Goal: Task Accomplishment & Management: Complete application form

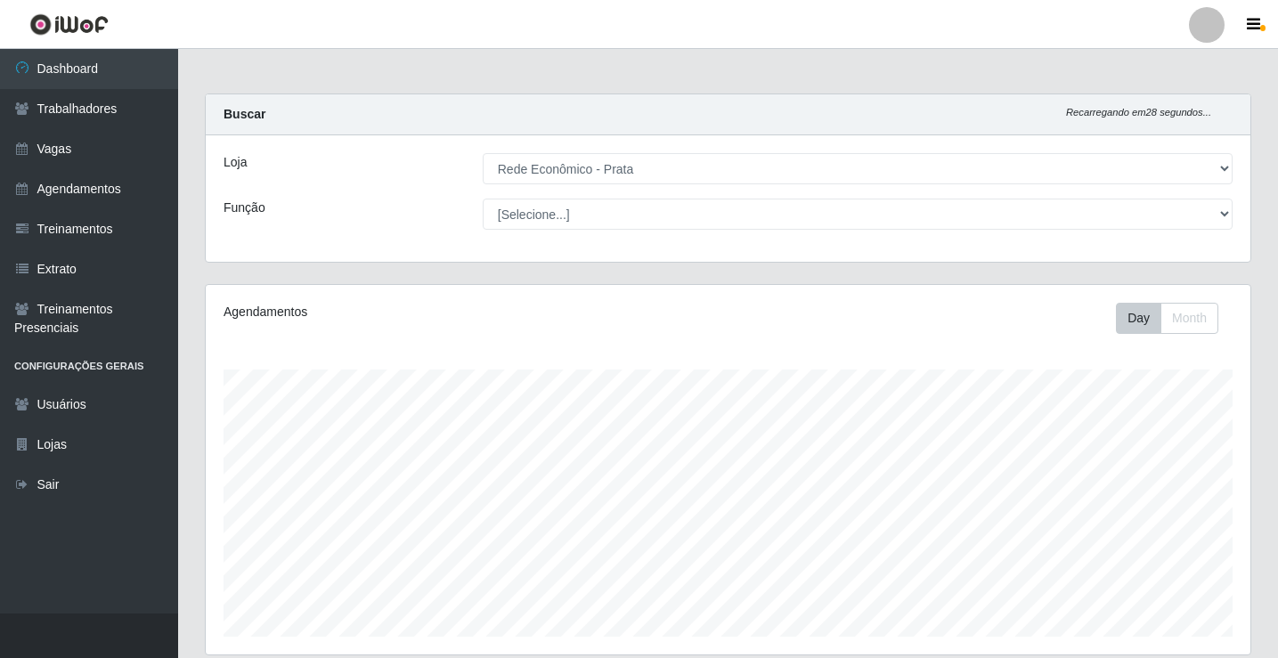
select select "192"
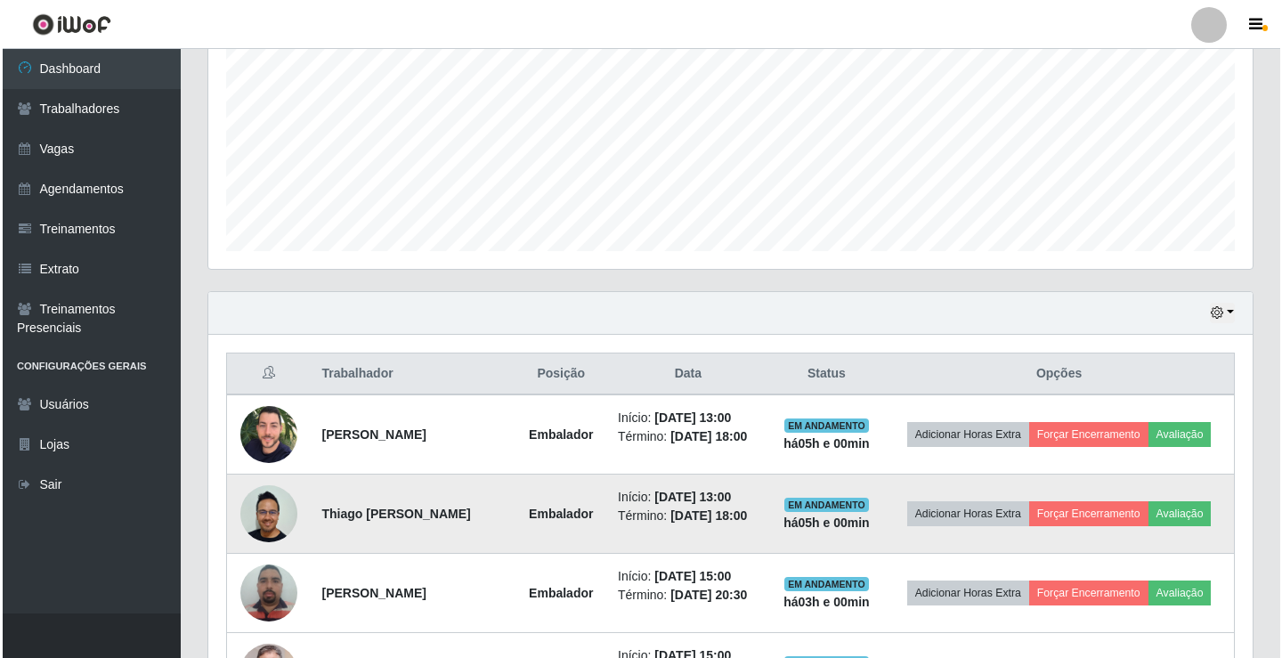
scroll to position [369, 1044]
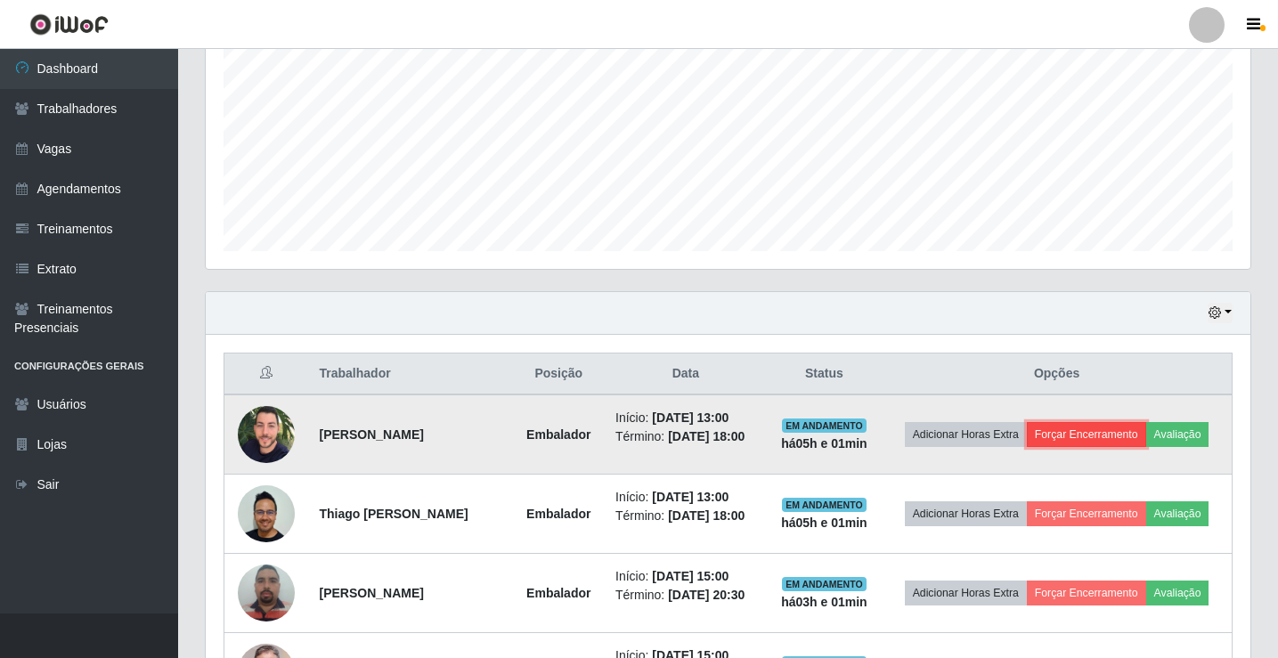
click at [1093, 432] on button "Forçar Encerramento" at bounding box center [1086, 434] width 119 height 25
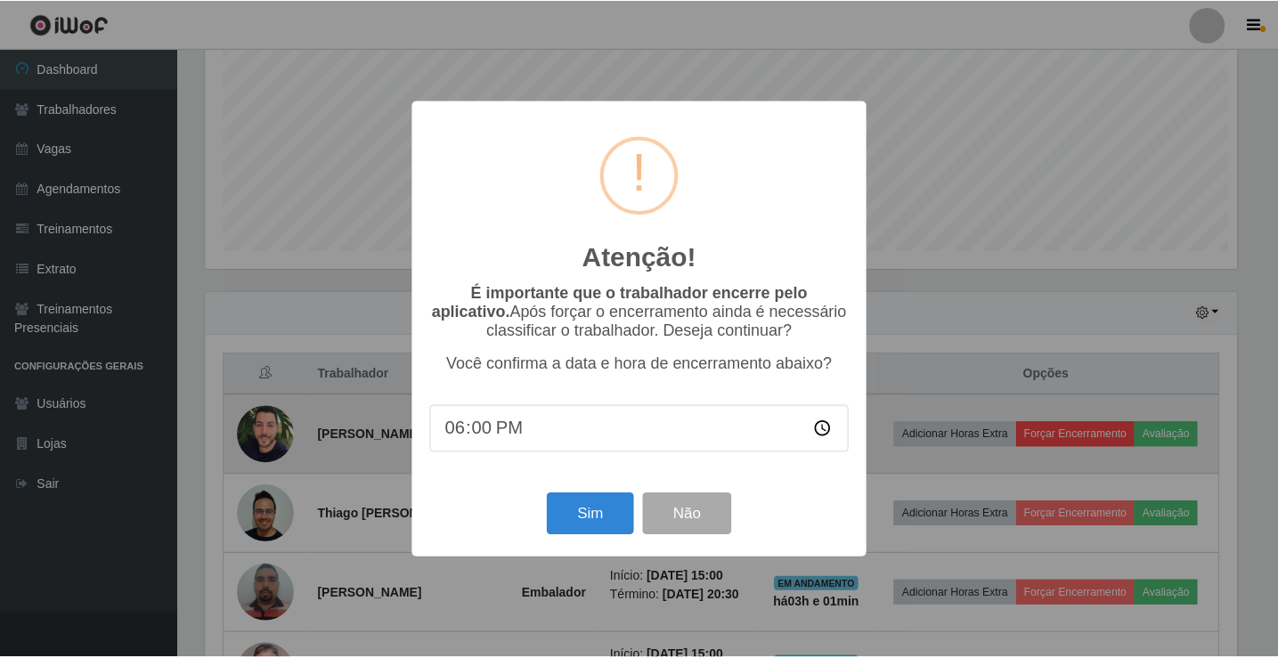
scroll to position [369, 1035]
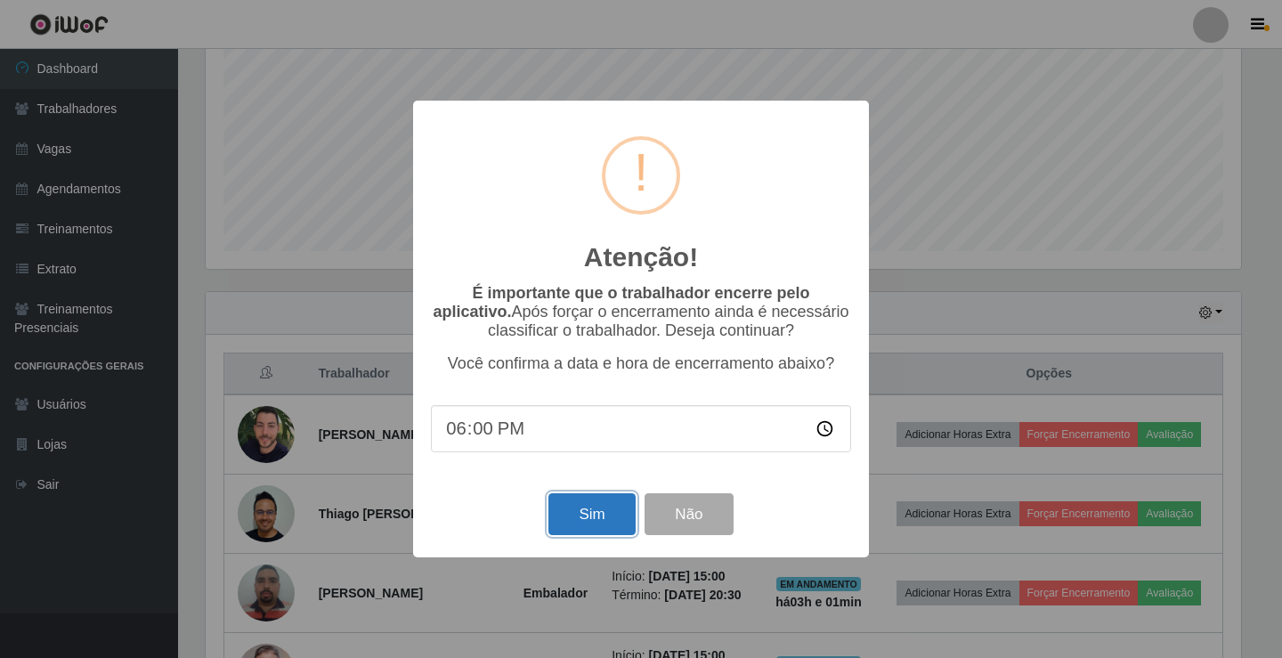
click at [621, 510] on button "Sim" at bounding box center [591, 514] width 86 height 42
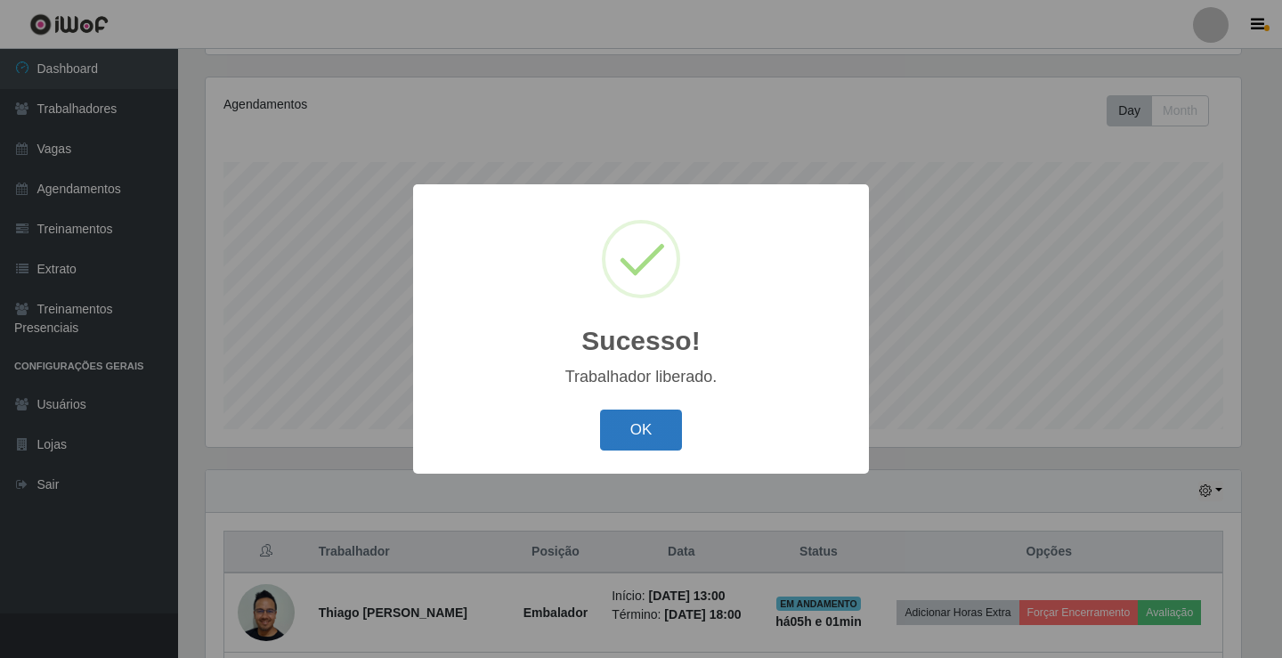
click at [657, 439] on button "OK" at bounding box center [641, 431] width 83 height 42
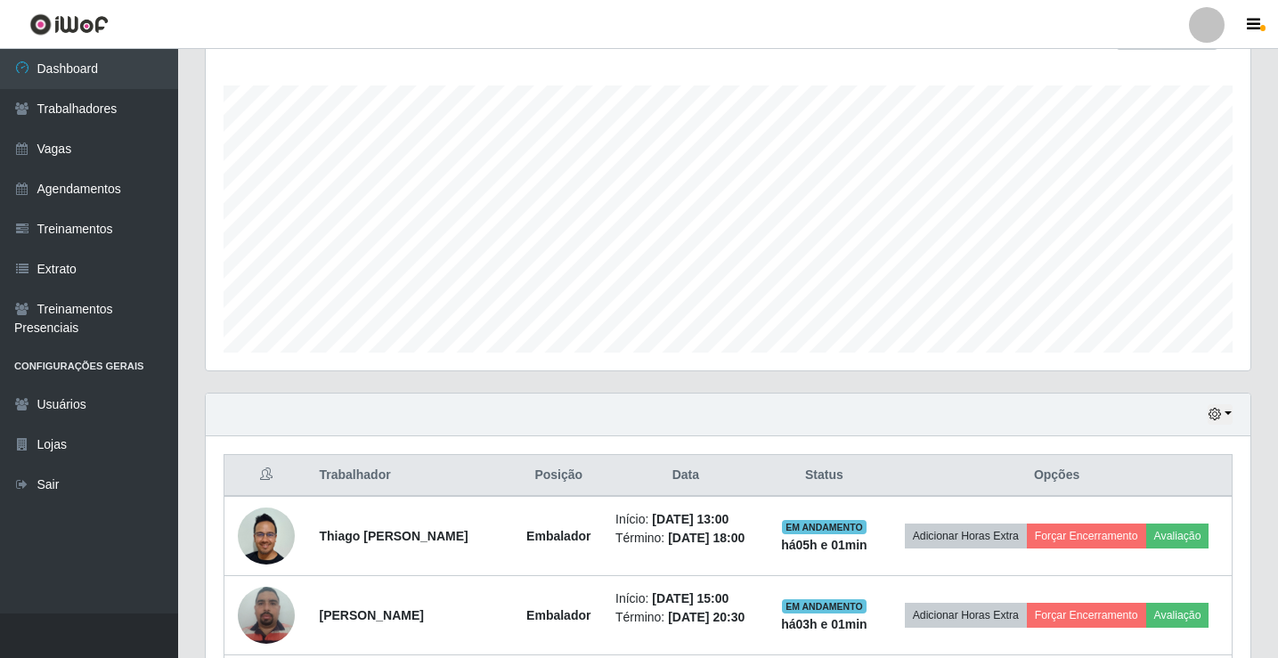
scroll to position [386, 0]
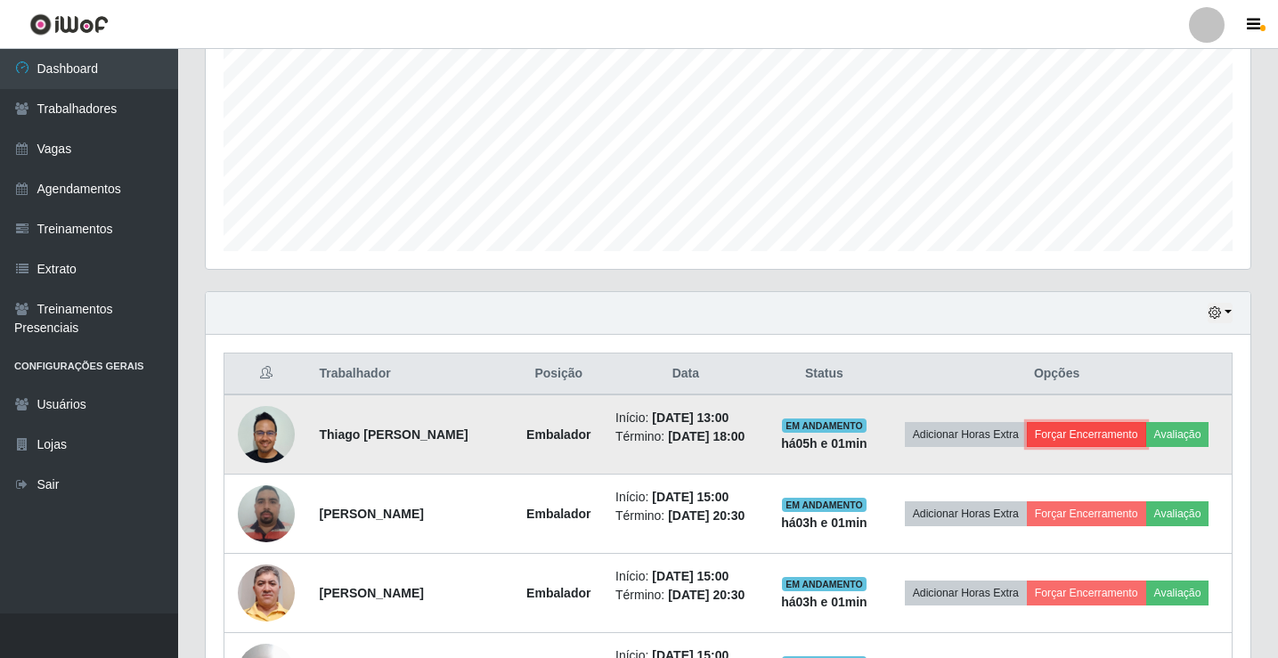
click at [1062, 440] on button "Forçar Encerramento" at bounding box center [1086, 434] width 119 height 25
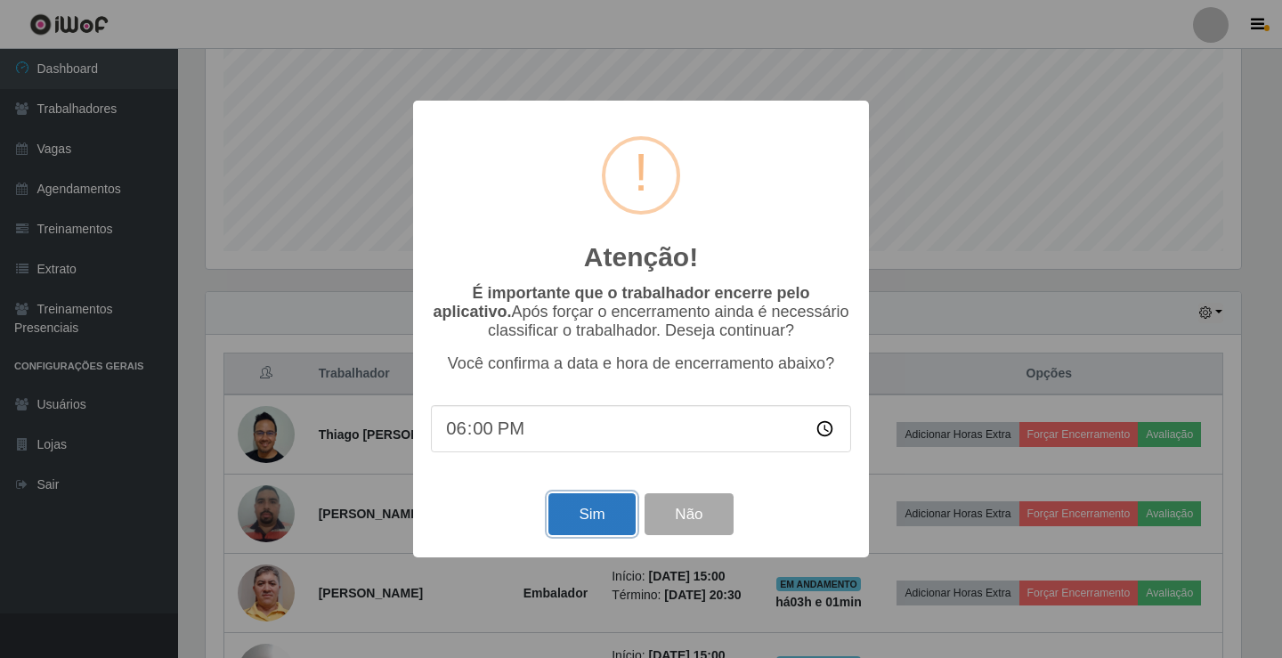
click at [580, 515] on button "Sim" at bounding box center [591, 514] width 86 height 42
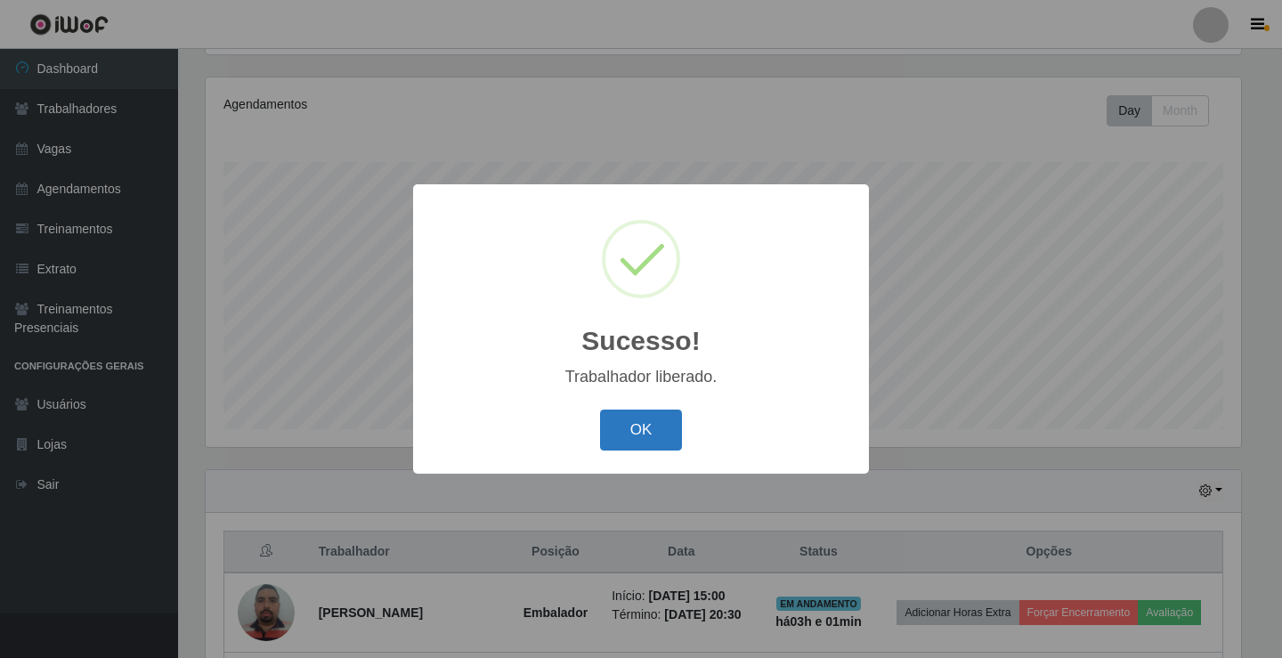
click at [620, 431] on button "OK" at bounding box center [641, 431] width 83 height 42
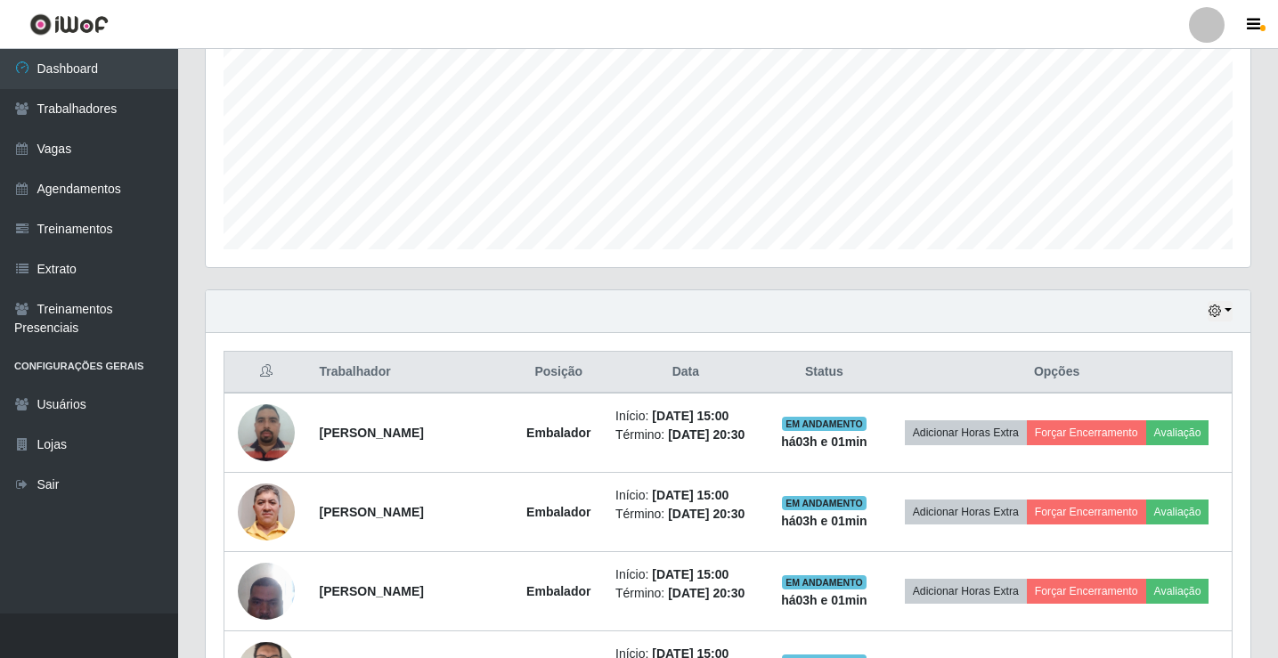
scroll to position [386, 0]
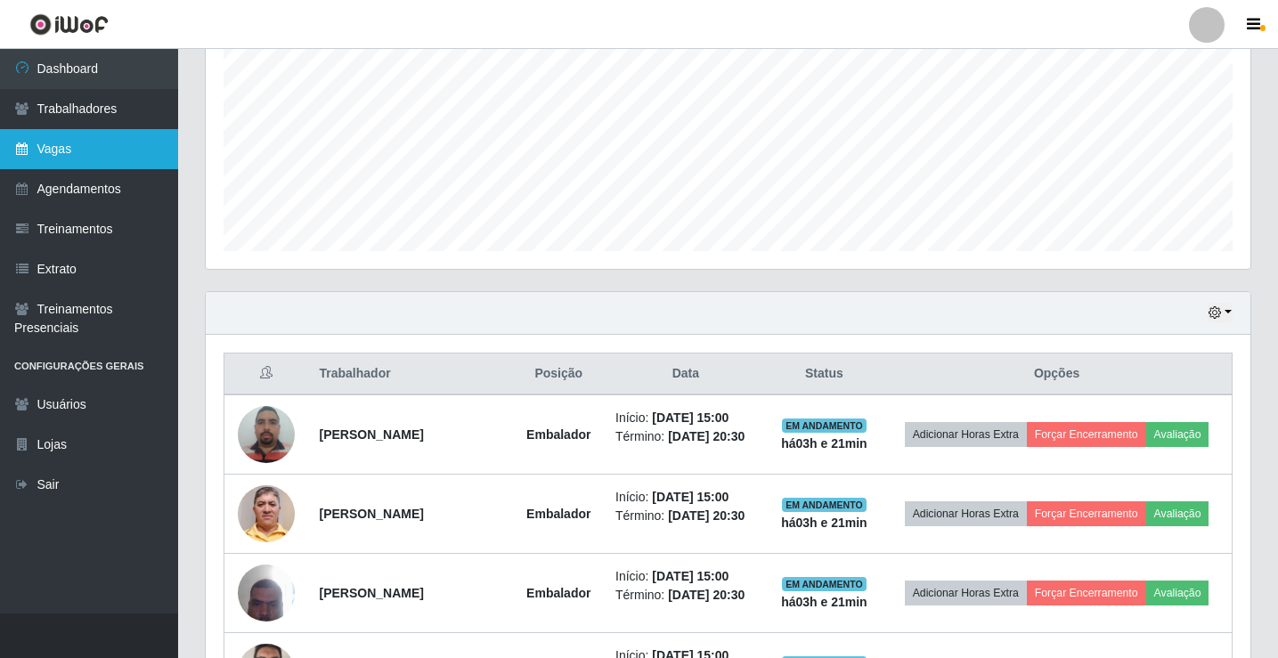
click at [149, 162] on link "Vagas" at bounding box center [89, 149] width 178 height 40
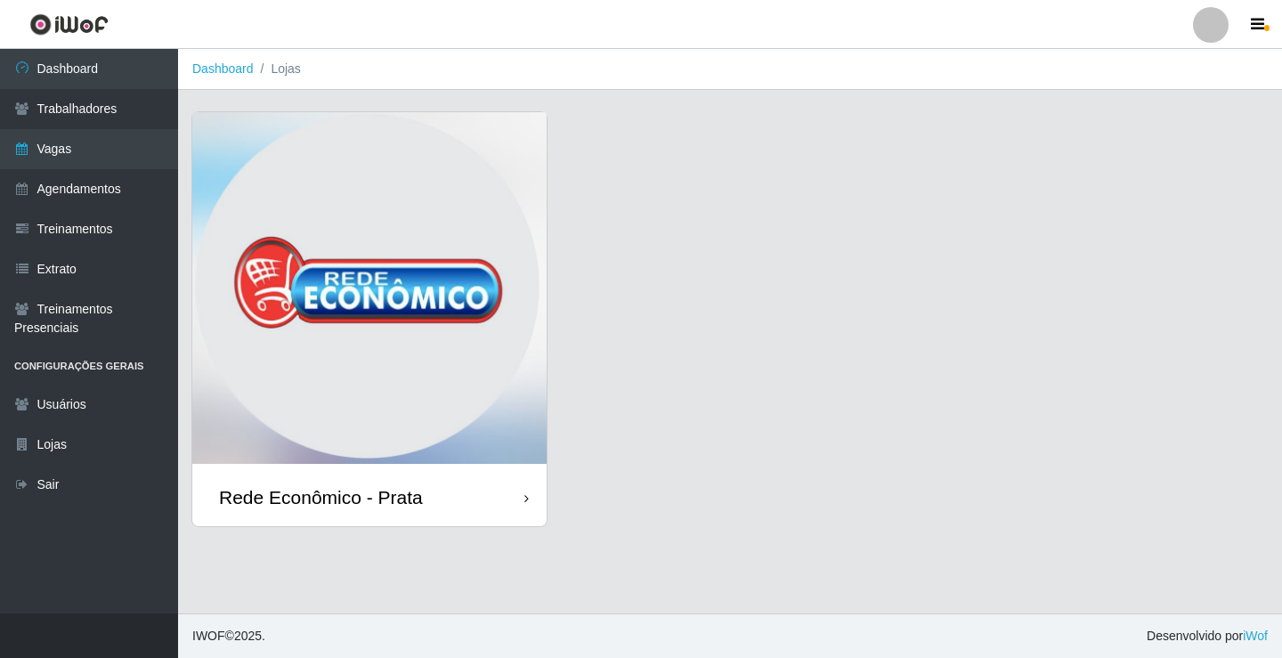
click at [419, 504] on div "Rede Econômico - Prata" at bounding box center [321, 497] width 204 height 22
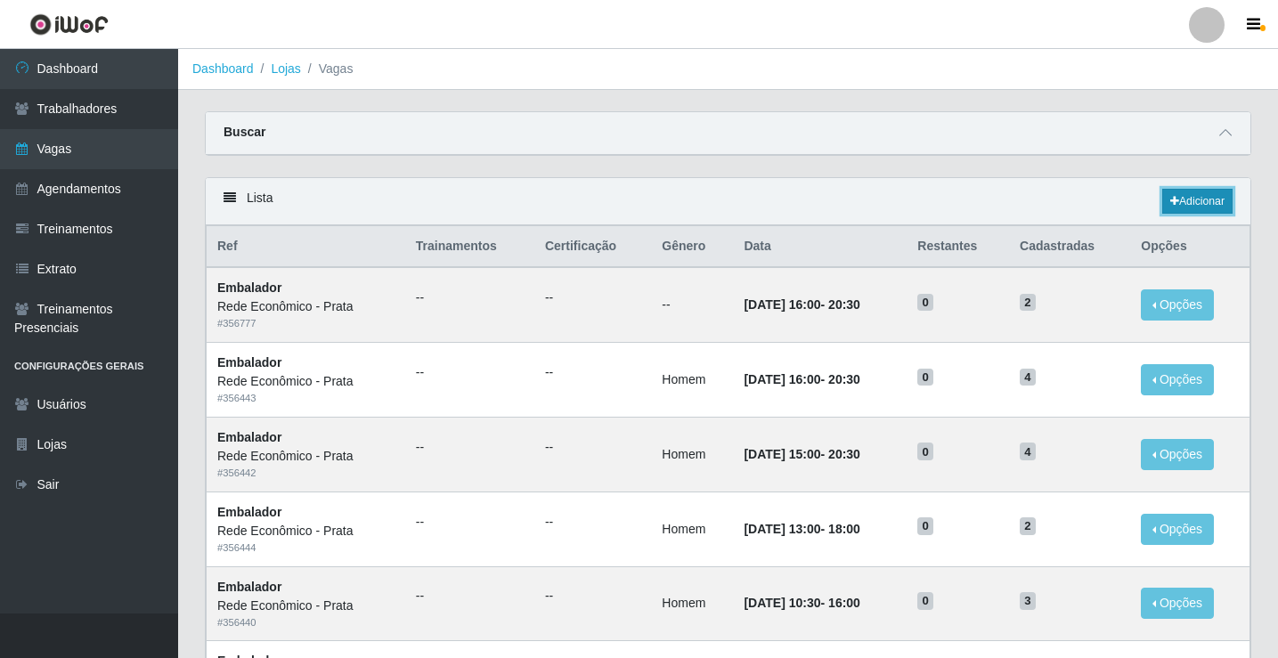
click at [1173, 203] on icon at bounding box center [1174, 201] width 9 height 11
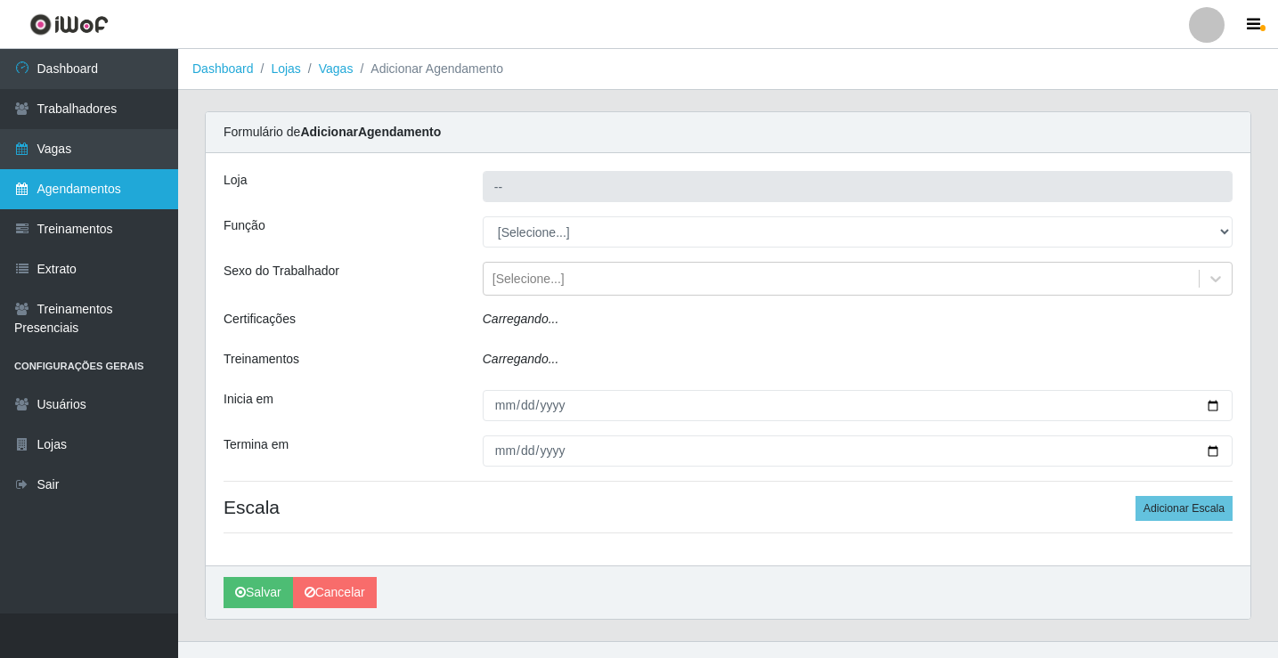
type input "Rede Econômico - Prata"
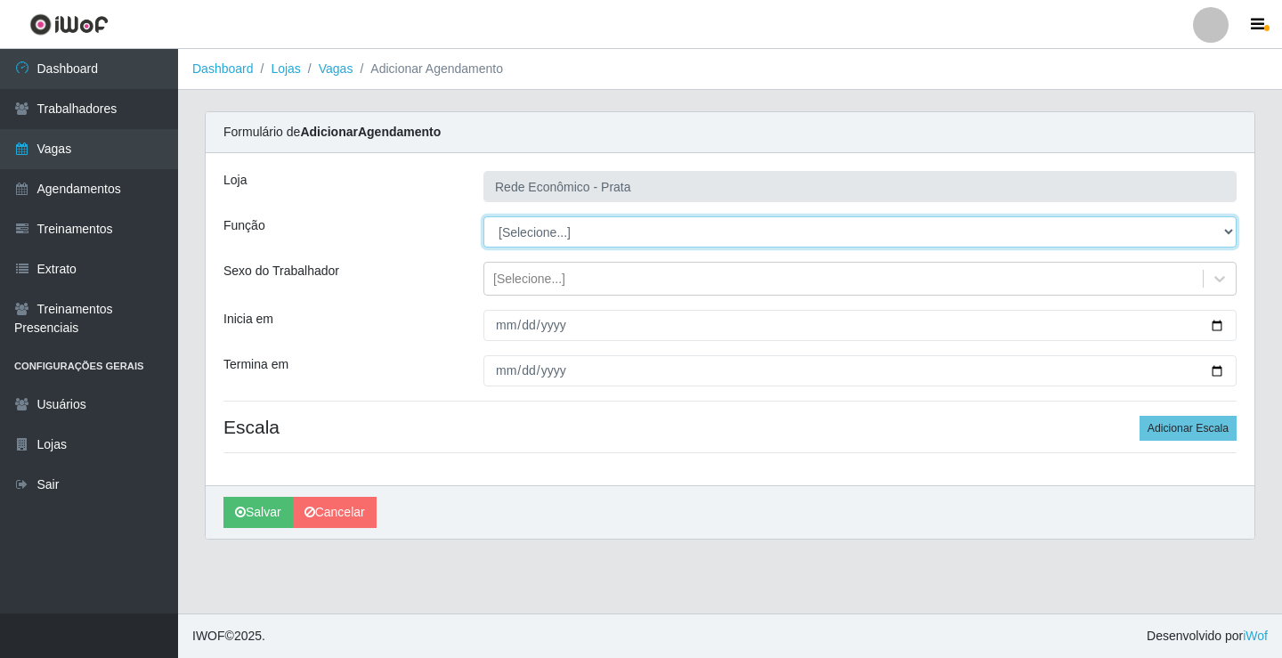
click at [532, 231] on select "[Selecione...] ASG ASG + ASG ++ Embalador Embalador + Embalador ++ Operador de …" at bounding box center [859, 231] width 753 height 31
select select "1"
click at [483, 216] on select "[Selecione...] ASG ASG + ASG ++ Embalador Embalador + Embalador ++ Operador de …" at bounding box center [859, 231] width 753 height 31
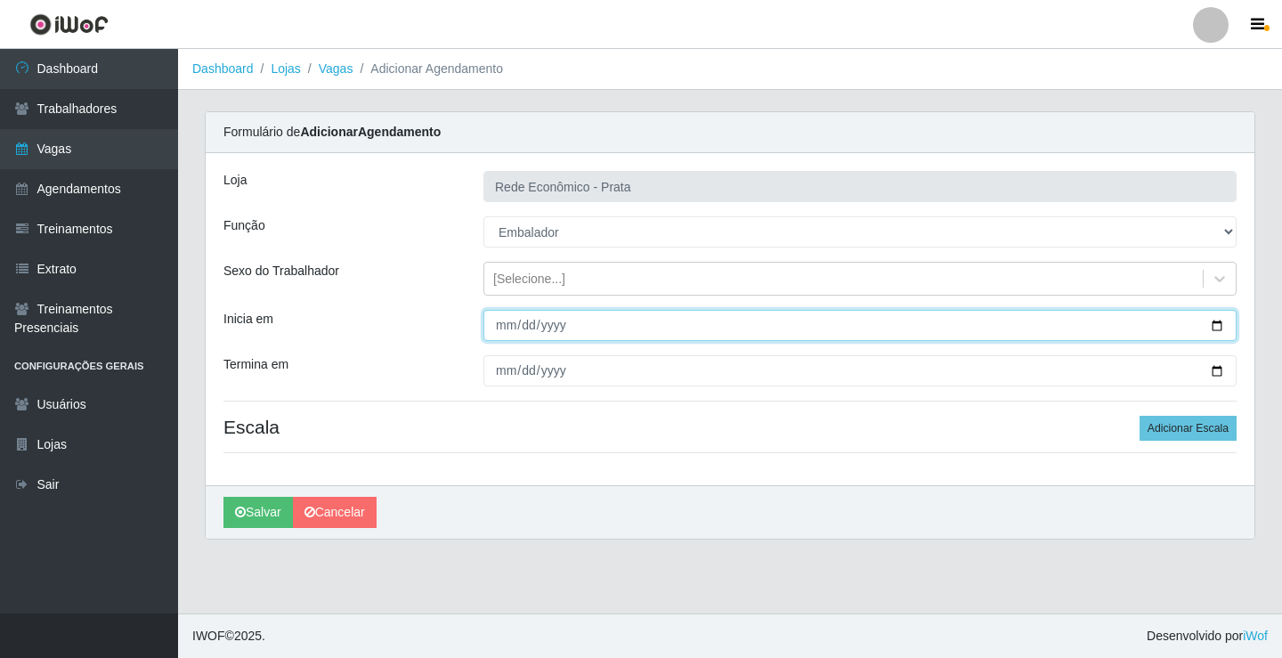
click at [1216, 329] on input "Inicia em" at bounding box center [859, 325] width 753 height 31
type input "[DATE]"
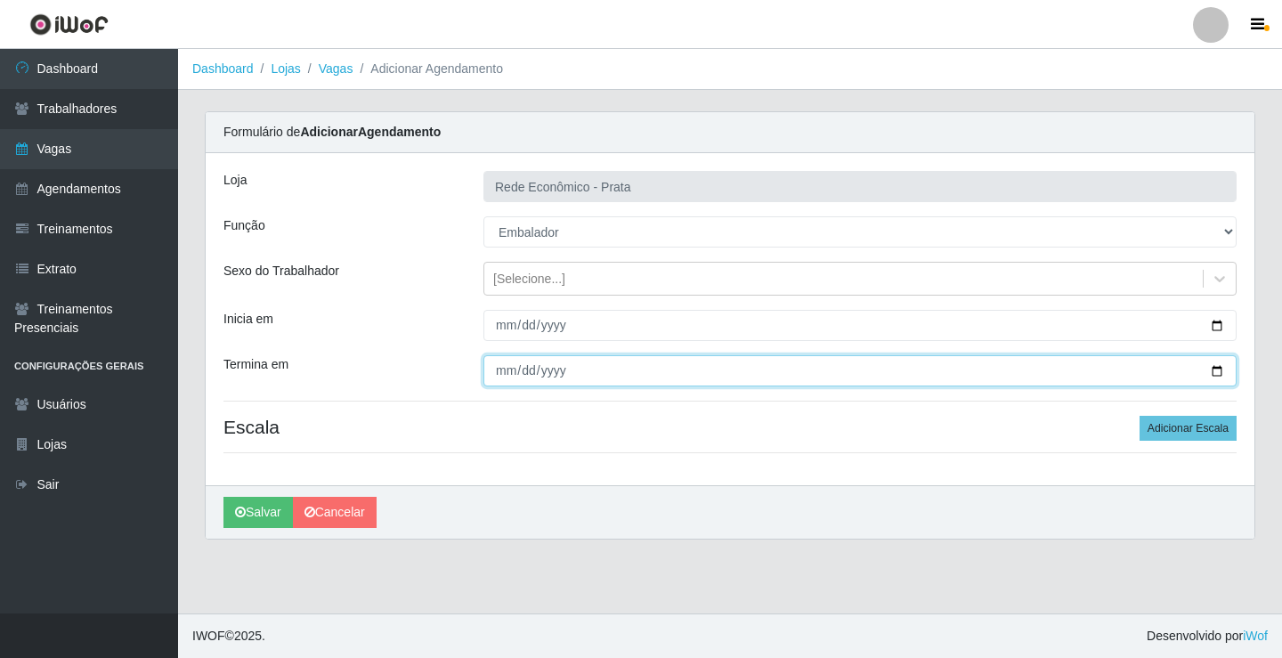
click at [1213, 369] on input "Termina em" at bounding box center [859, 370] width 753 height 31
type input "[DATE]"
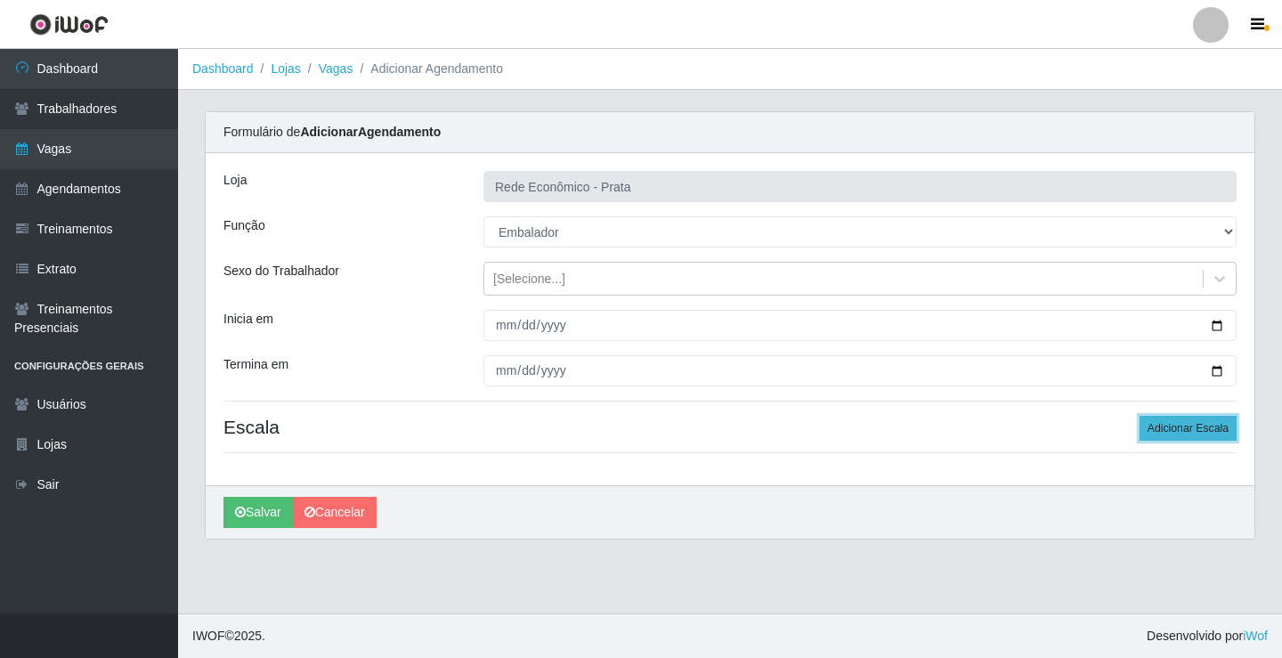
click at [1183, 425] on button "Adicionar Escala" at bounding box center [1188, 428] width 97 height 25
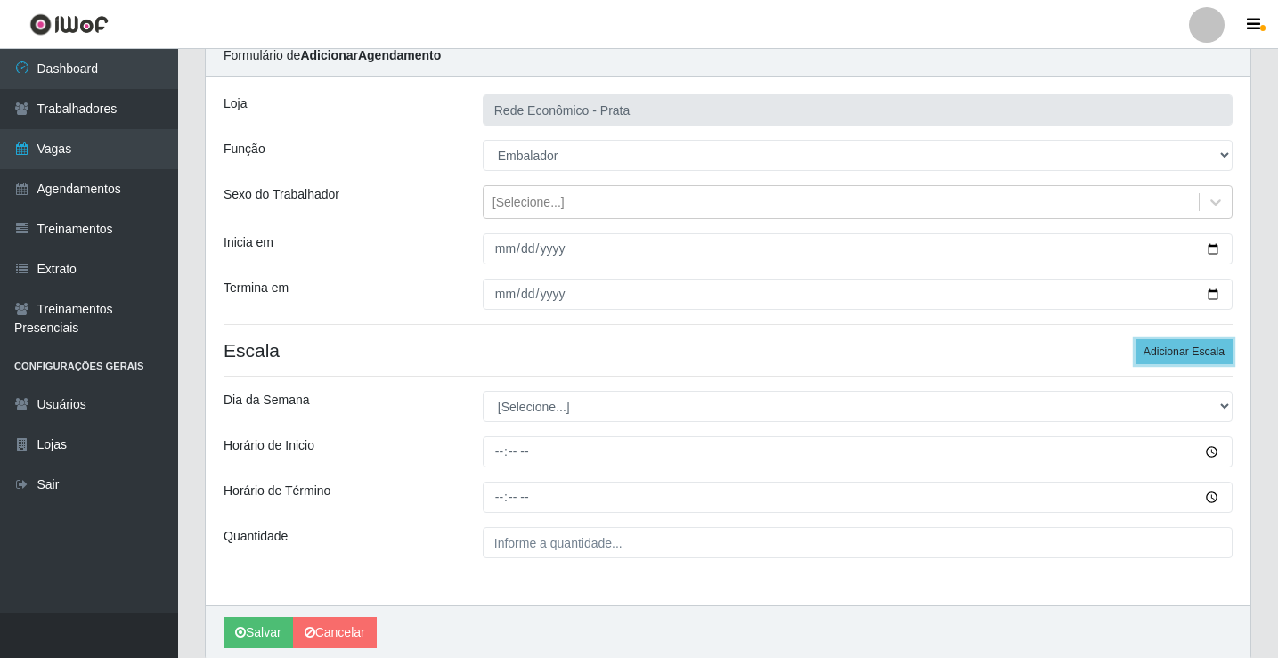
scroll to position [144, 0]
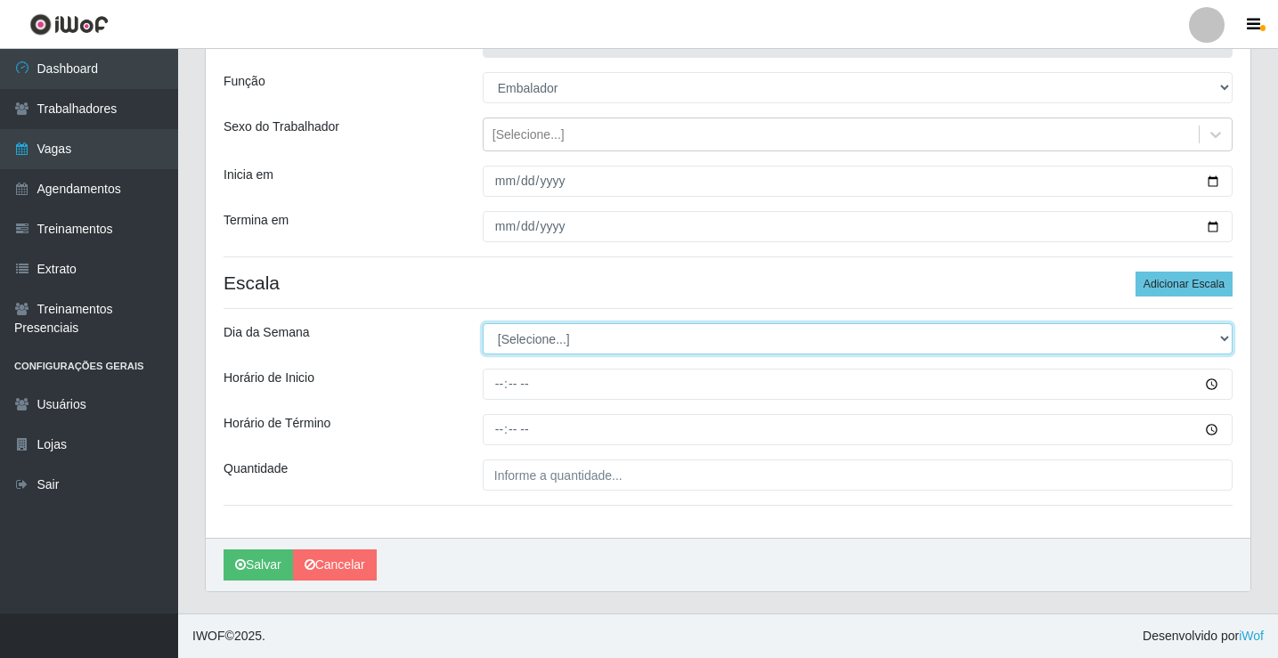
click at [547, 337] on select "[Selecione...] Segunda Terça Quarta Quinta Sexta Sábado Domingo" at bounding box center [858, 338] width 750 height 31
select select "6"
click at [483, 323] on select "[Selecione...] Segunda Terça Quarta Quinta Sexta Sábado Domingo" at bounding box center [858, 338] width 750 height 31
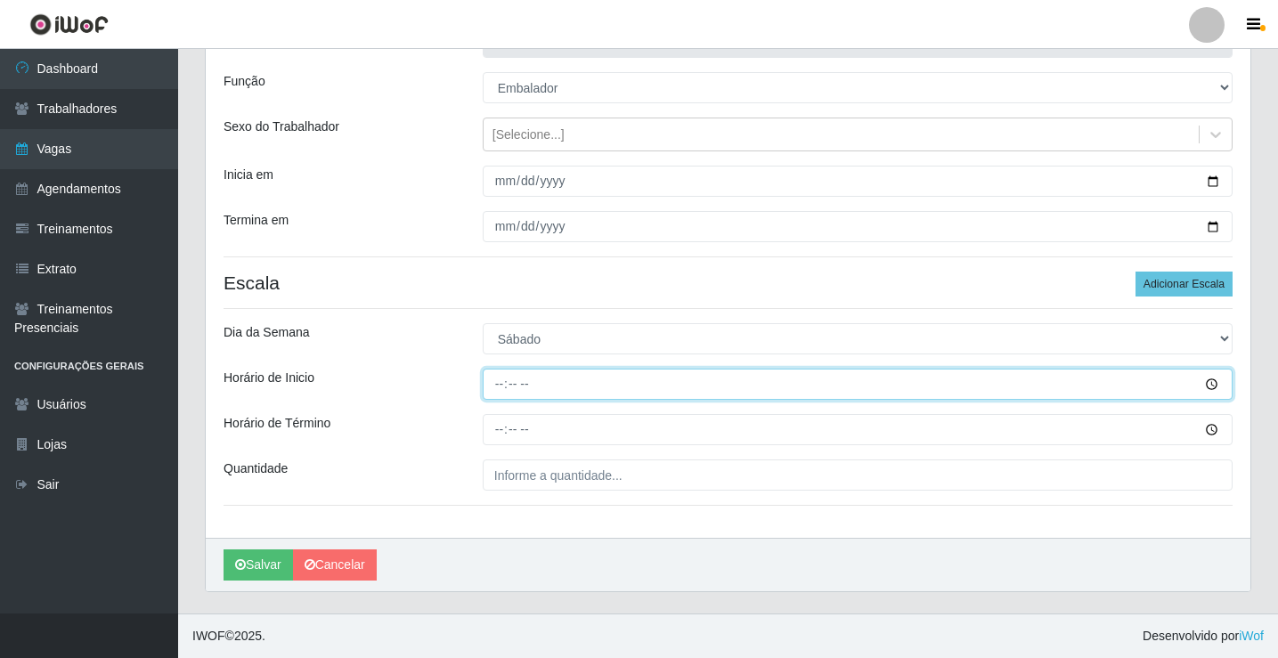
click at [503, 387] on input "Horário de Inicio" at bounding box center [858, 384] width 750 height 31
type input "09:00"
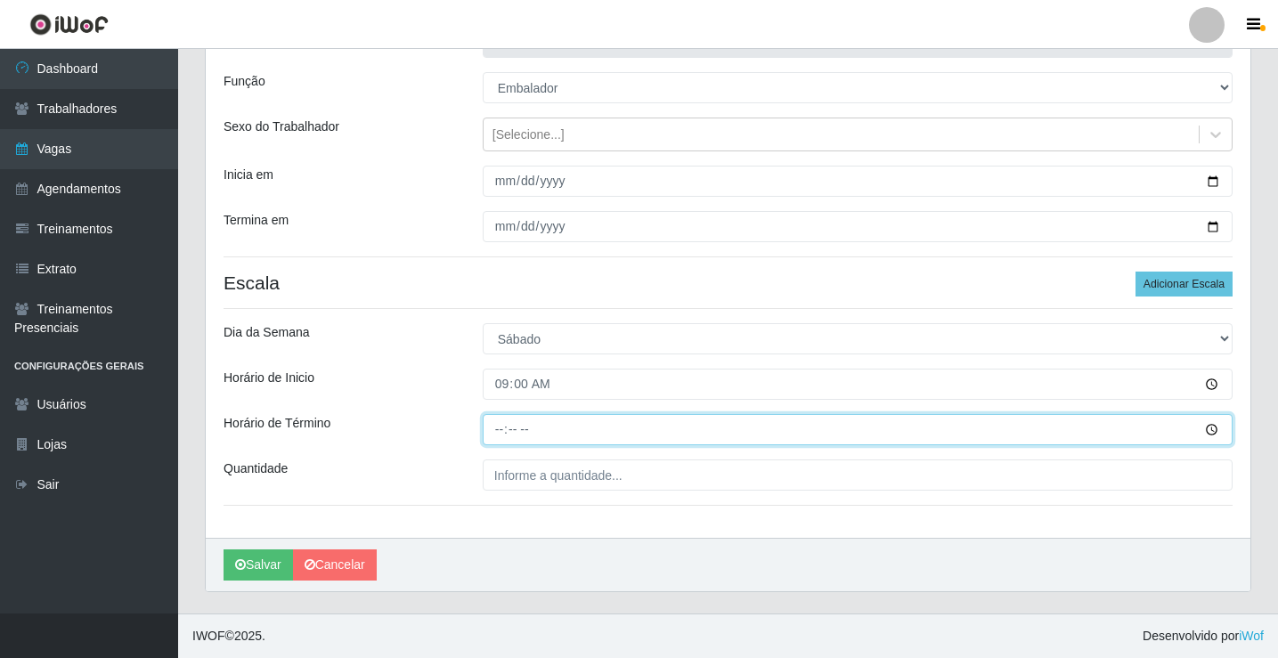
click at [495, 435] on input "Horário de Término" at bounding box center [858, 429] width 750 height 31
type input "14:00"
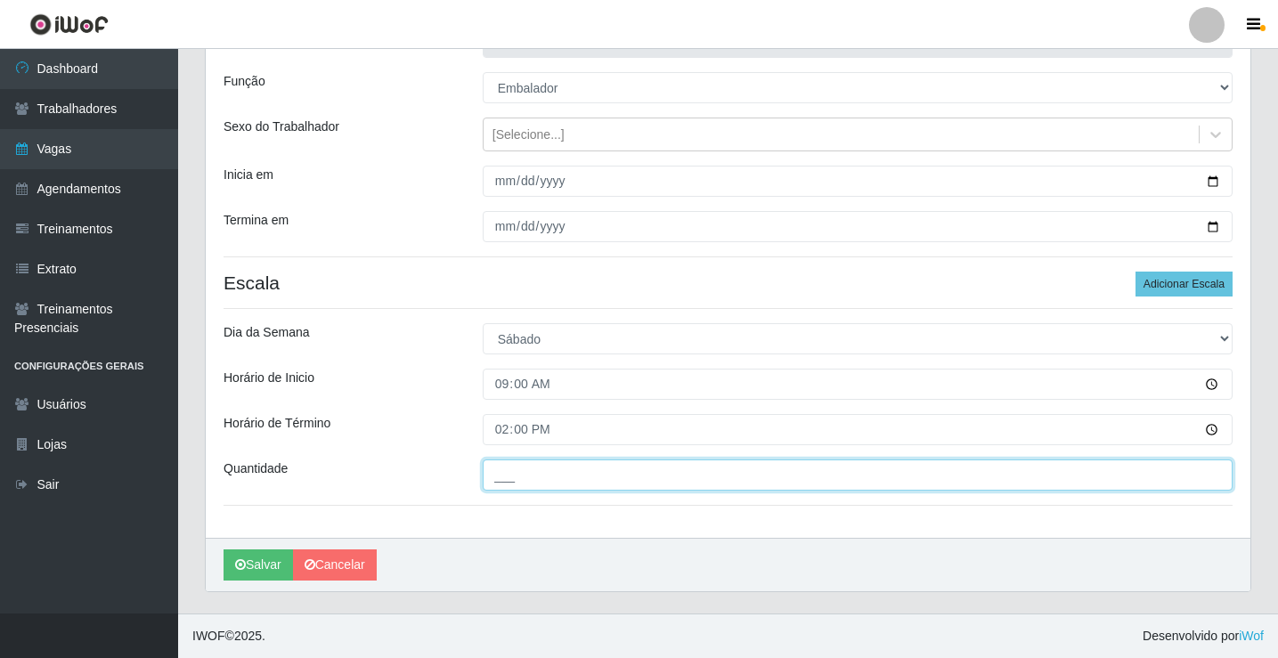
click at [533, 476] on input "___" at bounding box center [858, 474] width 750 height 31
type input "3__"
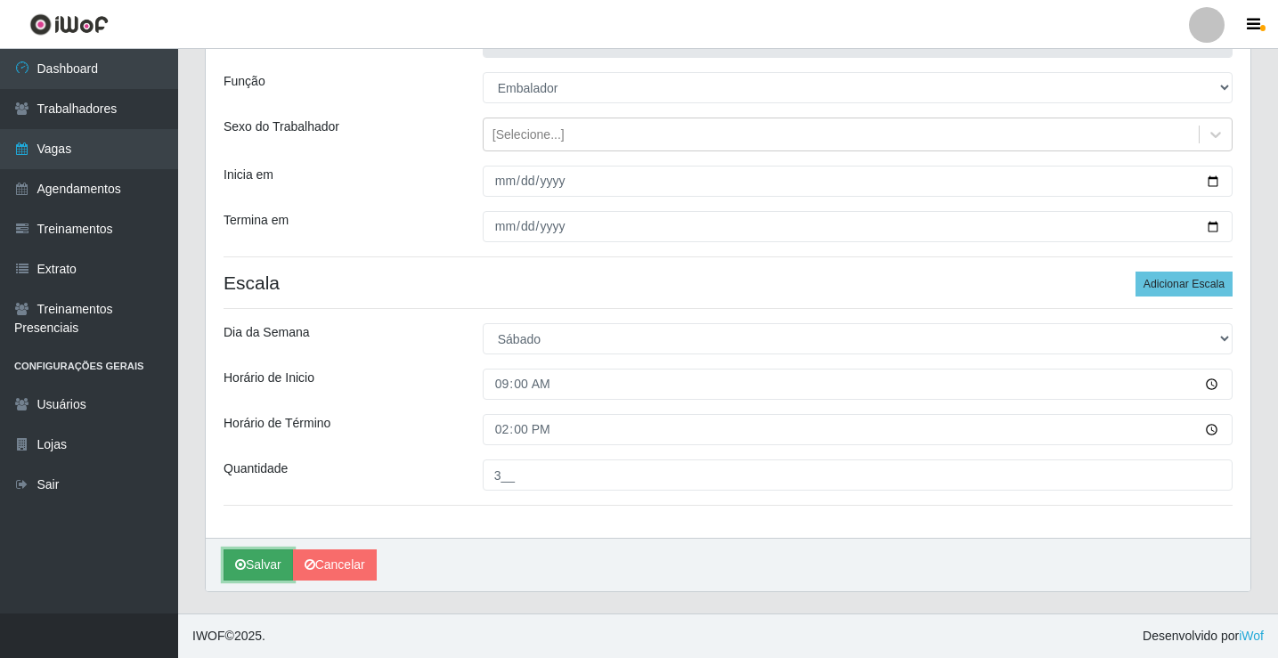
click at [256, 564] on button "Salvar" at bounding box center [257, 564] width 69 height 31
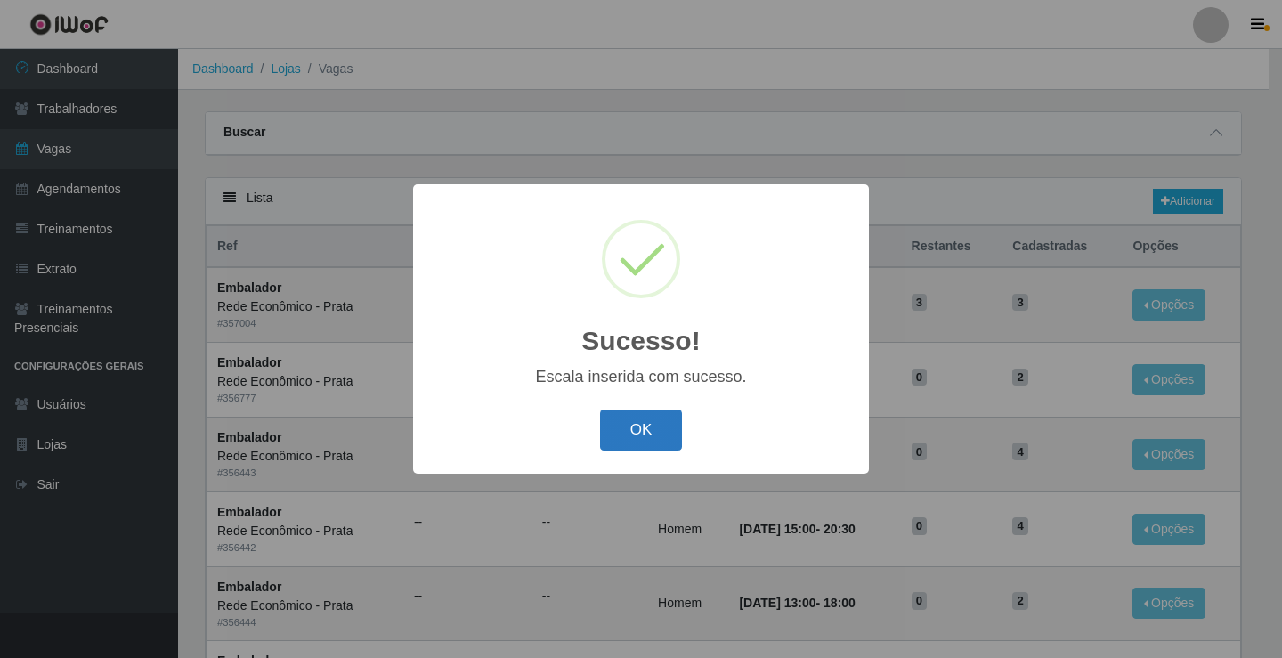
click at [647, 418] on button "OK" at bounding box center [641, 431] width 83 height 42
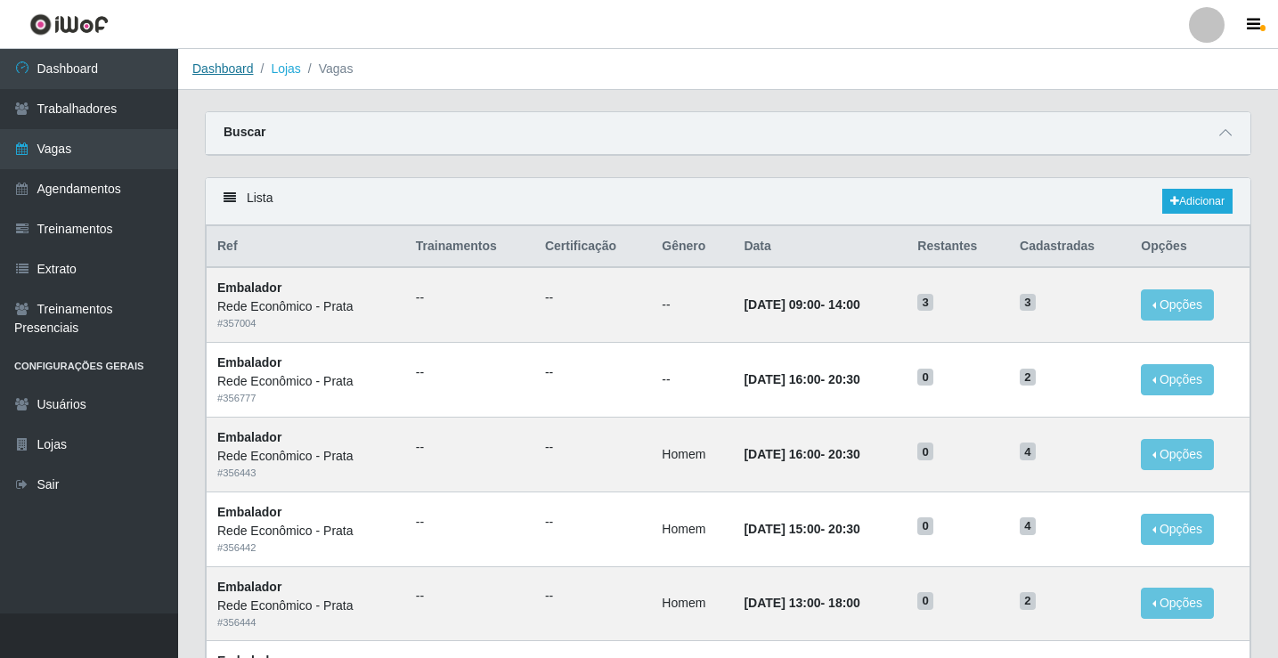
click at [209, 72] on link "Dashboard" at bounding box center [222, 68] width 61 height 14
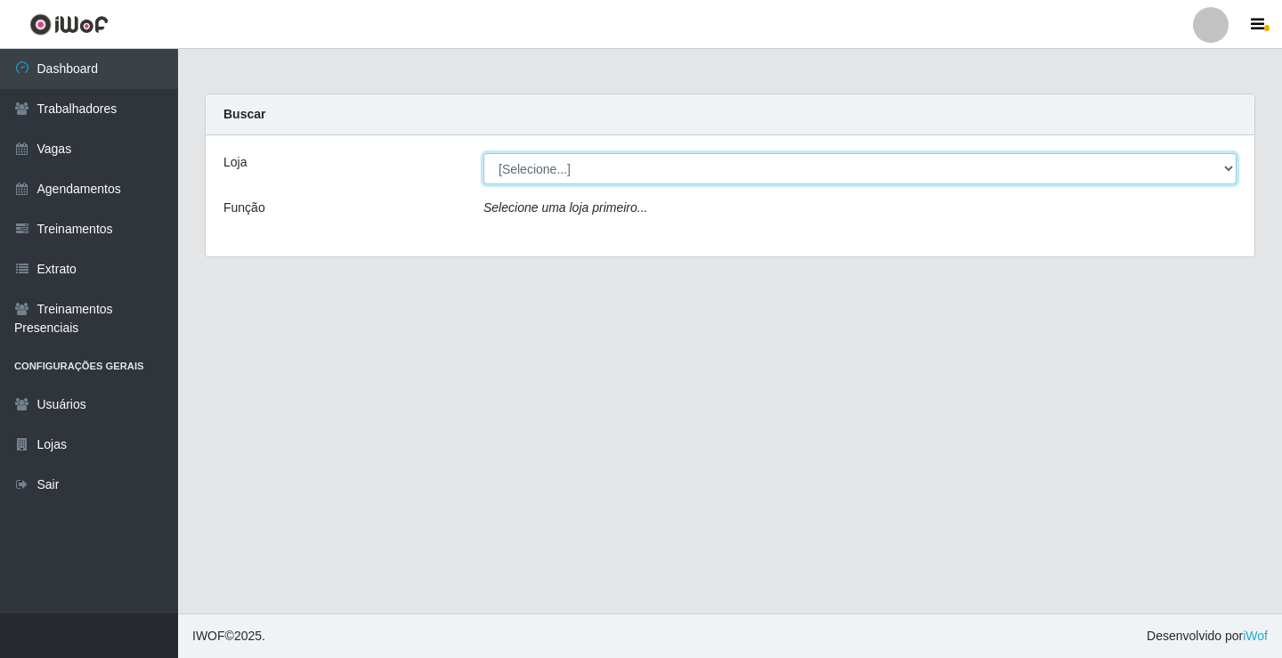
click at [533, 167] on select "[Selecione...] Rede Econômico - Prata" at bounding box center [859, 168] width 753 height 31
select select "192"
click at [483, 153] on select "[Selecione...] Rede Econômico - Prata" at bounding box center [859, 168] width 753 height 31
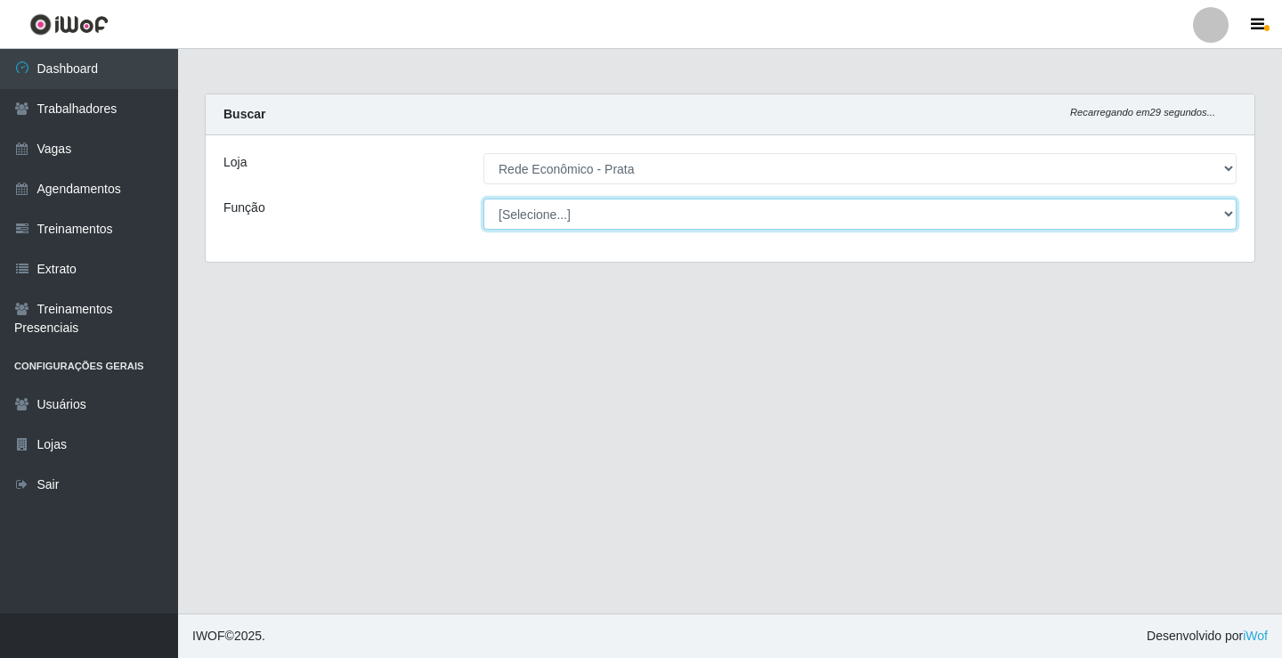
click at [553, 216] on select "[Selecione...] ASG ASG + ASG ++ Embalador Embalador + Embalador ++ Operador de …" at bounding box center [859, 214] width 753 height 31
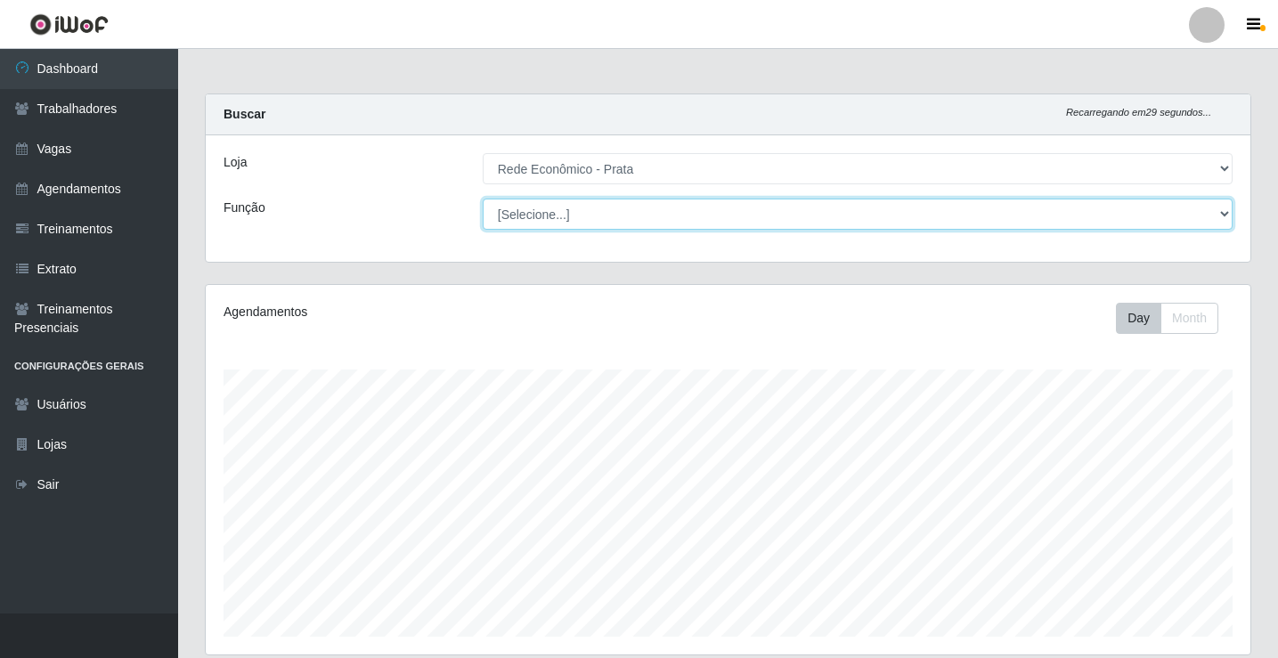
scroll to position [369, 1044]
select select "1"
click at [483, 199] on select "[Selecione...] ASG ASG + ASG ++ Embalador Embalador + Embalador ++ Operador de …" at bounding box center [858, 214] width 750 height 31
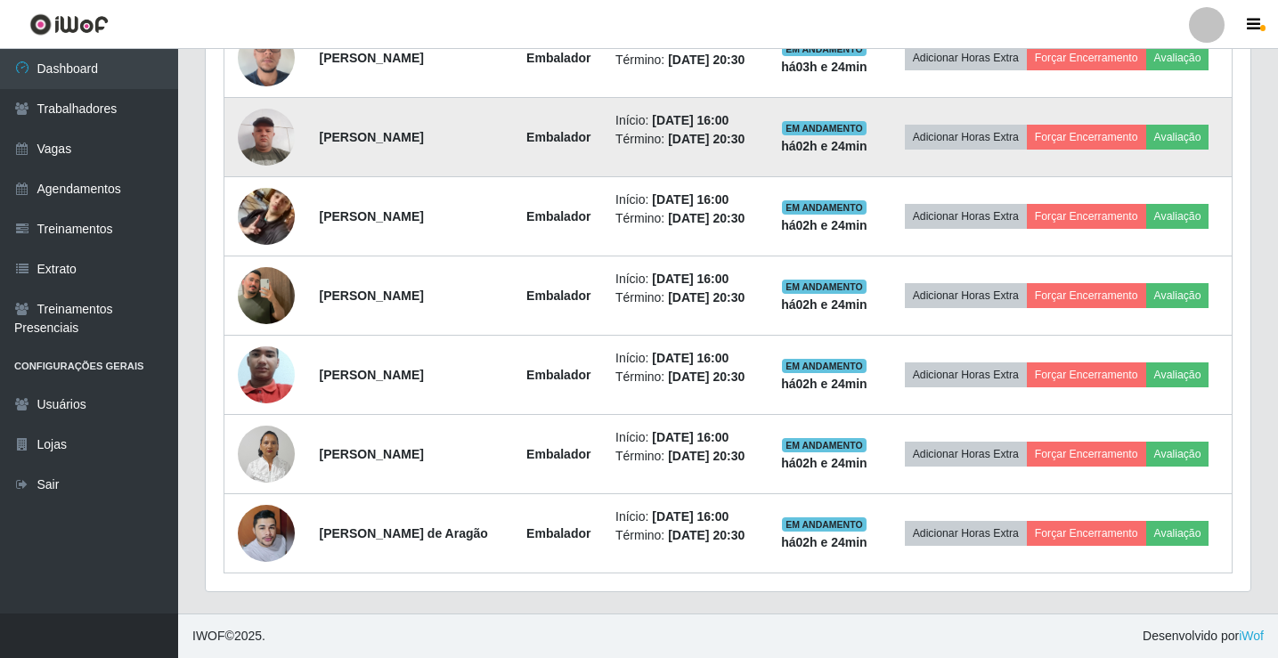
scroll to position [644, 0]
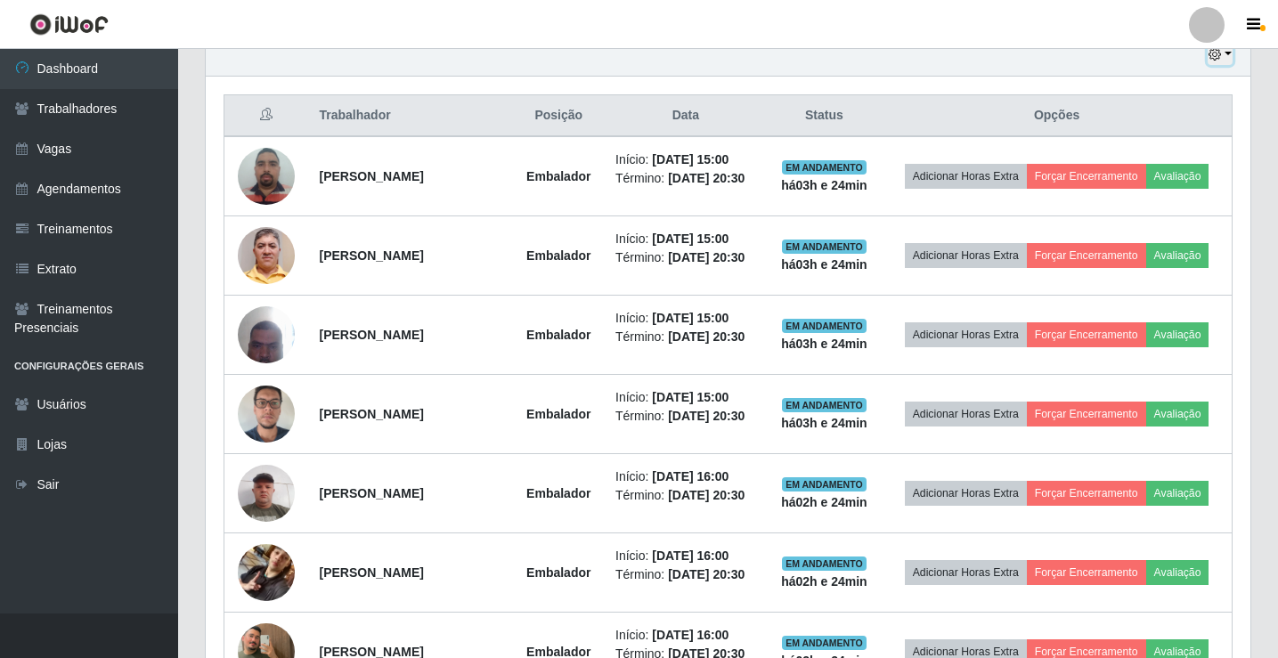
click at [1227, 54] on button "button" at bounding box center [1219, 55] width 25 height 20
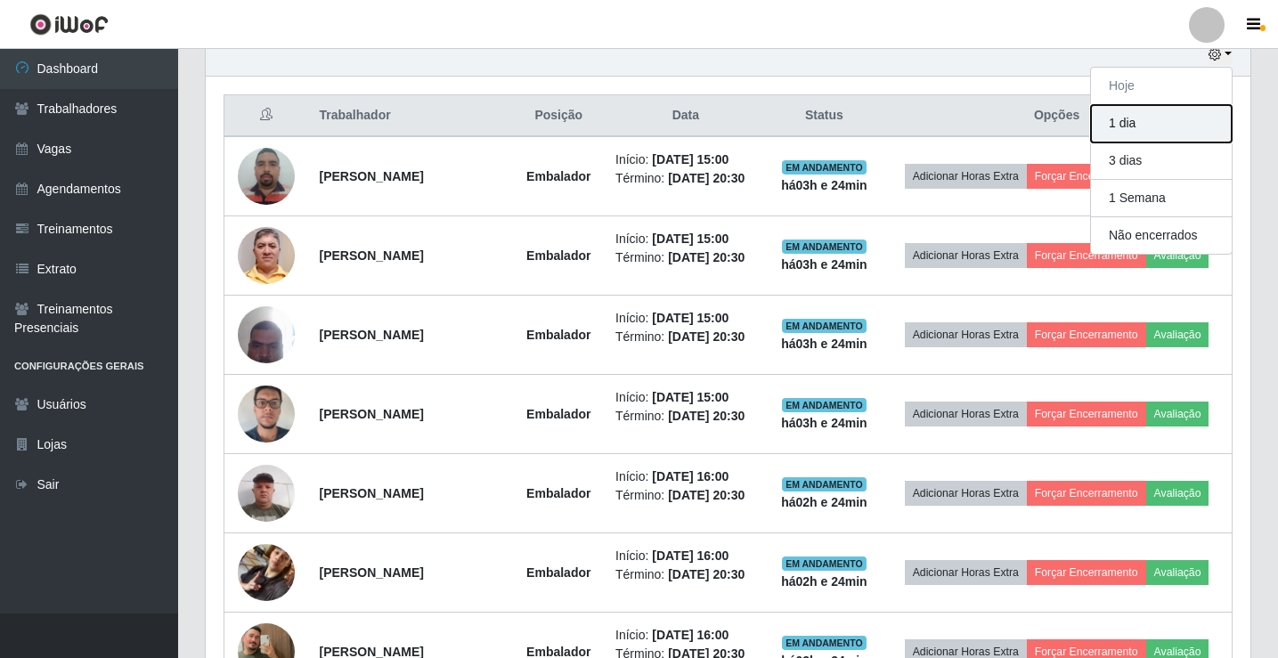
click at [1174, 131] on button "1 dia" at bounding box center [1161, 123] width 141 height 37
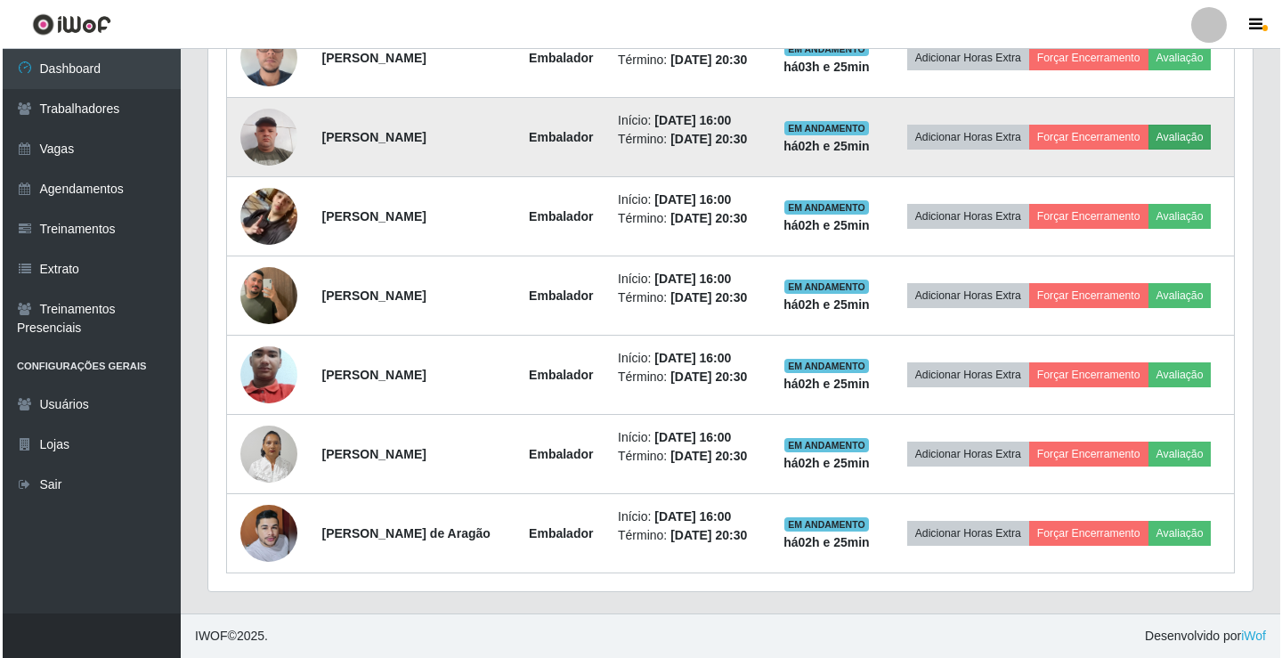
scroll to position [1238, 0]
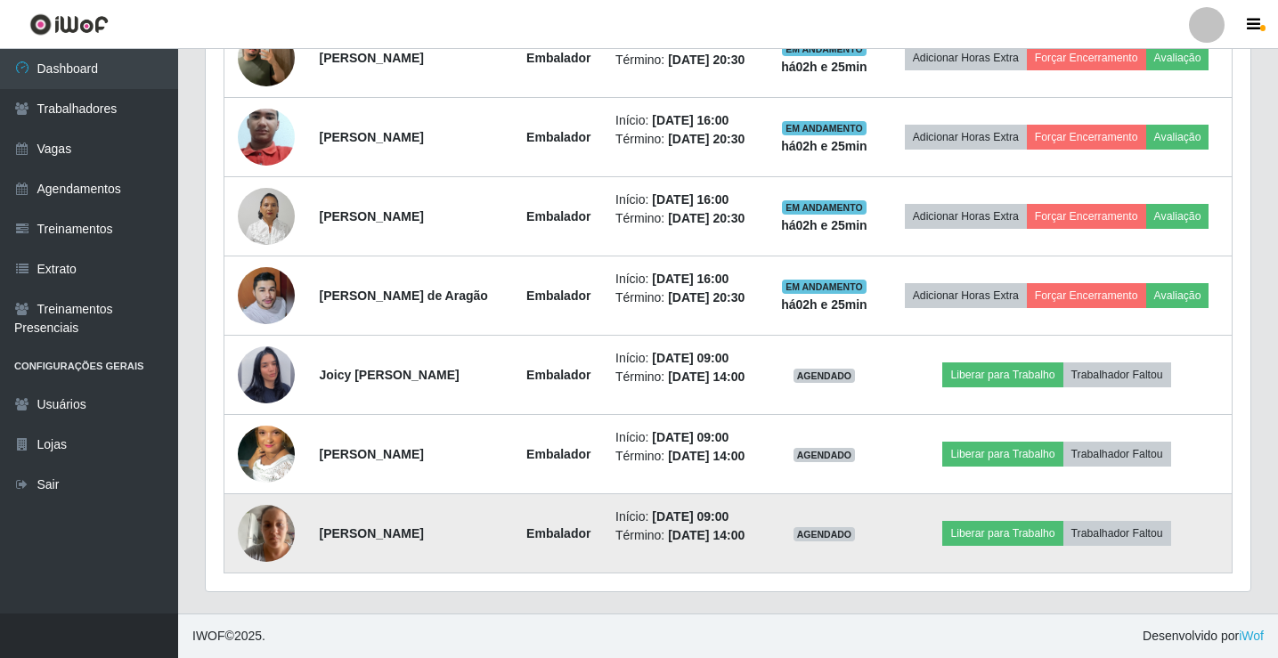
click at [272, 544] on img at bounding box center [266, 533] width 57 height 76
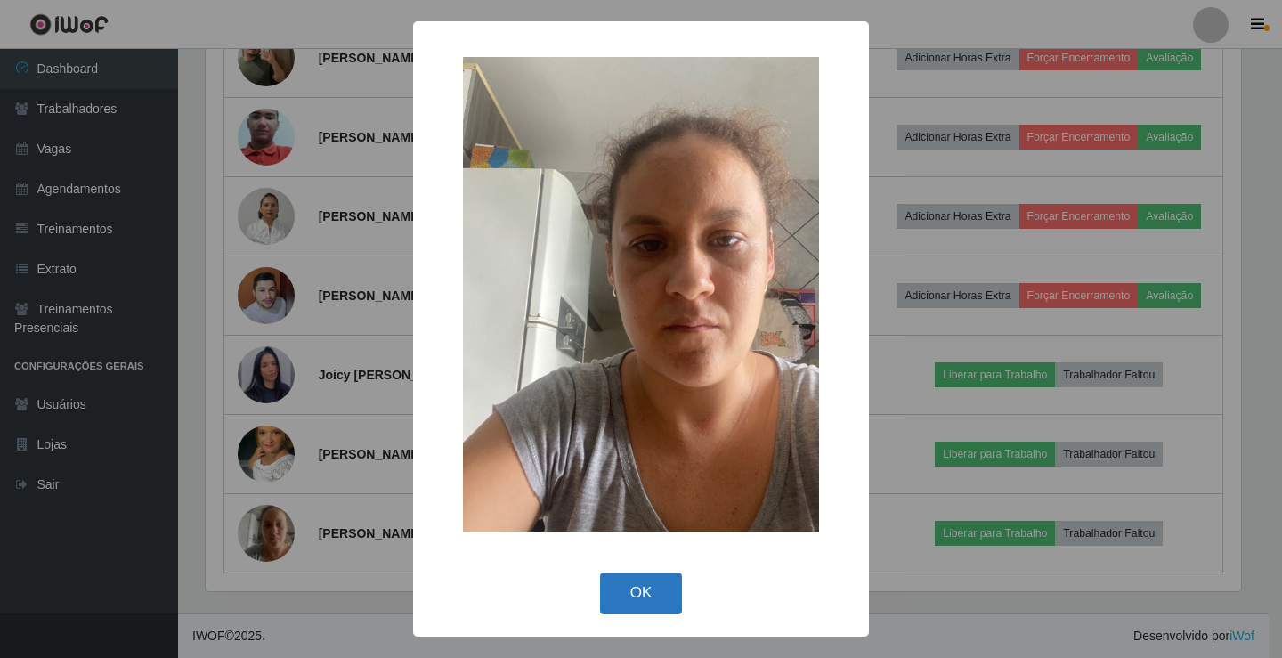
click at [654, 605] on button "OK" at bounding box center [641, 593] width 83 height 42
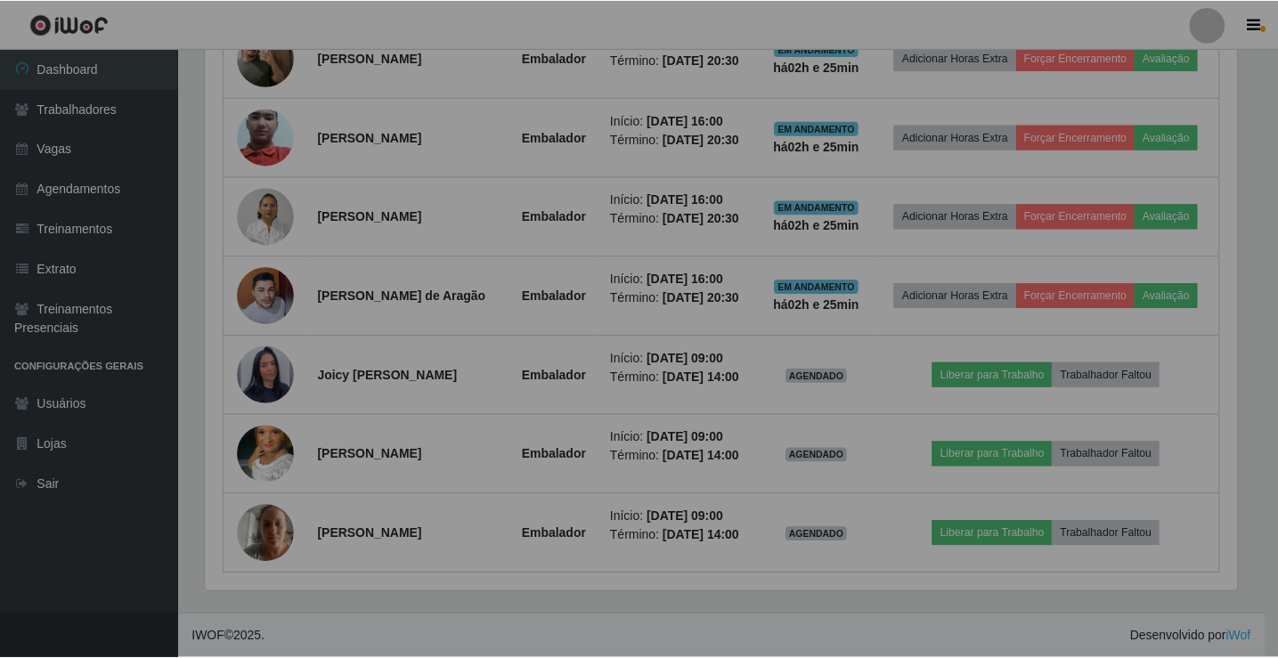
scroll to position [369, 1044]
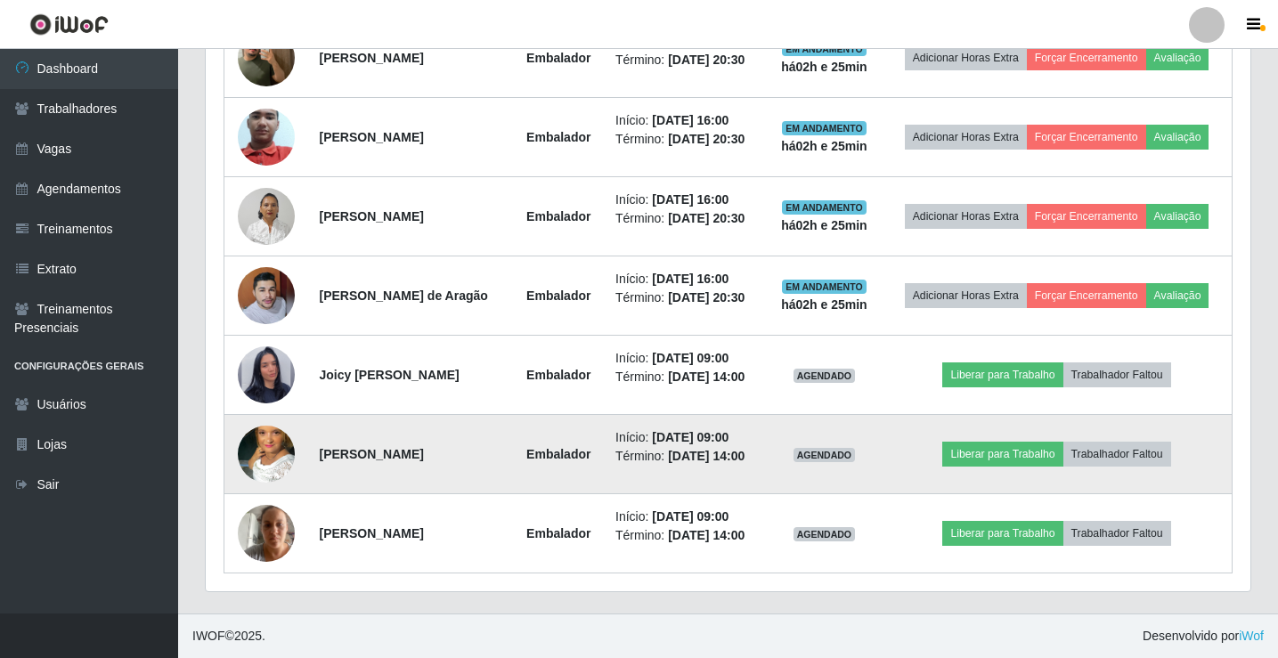
click at [266, 450] on img at bounding box center [266, 453] width 57 height 101
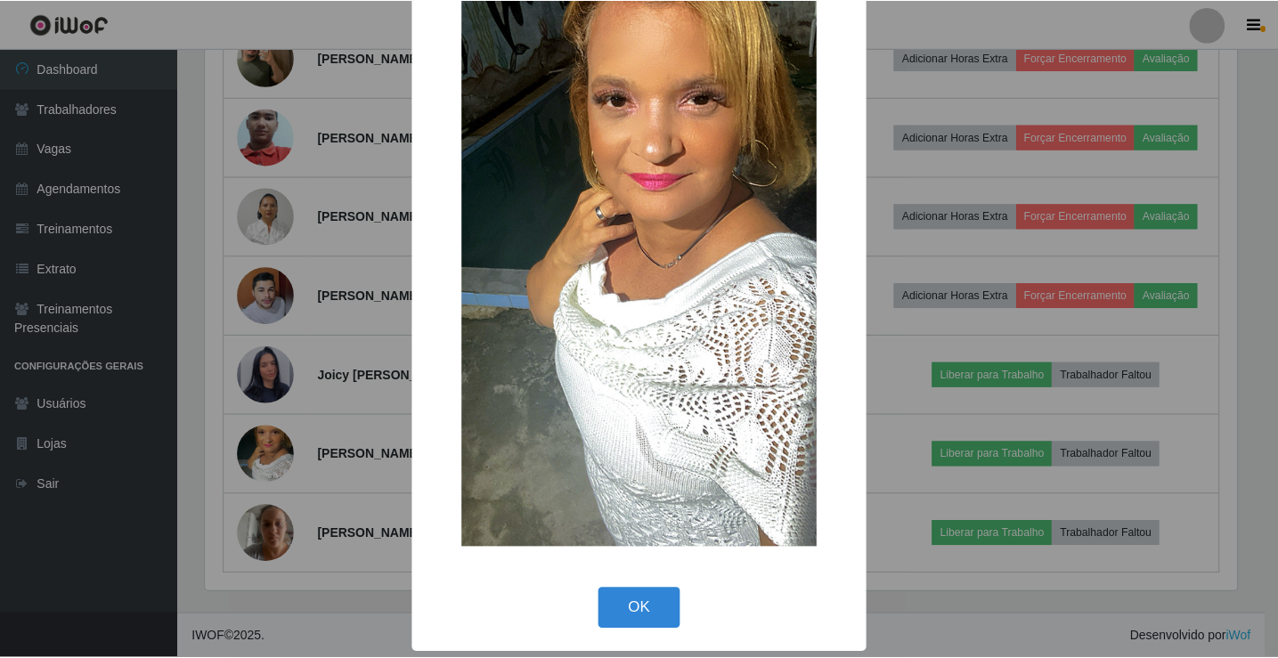
scroll to position [131, 0]
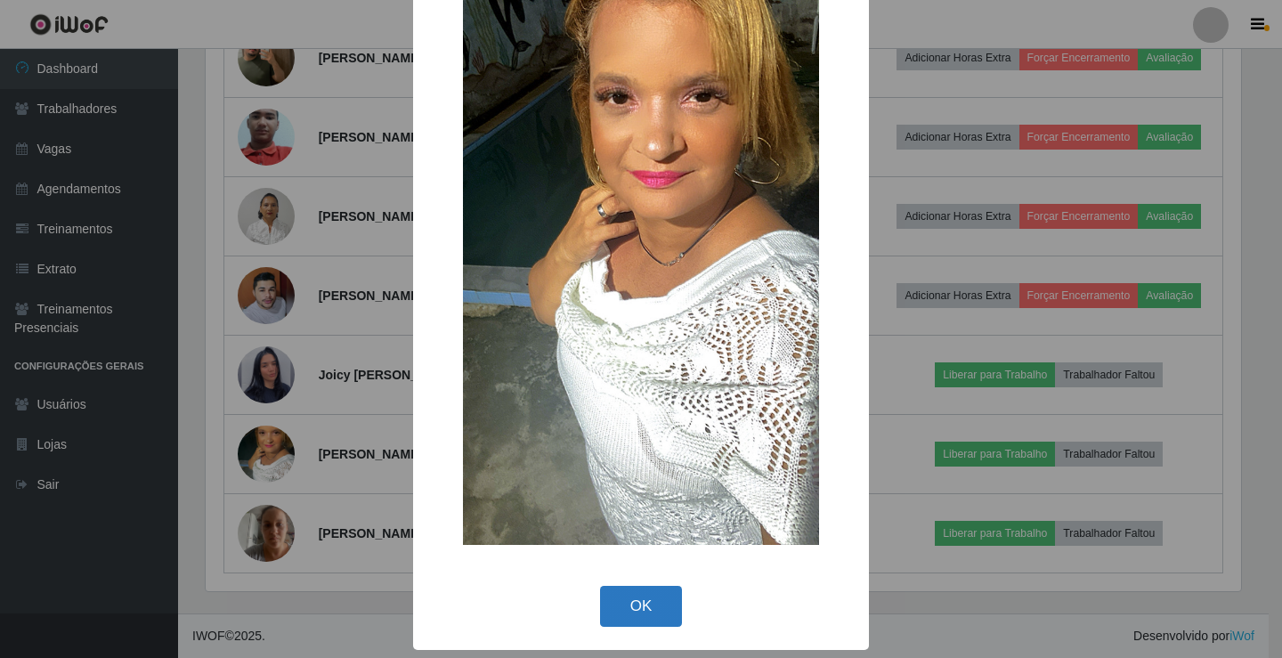
click at [643, 613] on button "OK" at bounding box center [641, 607] width 83 height 42
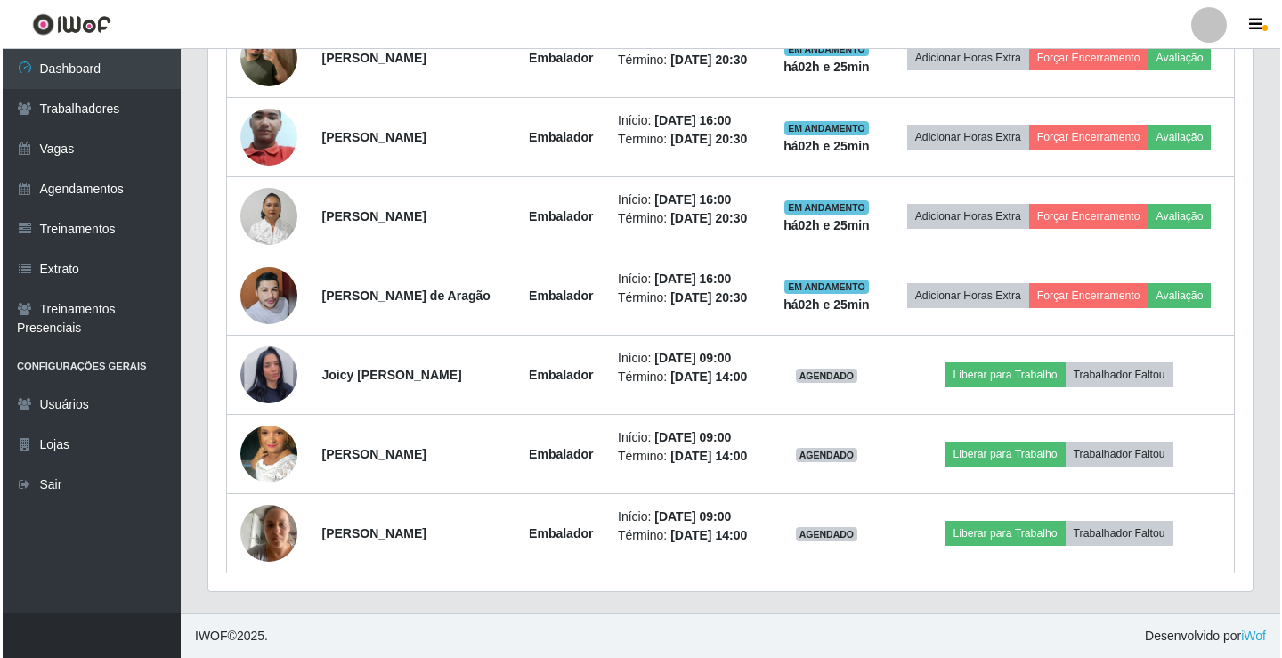
scroll to position [369, 1044]
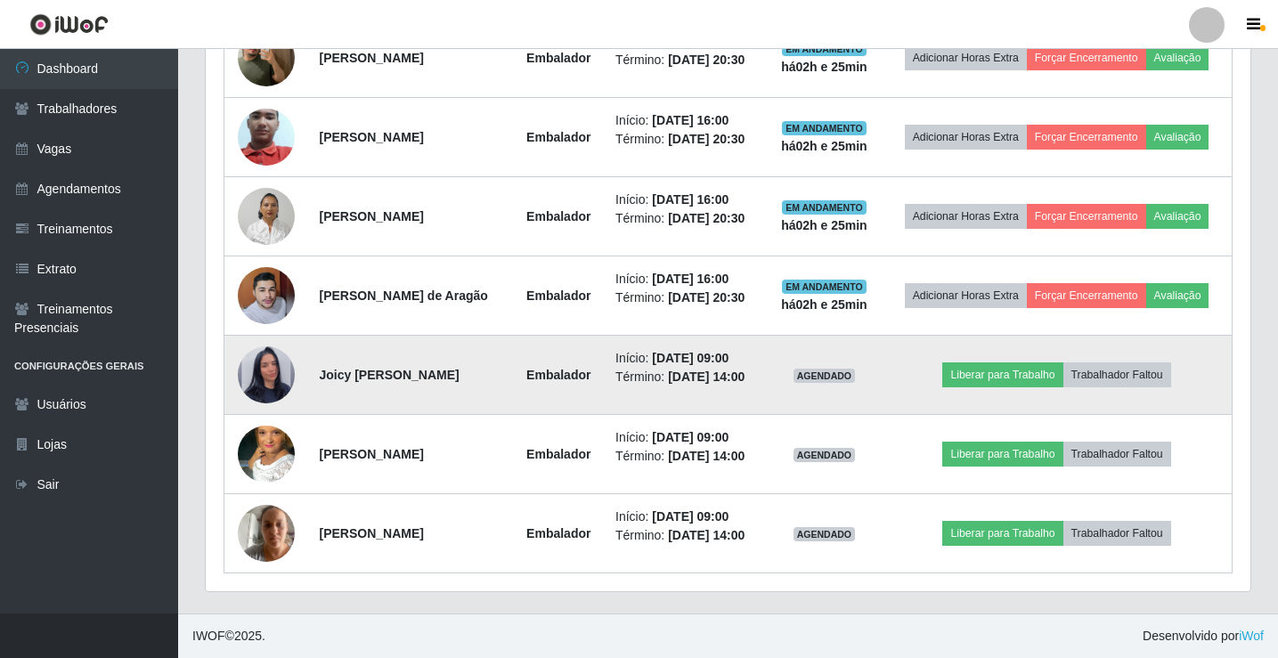
click at [269, 373] on img at bounding box center [266, 374] width 57 height 101
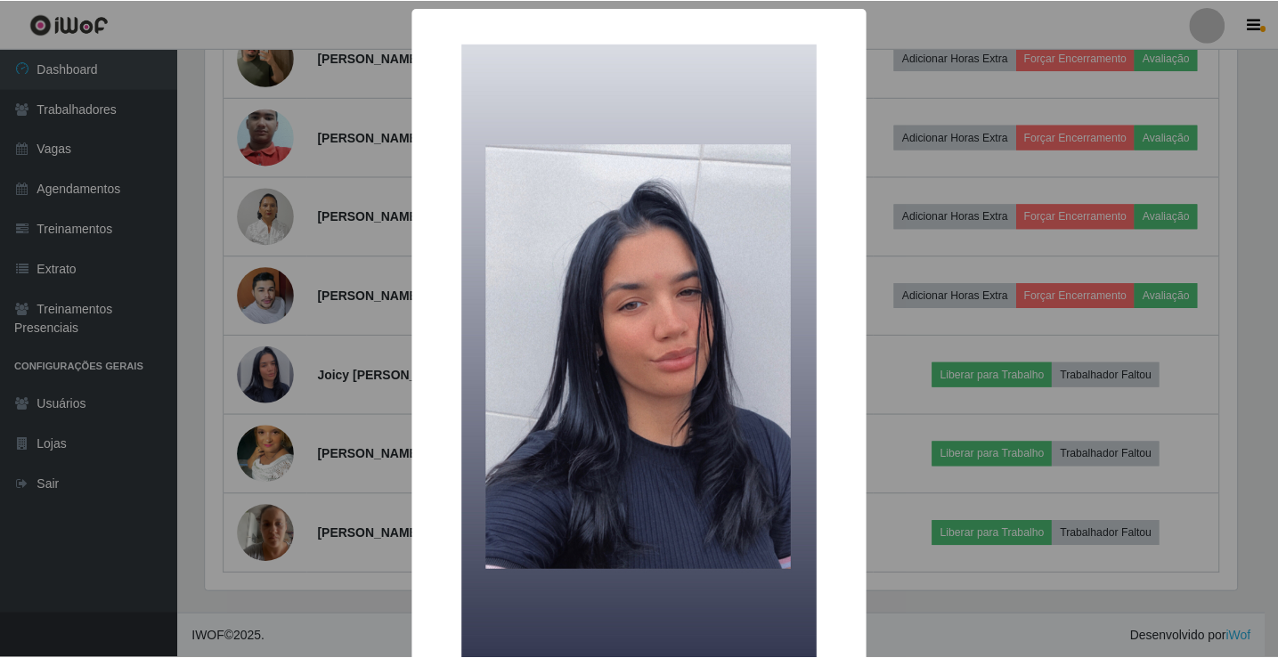
scroll to position [131, 0]
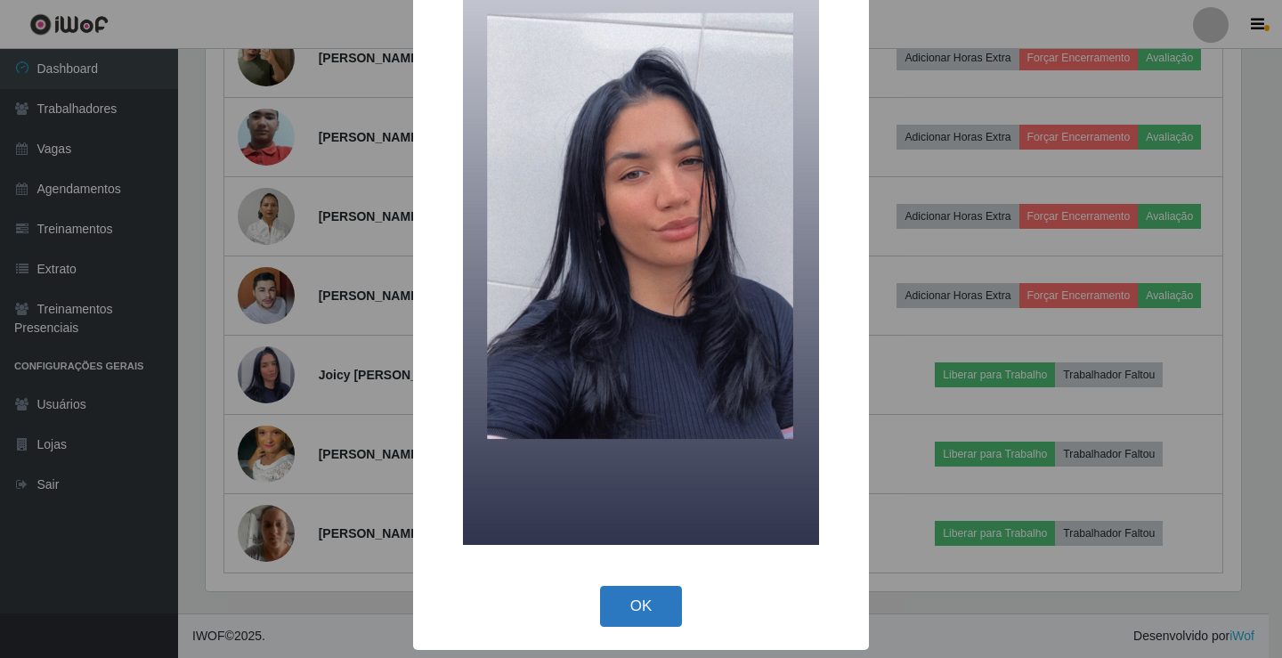
click at [645, 613] on button "OK" at bounding box center [641, 607] width 83 height 42
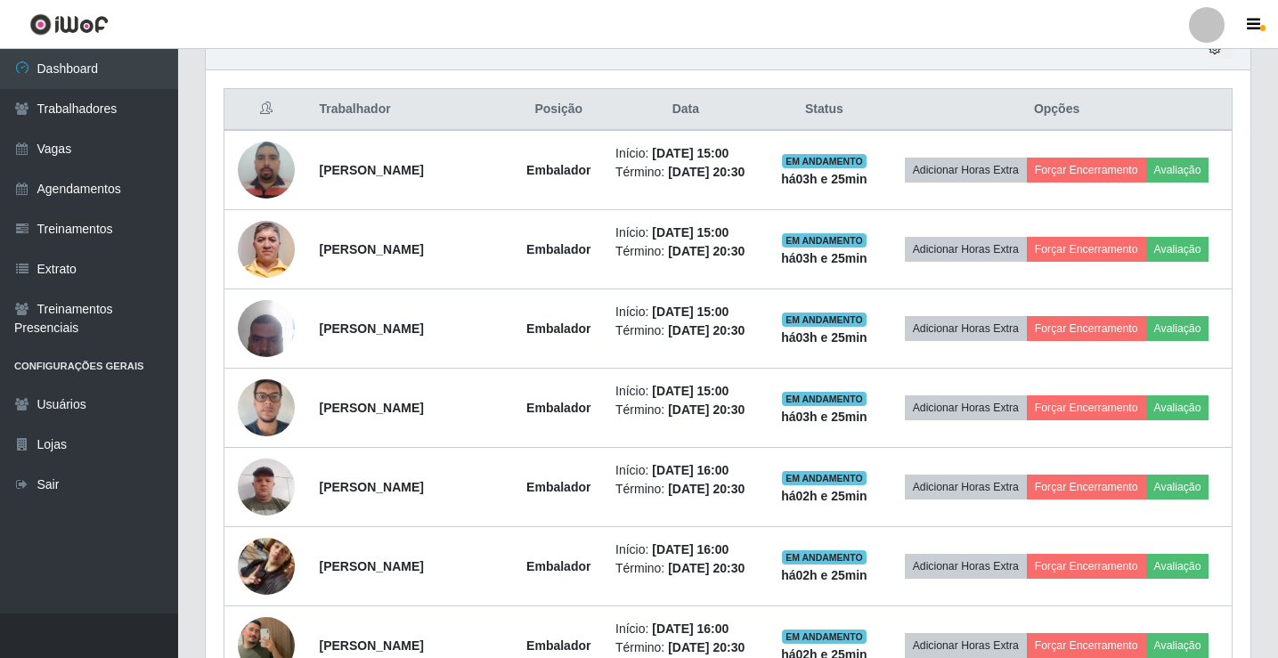
scroll to position [436, 0]
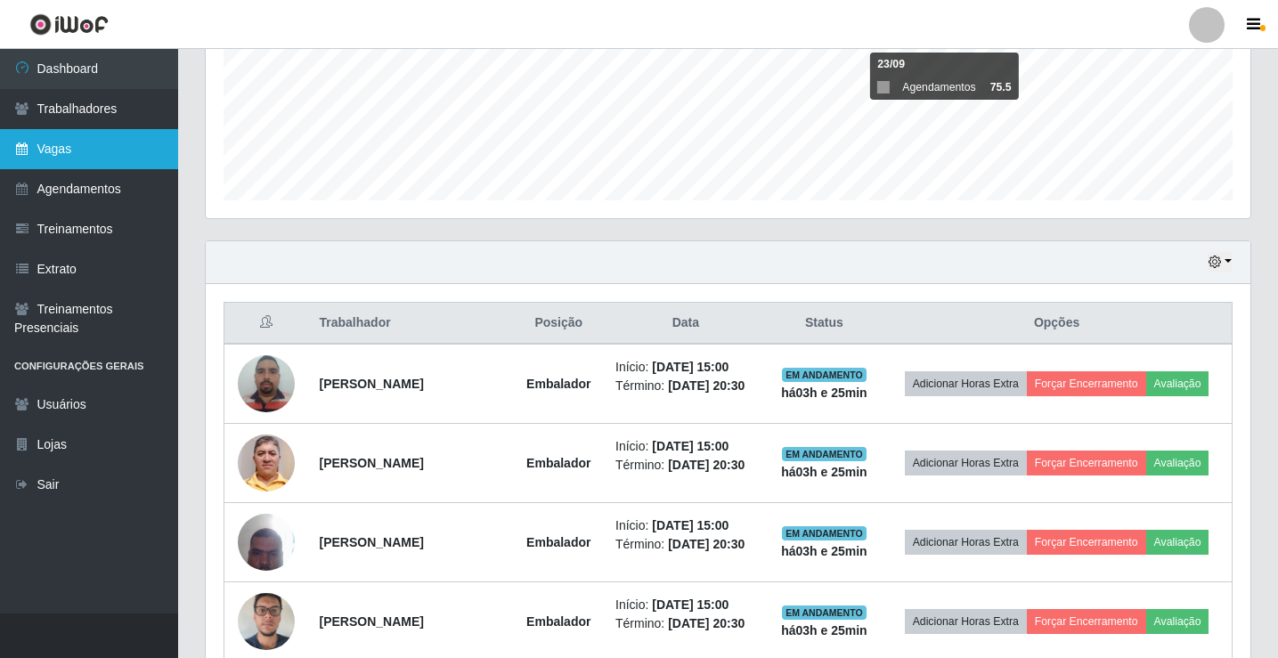
click at [123, 148] on link "Vagas" at bounding box center [89, 149] width 178 height 40
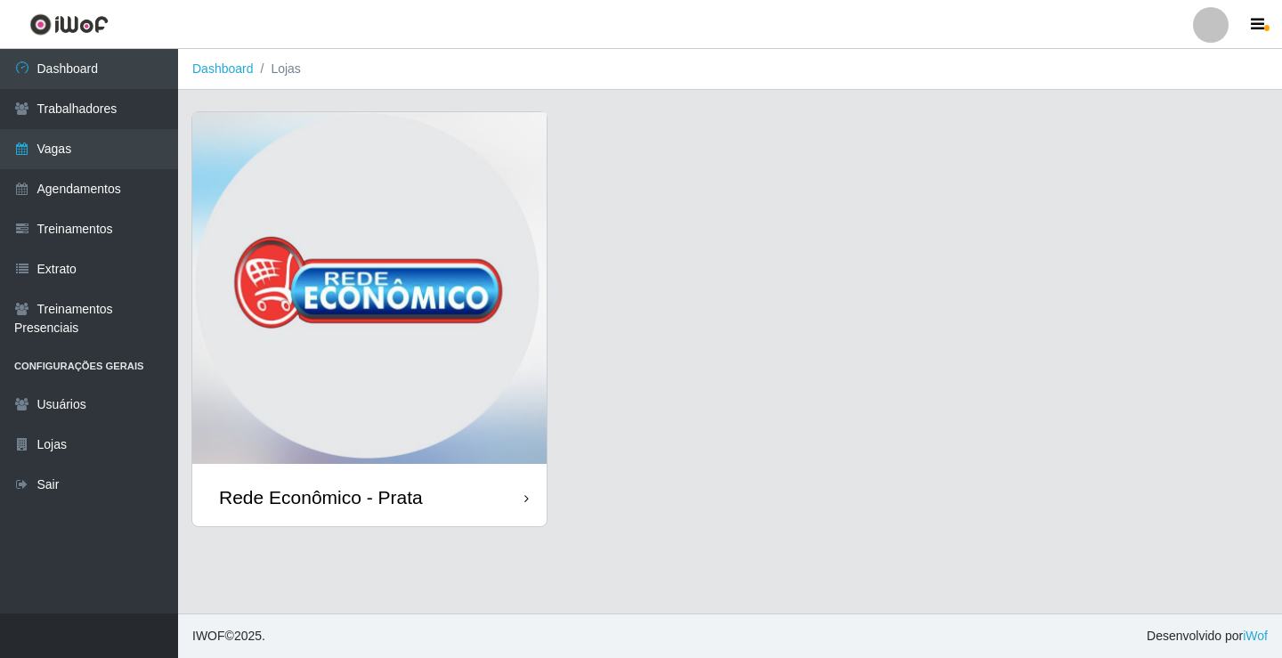
click at [450, 507] on div "Rede Econômico - Prata" at bounding box center [369, 497] width 354 height 58
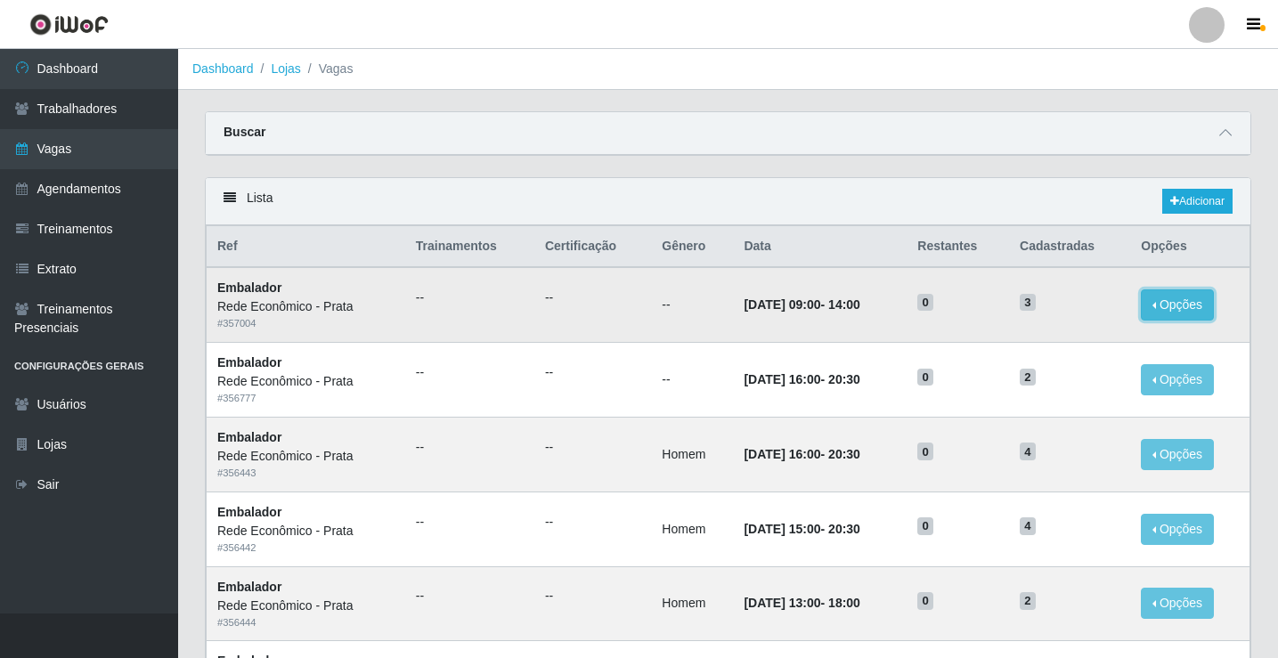
click at [1160, 305] on button "Opções" at bounding box center [1176, 304] width 73 height 31
click at [1148, 310] on button "Opções" at bounding box center [1176, 304] width 73 height 31
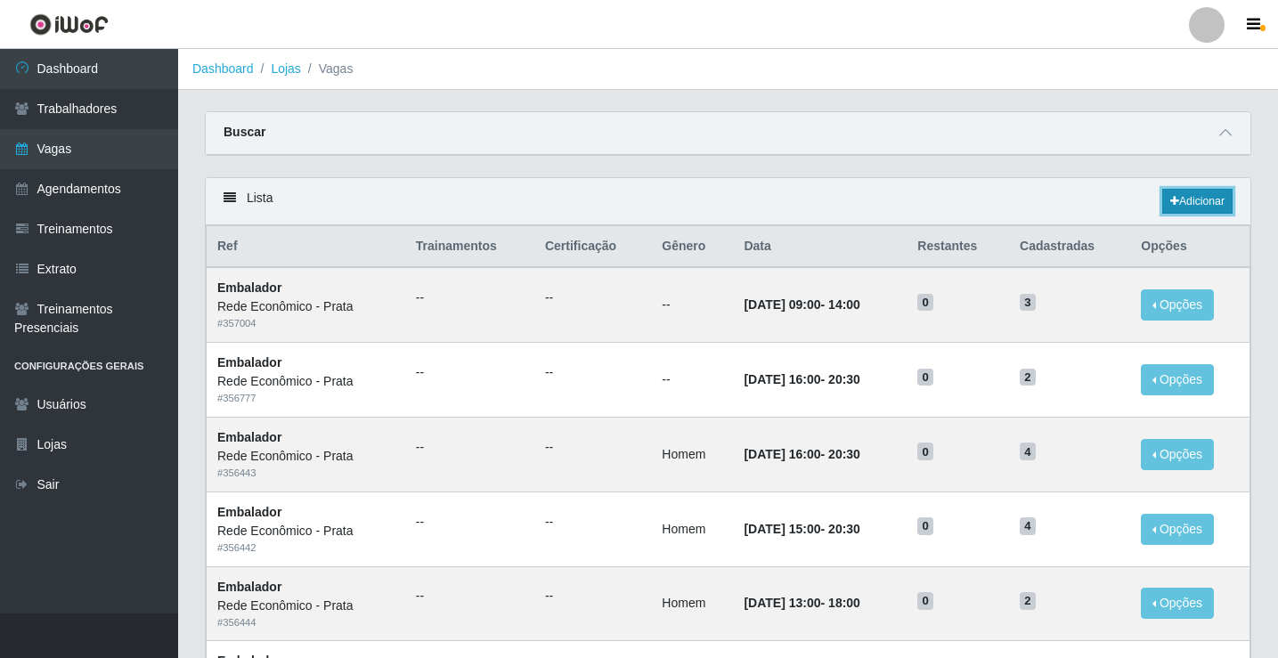
click at [1181, 199] on link "Adicionar" at bounding box center [1197, 201] width 70 height 25
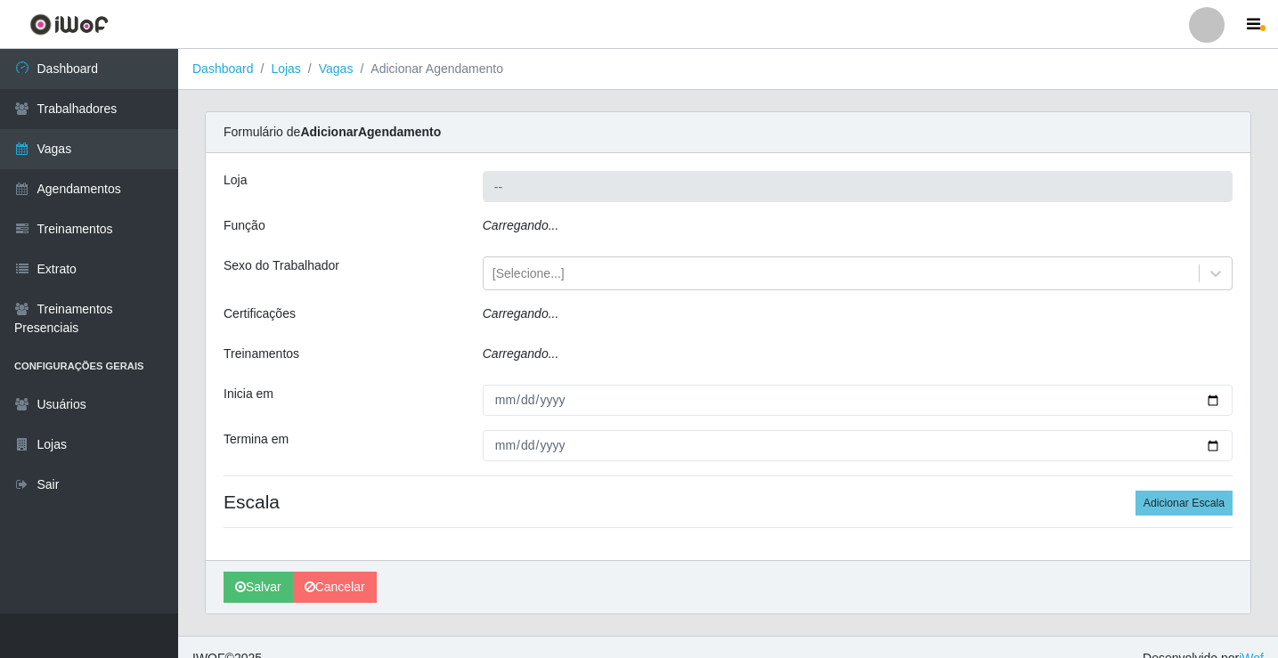
type input "Rede Econômico - Prata"
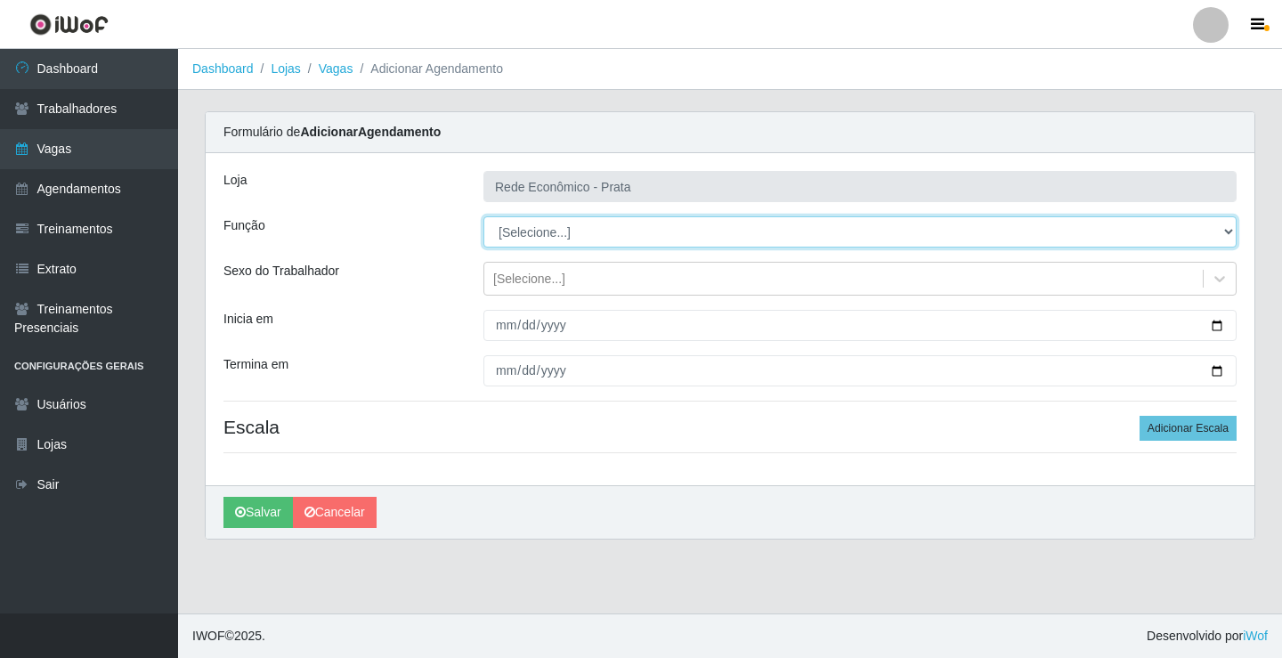
click at [530, 232] on select "[Selecione...] ASG ASG + ASG ++ Embalador Embalador + Embalador ++ Operador de …" at bounding box center [859, 231] width 753 height 31
select select "1"
click at [483, 216] on select "[Selecione...] ASG ASG + ASG ++ Embalador Embalador + Embalador ++ Operador de …" at bounding box center [859, 231] width 753 height 31
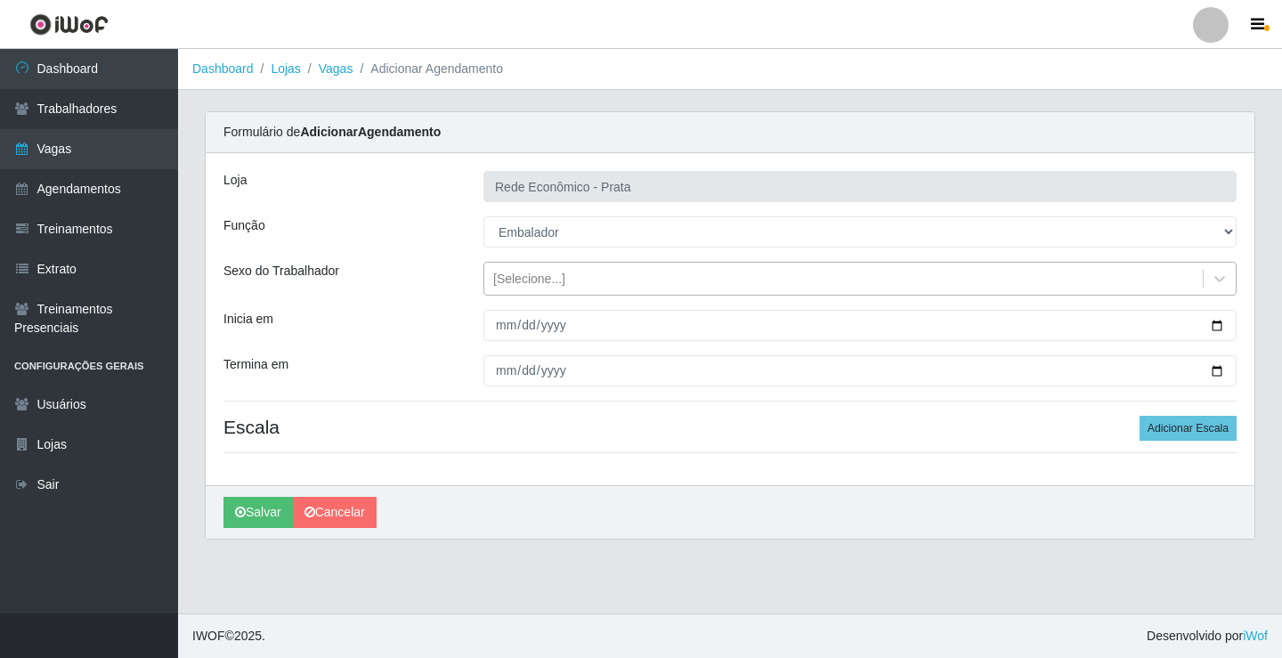
click at [524, 275] on div "[Selecione...]" at bounding box center [529, 279] width 72 height 19
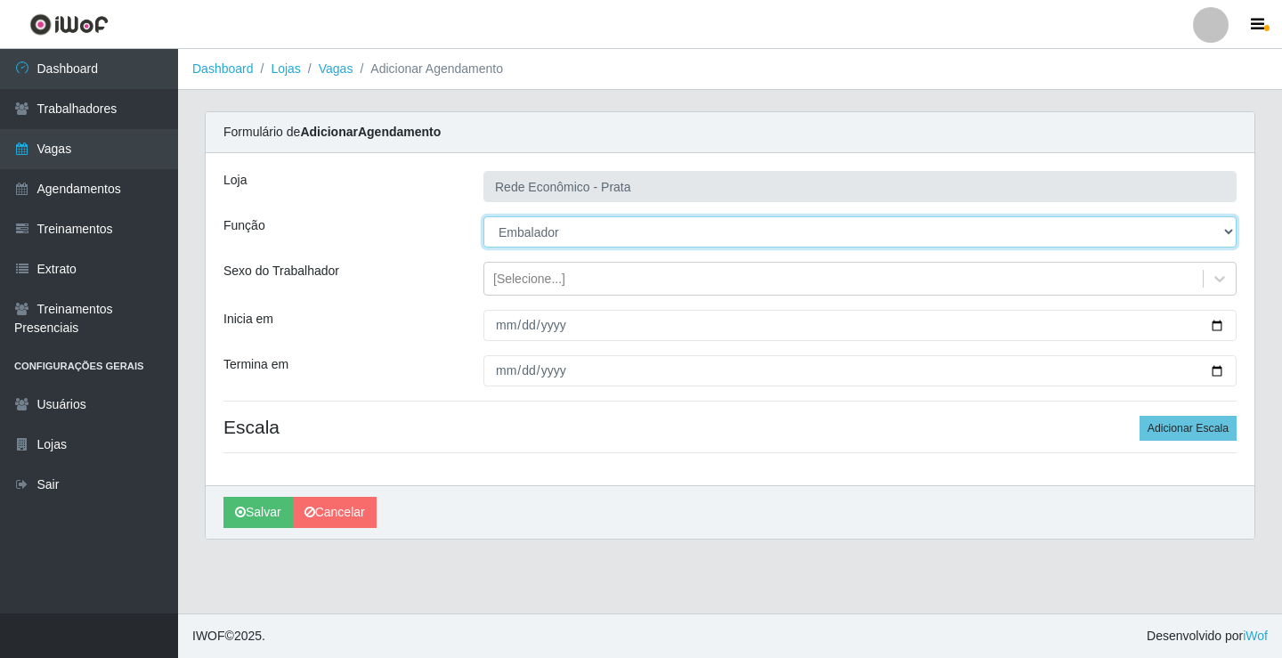
click at [767, 229] on select "[Selecione...] ASG ASG + ASG ++ Embalador Embalador + Embalador ++ Operador de …" at bounding box center [859, 231] width 753 height 31
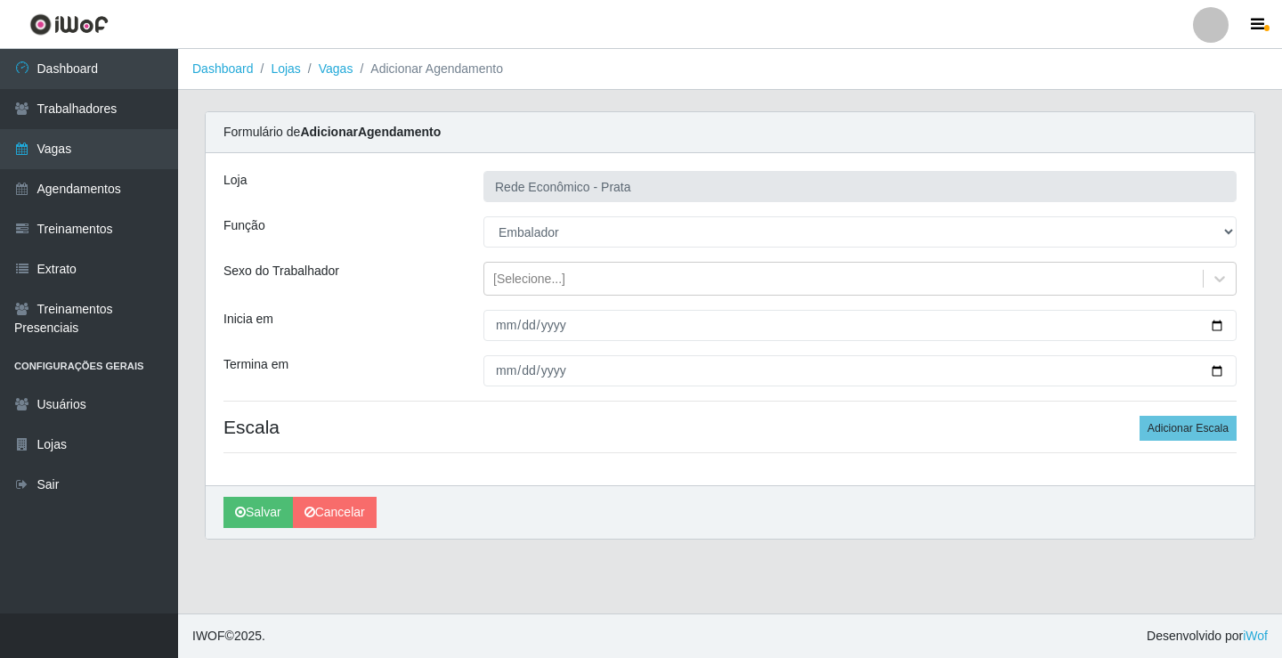
click at [534, 515] on div "[PERSON_NAME]" at bounding box center [730, 511] width 1049 height 53
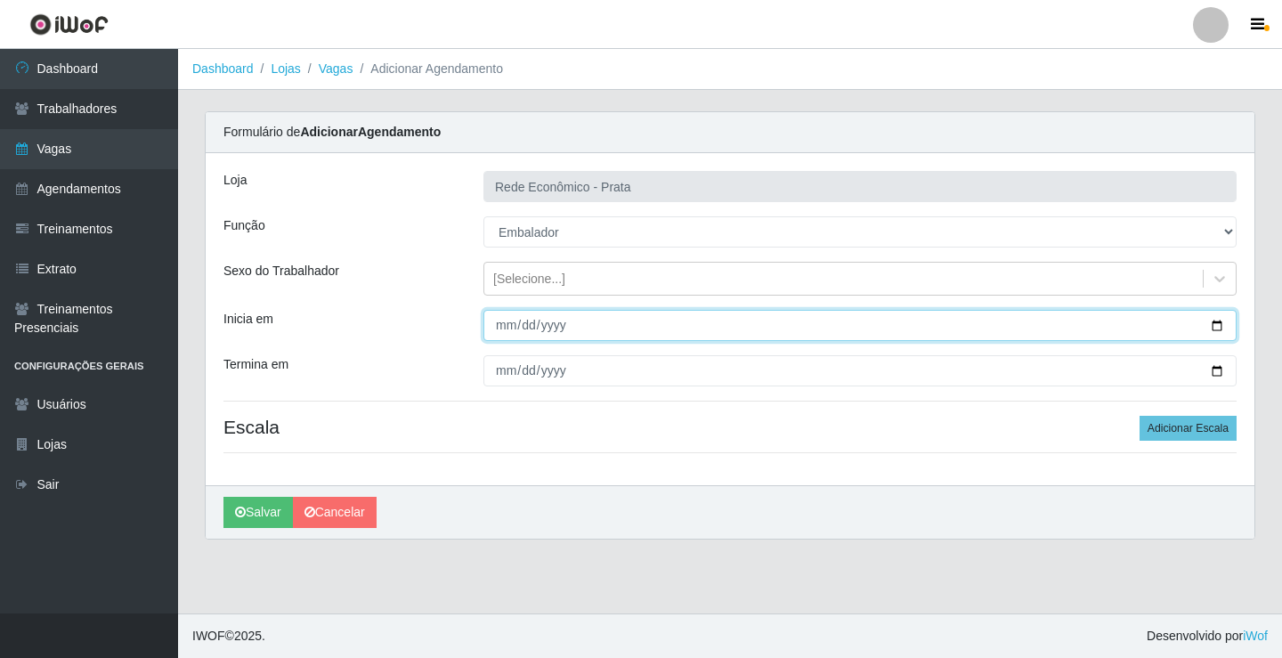
click at [1214, 327] on input "Inicia em" at bounding box center [859, 325] width 753 height 31
type input "[DATE]"
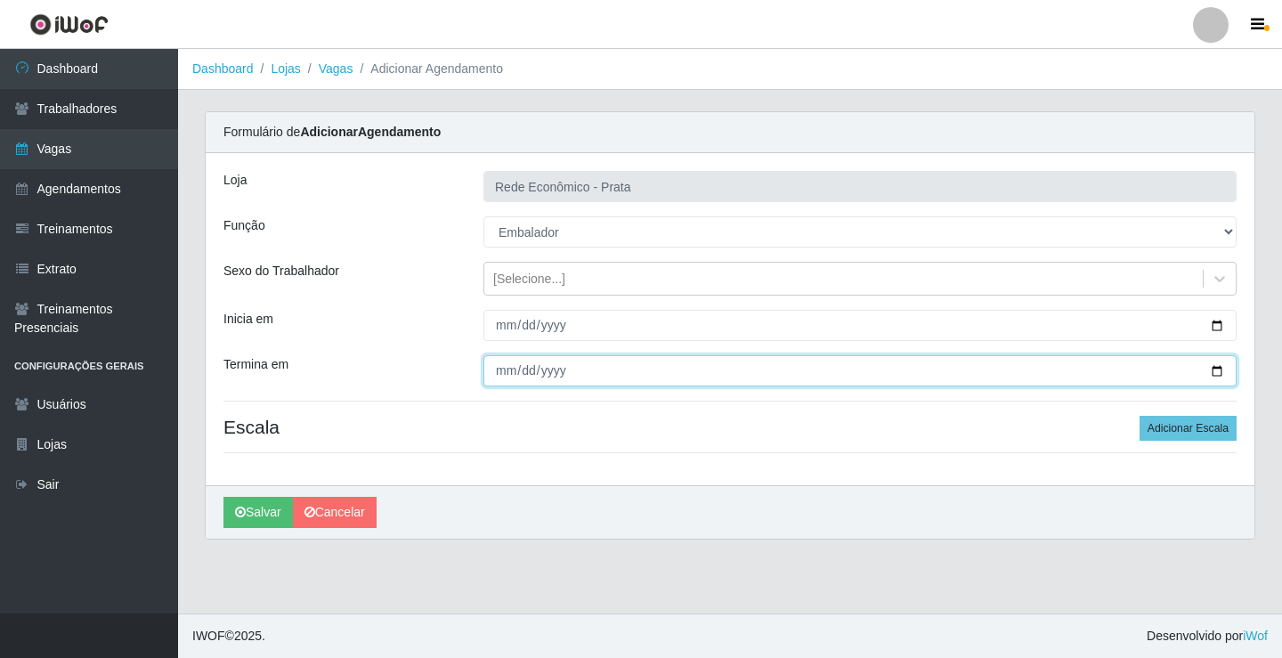
click at [1220, 374] on input "Termina em" at bounding box center [859, 370] width 753 height 31
type input "[DATE]"
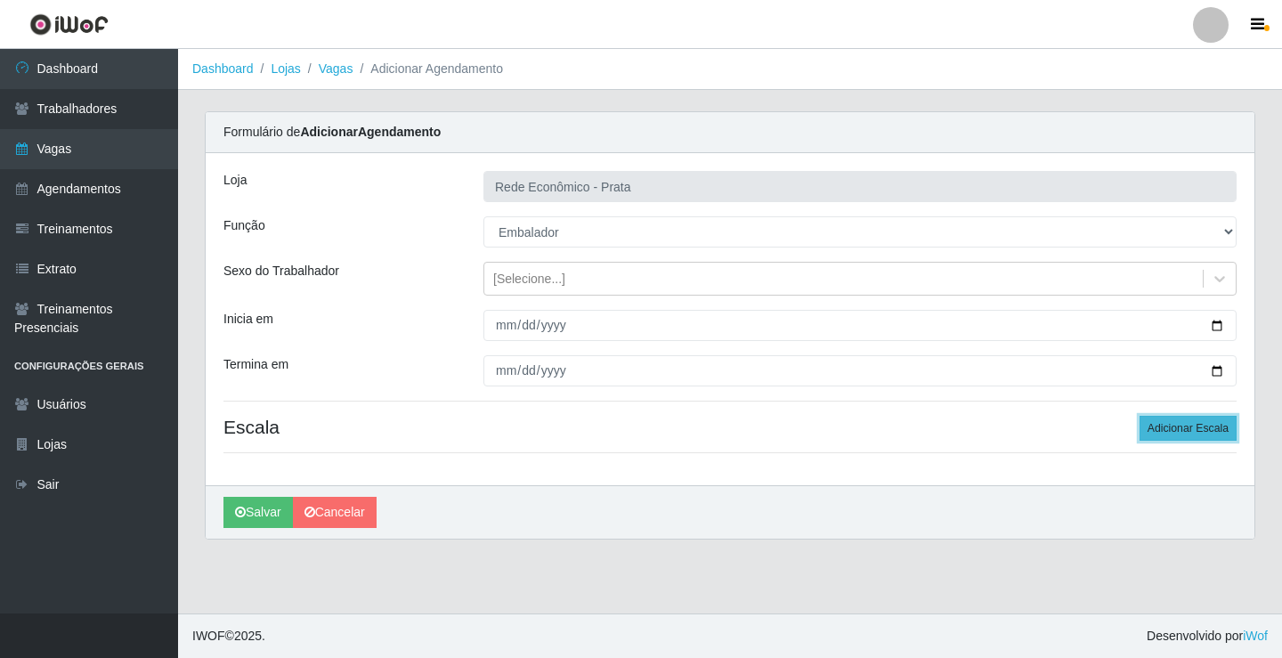
click at [1197, 428] on button "Adicionar Escala" at bounding box center [1188, 428] width 97 height 25
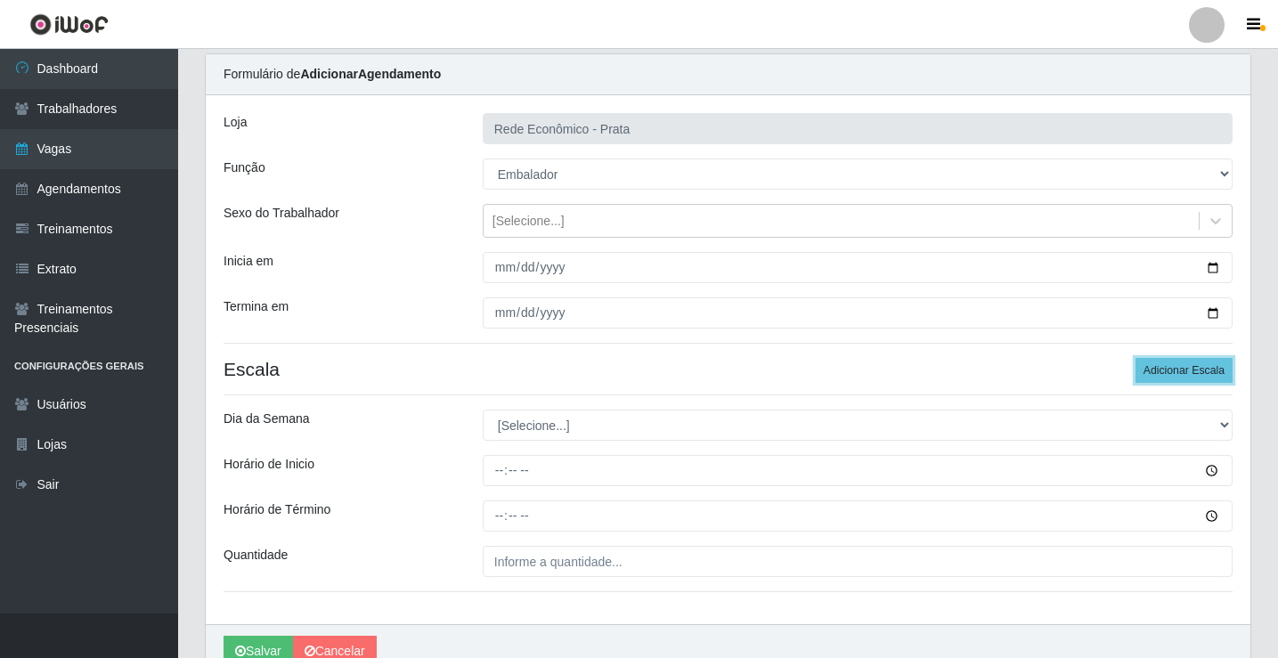
scroll to position [144, 0]
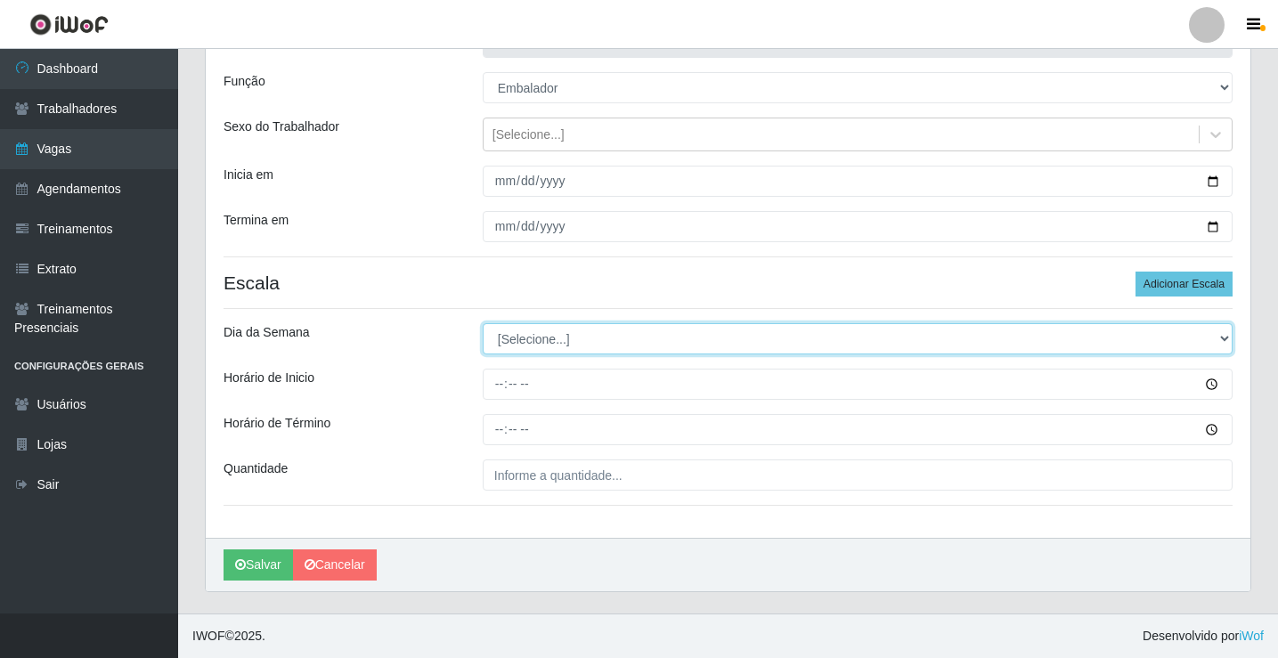
click at [533, 338] on select "[Selecione...] Segunda Terça Quarta Quinta Sexta Sábado Domingo" at bounding box center [858, 338] width 750 height 31
select select "6"
click at [483, 323] on select "[Selecione...] Segunda Terça Quarta Quinta Sexta Sábado Domingo" at bounding box center [858, 338] width 750 height 31
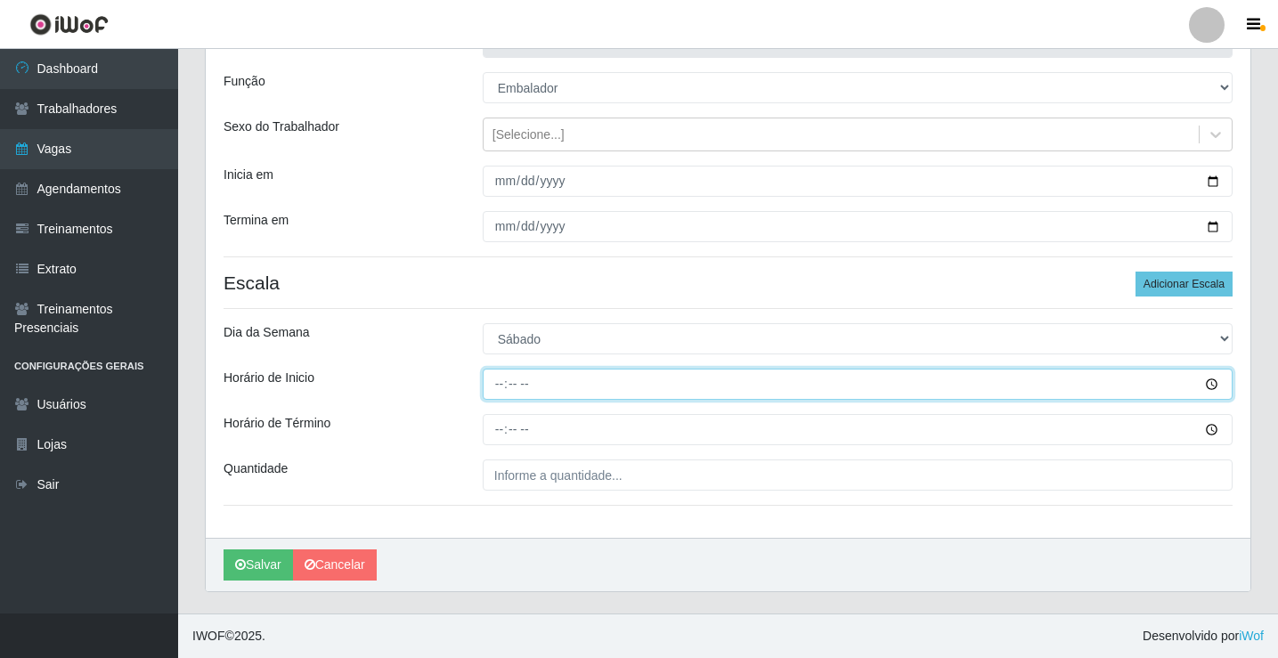
click at [500, 394] on input "Horário de Inicio" at bounding box center [858, 384] width 750 height 31
type input "16:00"
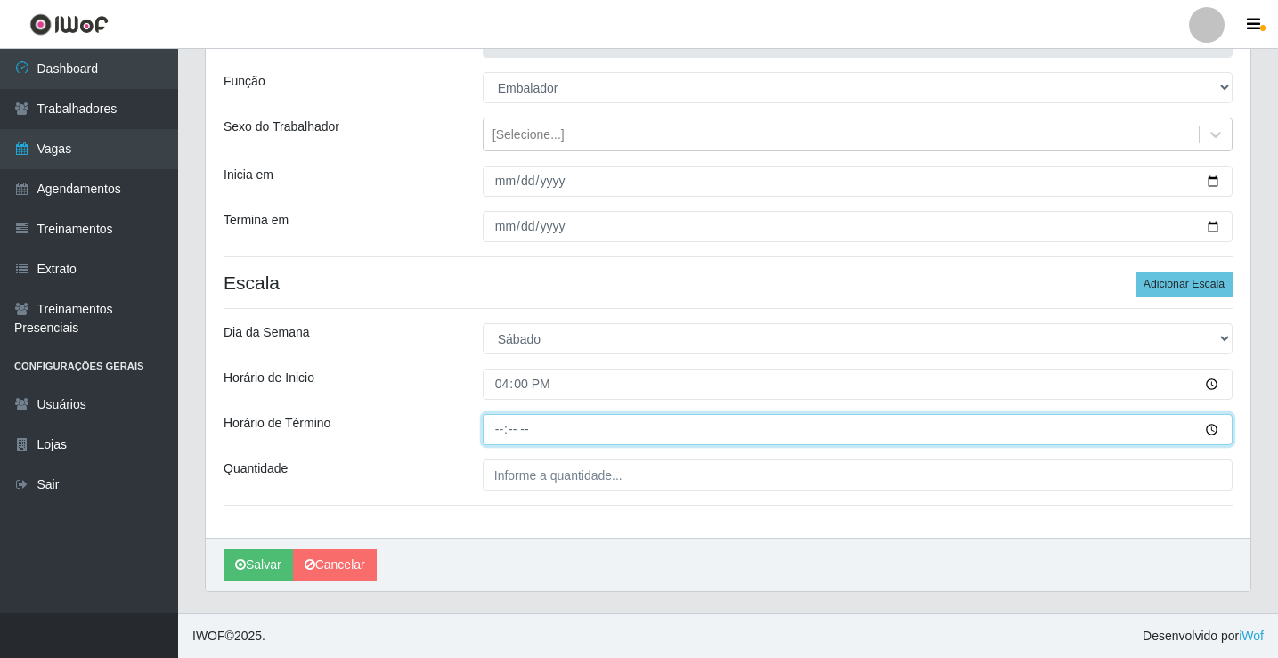
click at [499, 435] on input "Horário de Término" at bounding box center [858, 429] width 750 height 31
type input "20:00"
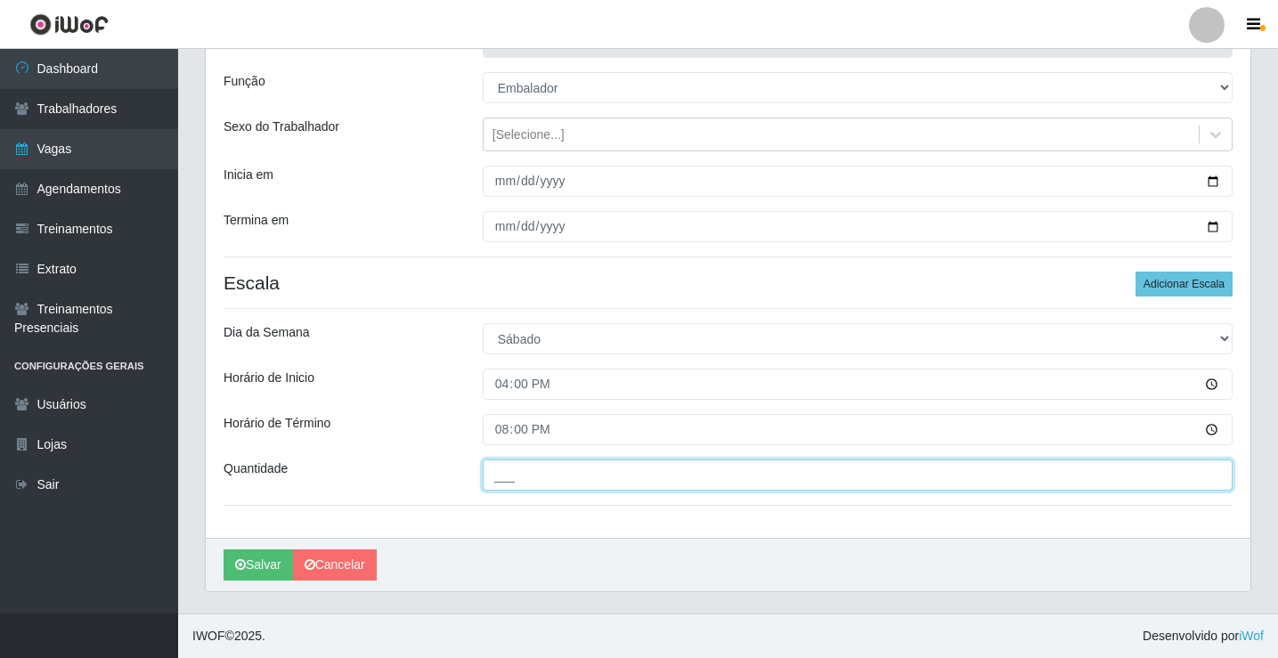
click at [532, 476] on input "___" at bounding box center [858, 474] width 750 height 31
type input "2__"
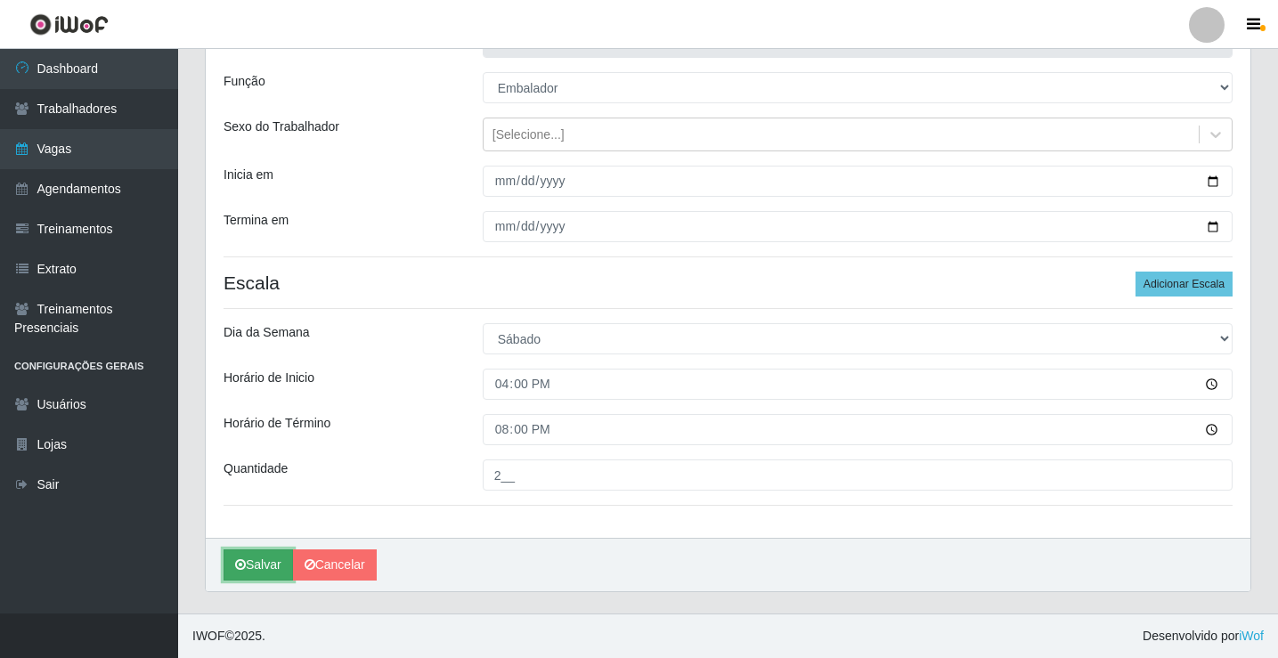
click at [261, 570] on button "Salvar" at bounding box center [257, 564] width 69 height 31
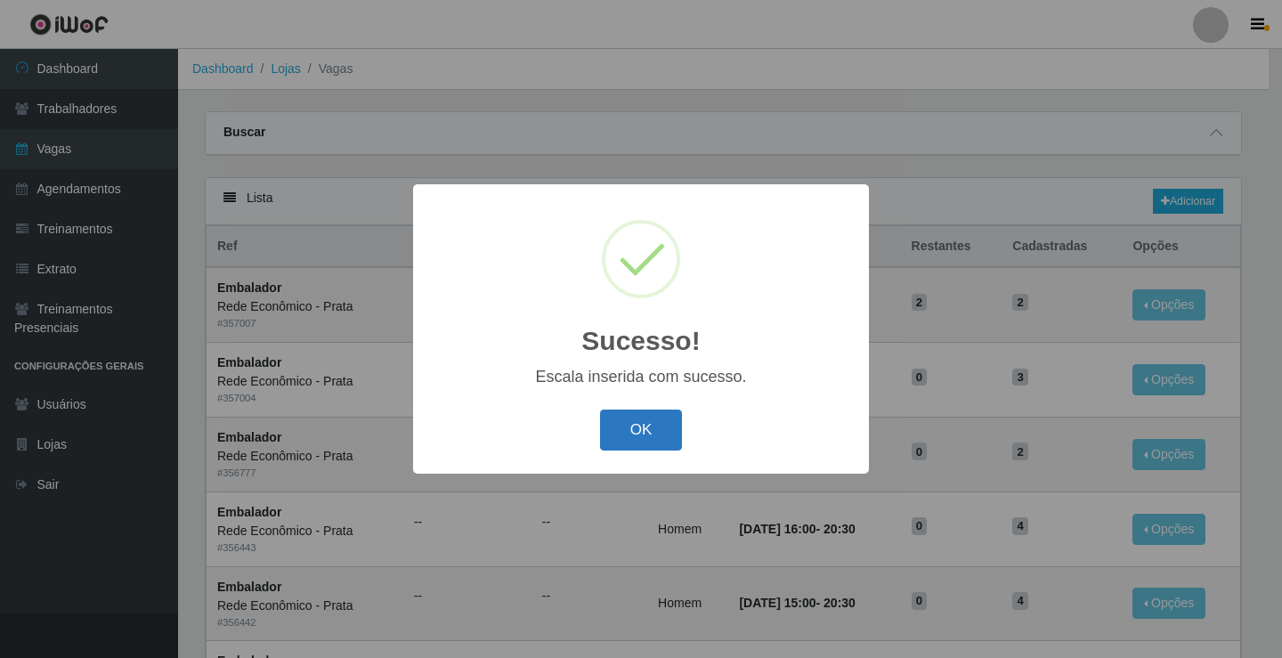
click at [653, 438] on button "OK" at bounding box center [641, 431] width 83 height 42
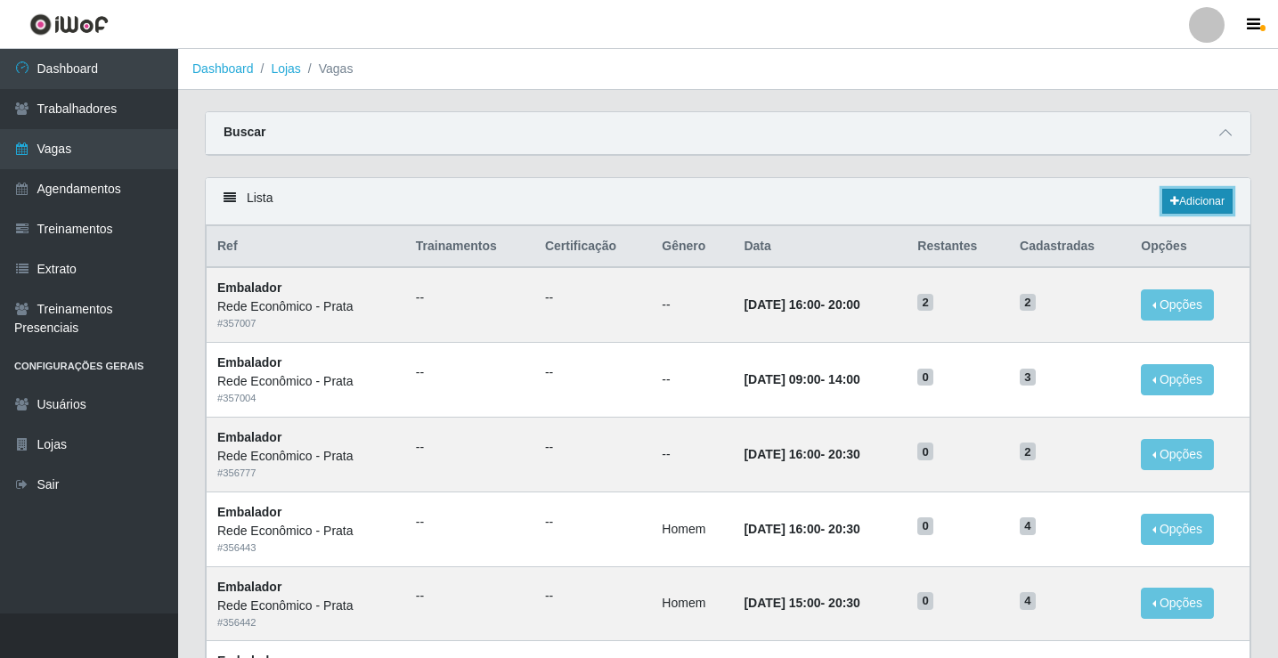
click at [1193, 207] on link "Adicionar" at bounding box center [1197, 201] width 70 height 25
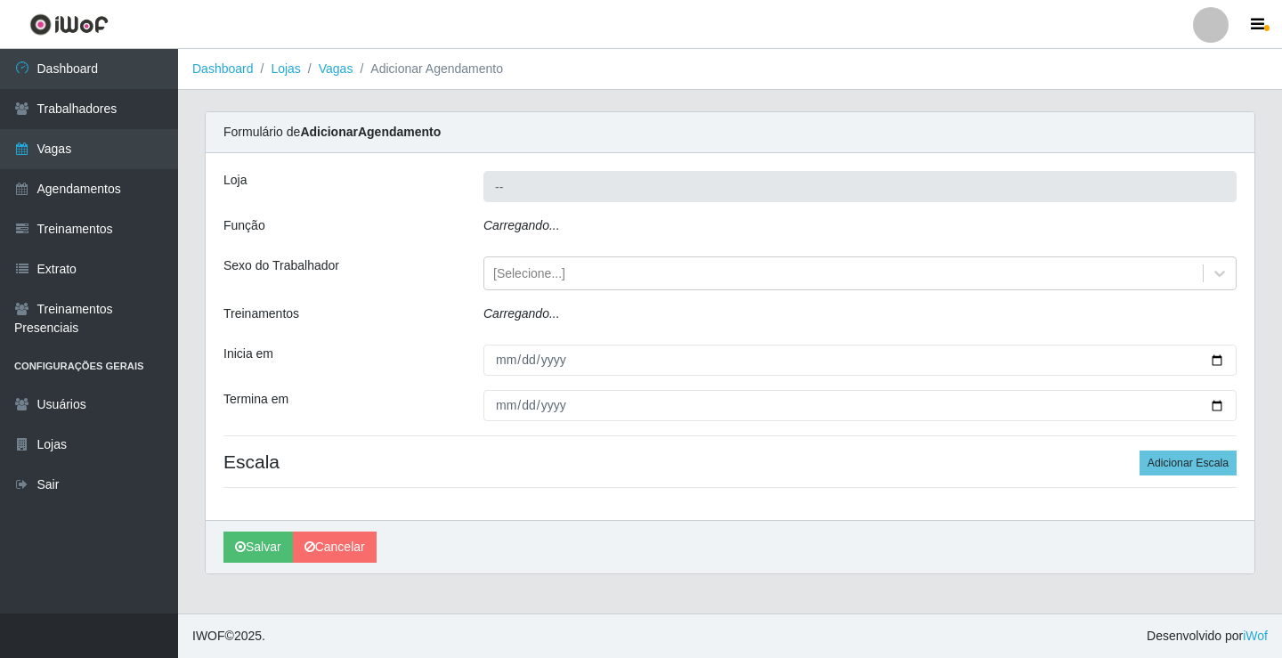
type input "Rede Econômico - Prata"
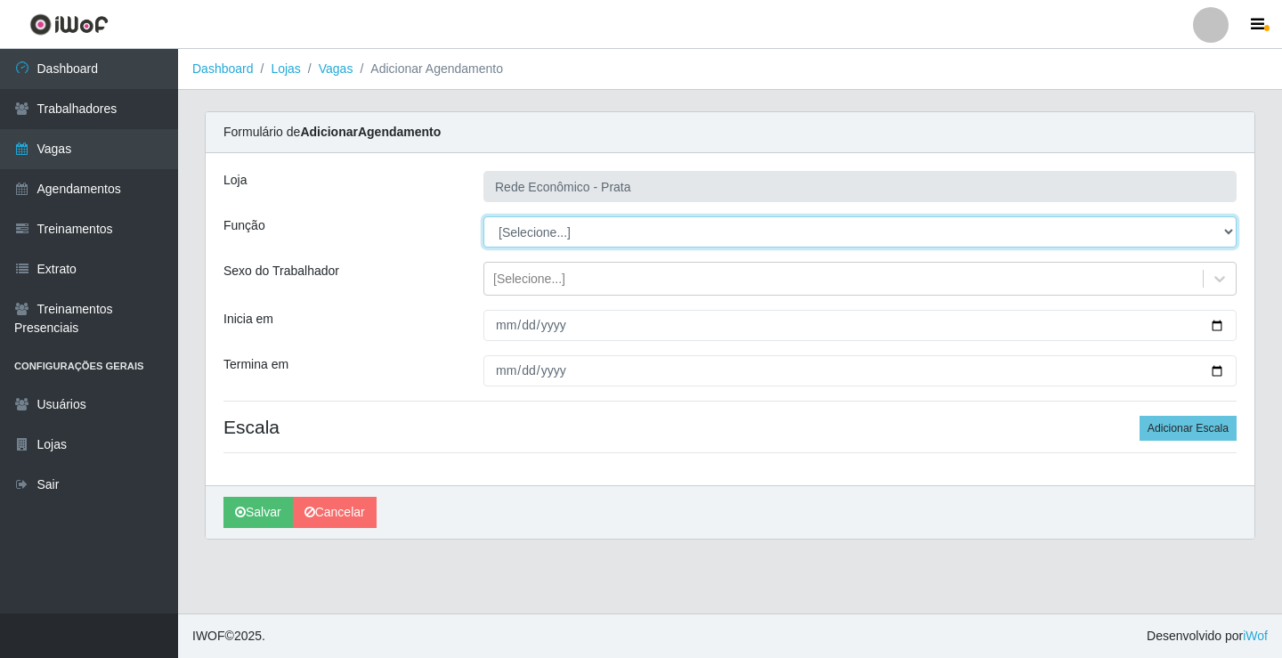
click at [530, 234] on select "[Selecione...] ASG ASG + ASG ++ Embalador Embalador + Embalador ++ Operador de …" at bounding box center [859, 231] width 753 height 31
select select "1"
click at [483, 216] on select "[Selecione...] ASG ASG + ASG ++ Embalador Embalador + Embalador ++ Operador de …" at bounding box center [859, 231] width 753 height 31
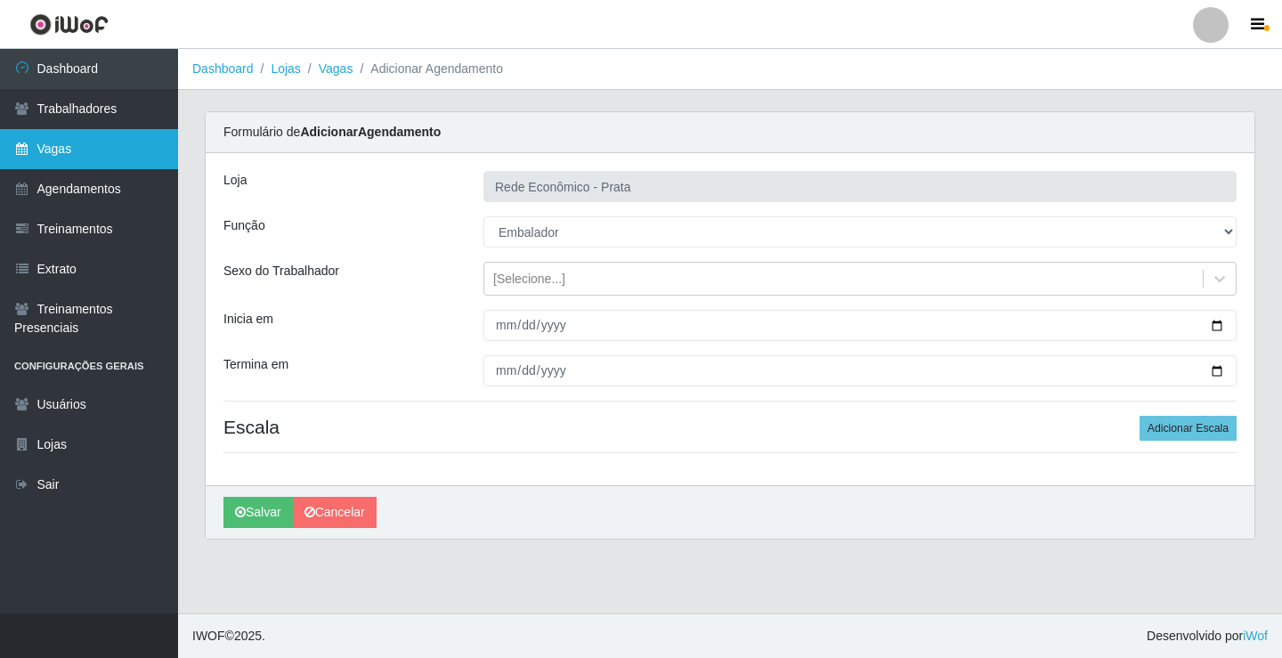
click at [96, 142] on link "Vagas" at bounding box center [89, 149] width 178 height 40
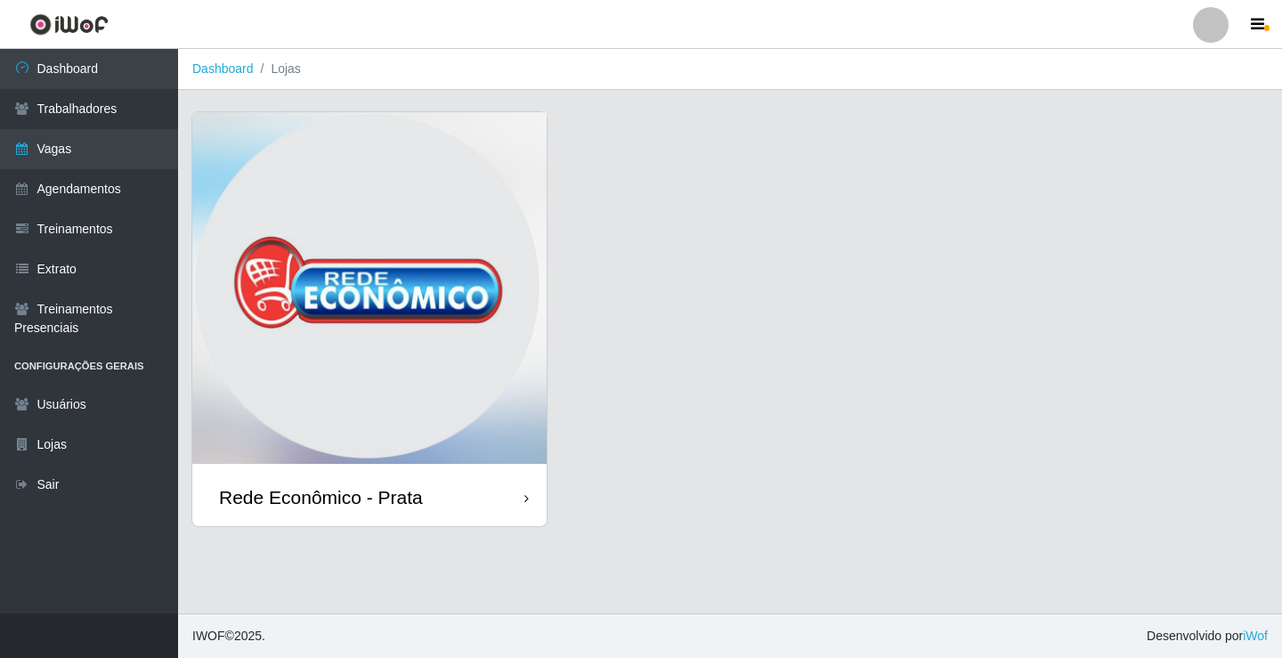
click at [395, 502] on div "Rede Econômico - Prata" at bounding box center [321, 497] width 204 height 22
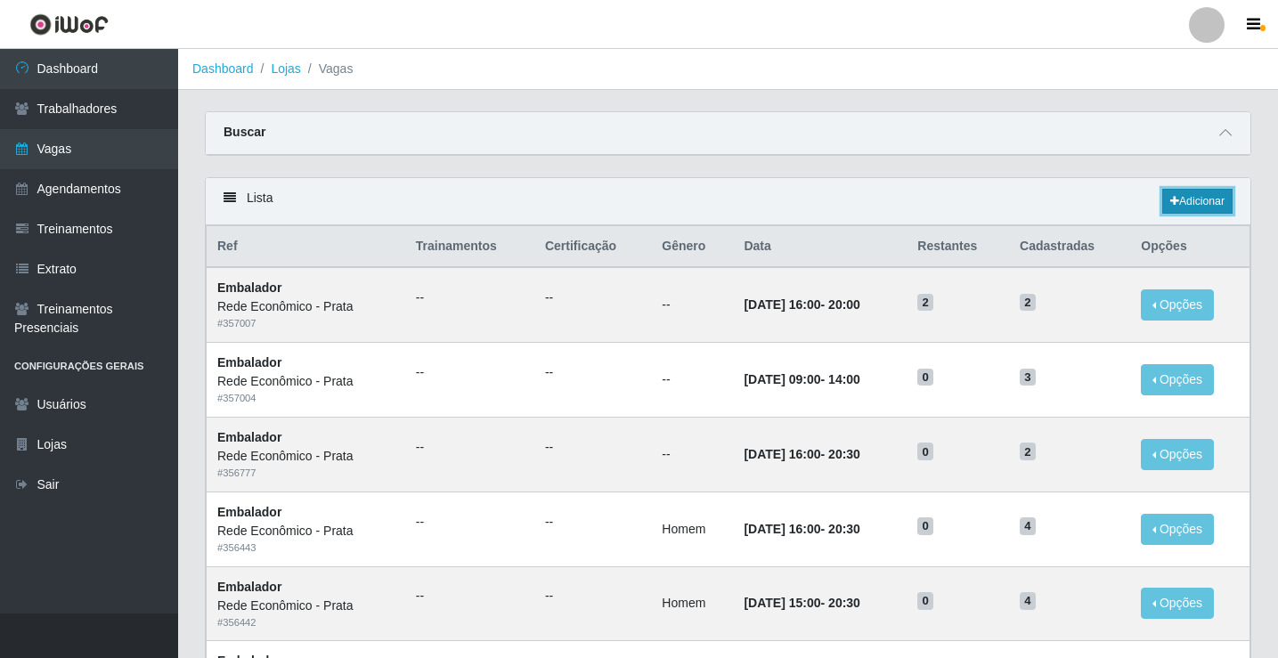
click at [1177, 194] on link "Adicionar" at bounding box center [1197, 201] width 70 height 25
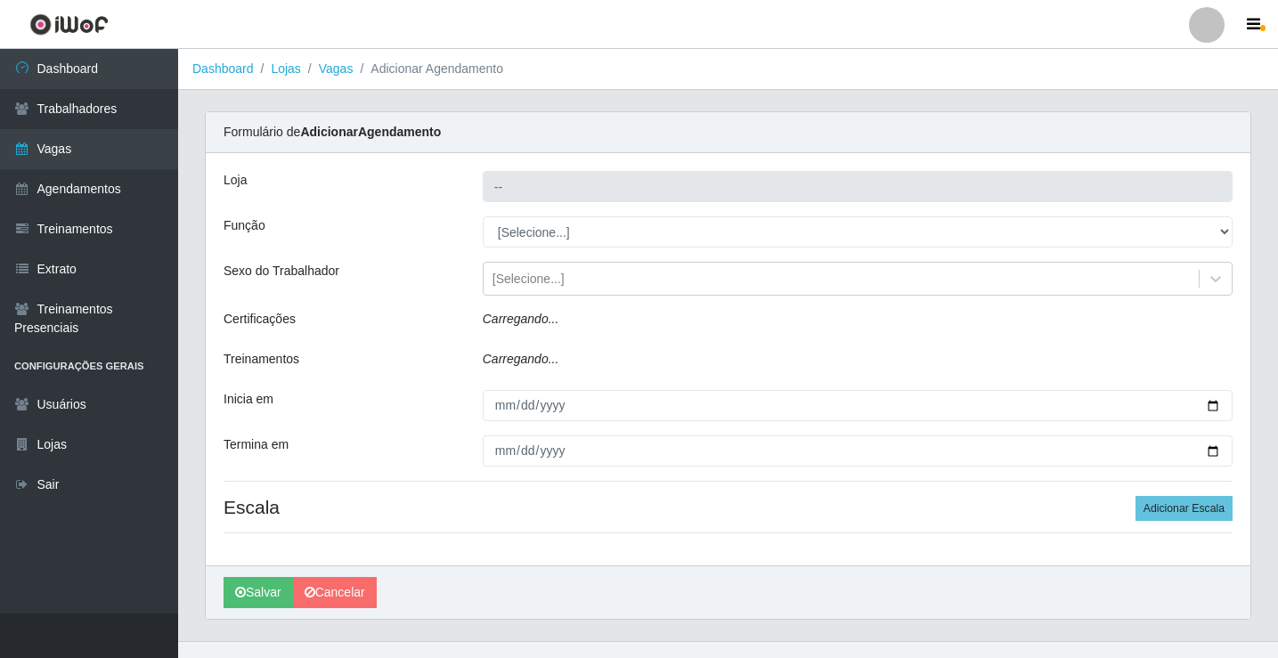
type input "Rede Econômico - Prata"
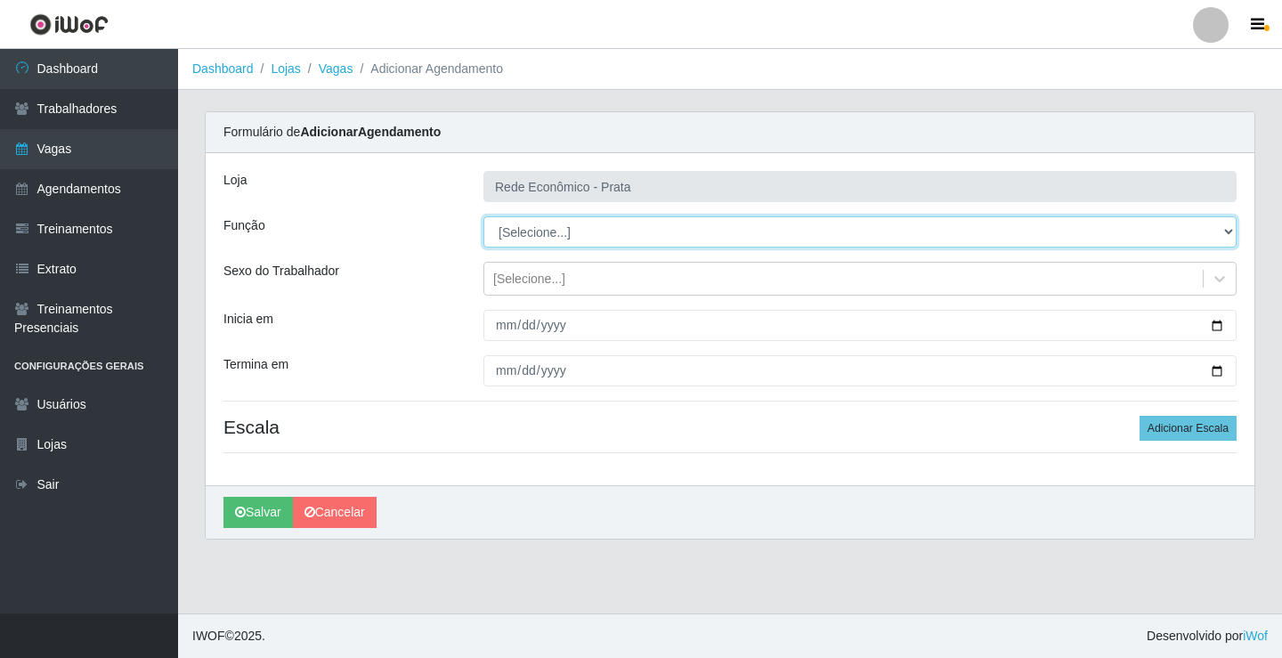
click at [525, 232] on select "[Selecione...] ASG ASG + ASG ++ Embalador Embalador + Embalador ++ Operador de …" at bounding box center [859, 231] width 753 height 31
select select "1"
click at [483, 216] on select "[Selecione...] ASG ASG + ASG ++ Embalador Embalador + Embalador ++ Operador de …" at bounding box center [859, 231] width 753 height 31
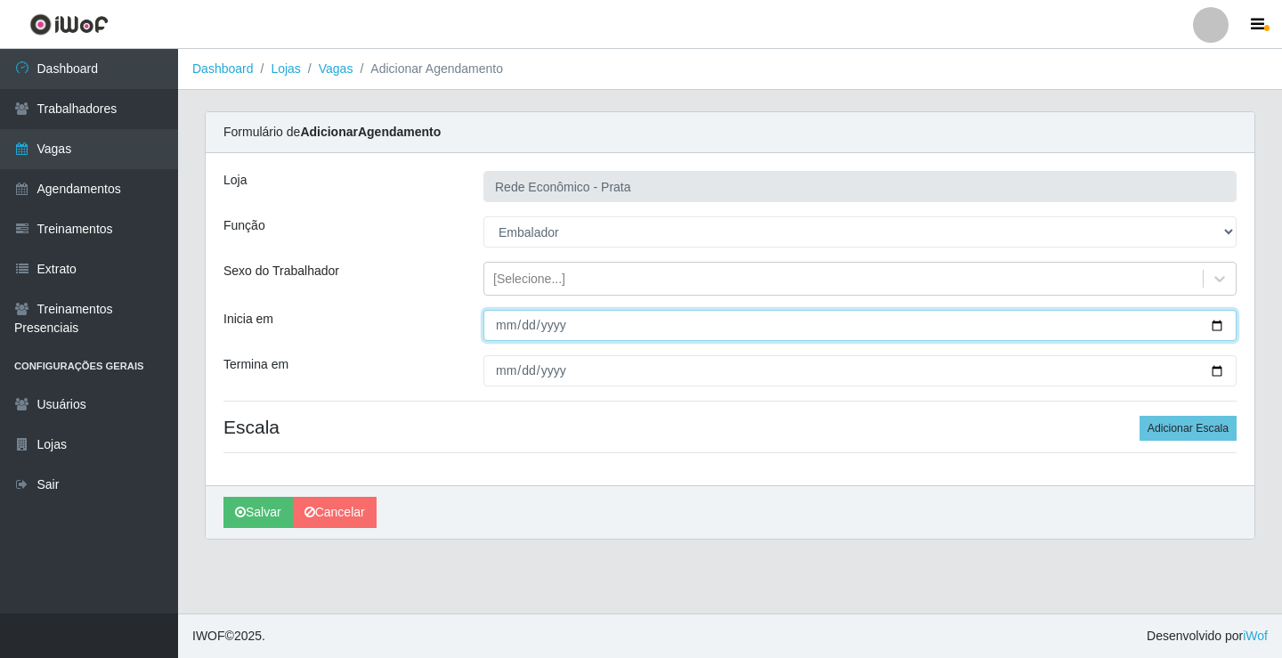
click at [1216, 325] on input "Inicia em" at bounding box center [859, 325] width 753 height 31
type input "[DATE]"
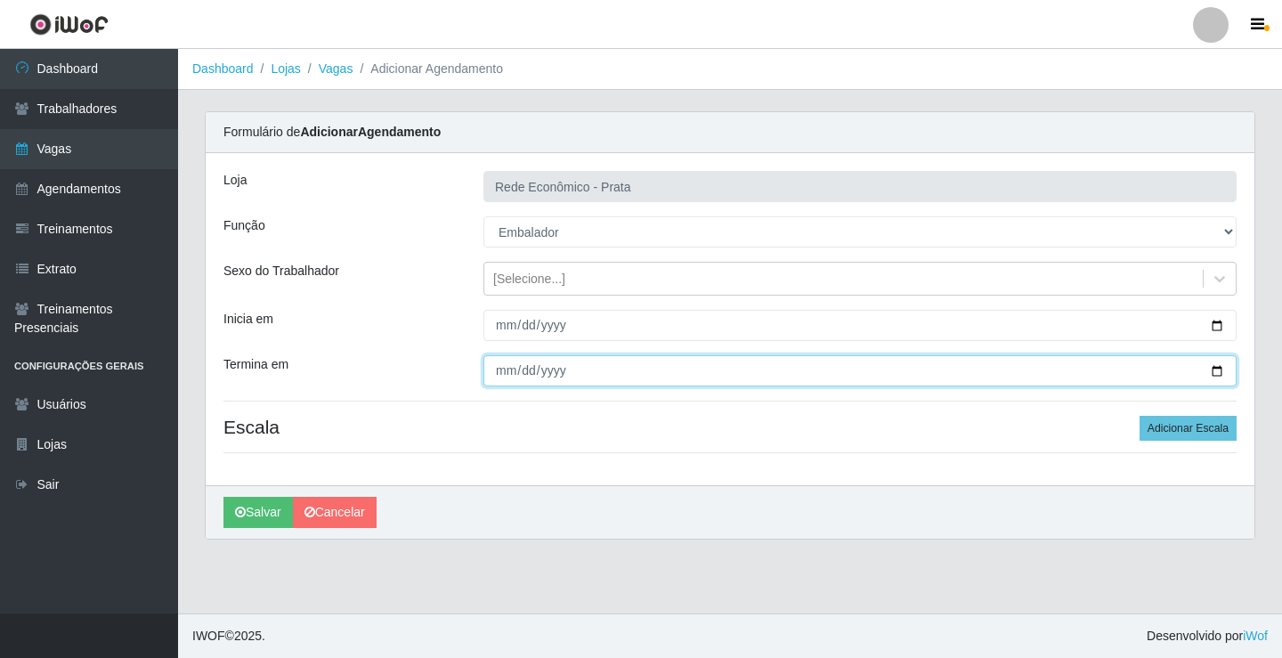
click at [1220, 371] on input "Termina em" at bounding box center [859, 370] width 753 height 31
type input "[DATE]"
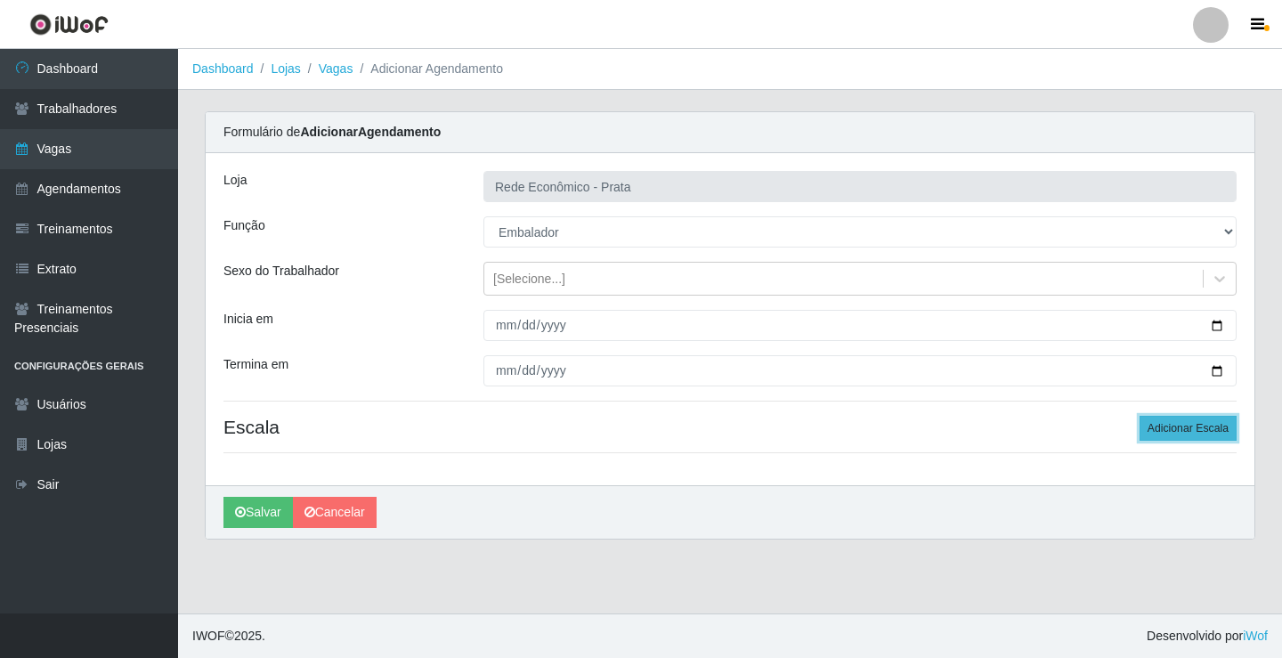
click at [1195, 431] on button "Adicionar Escala" at bounding box center [1188, 428] width 97 height 25
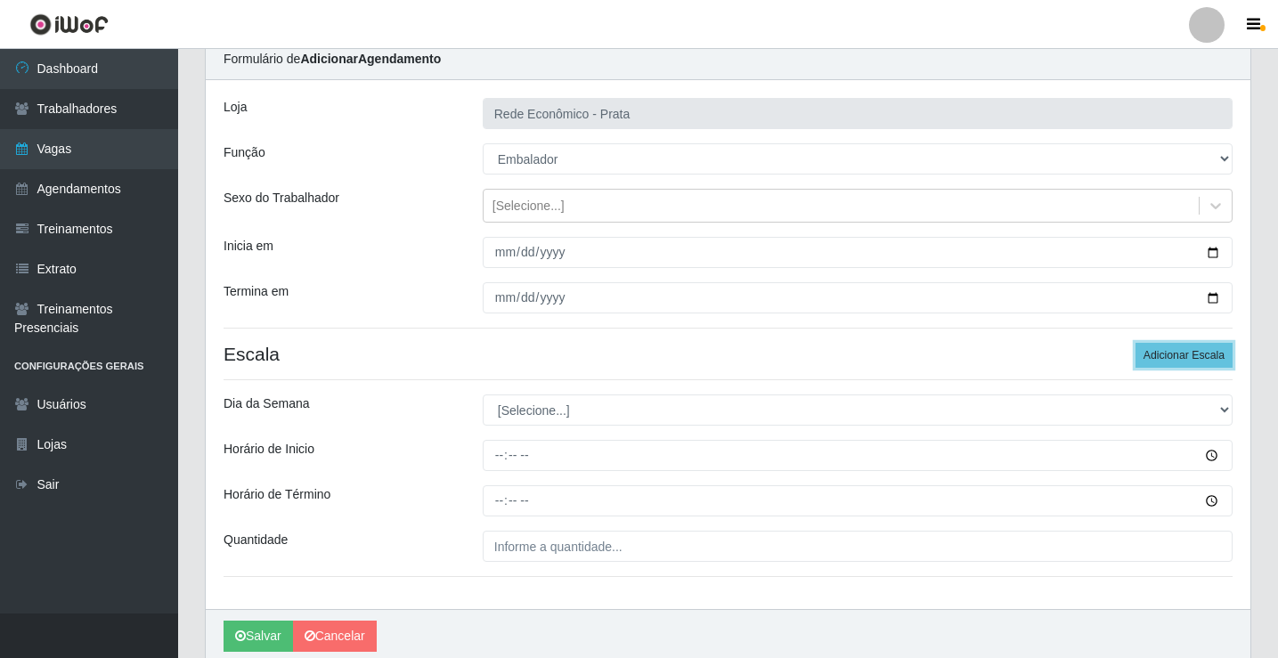
scroll to position [144, 0]
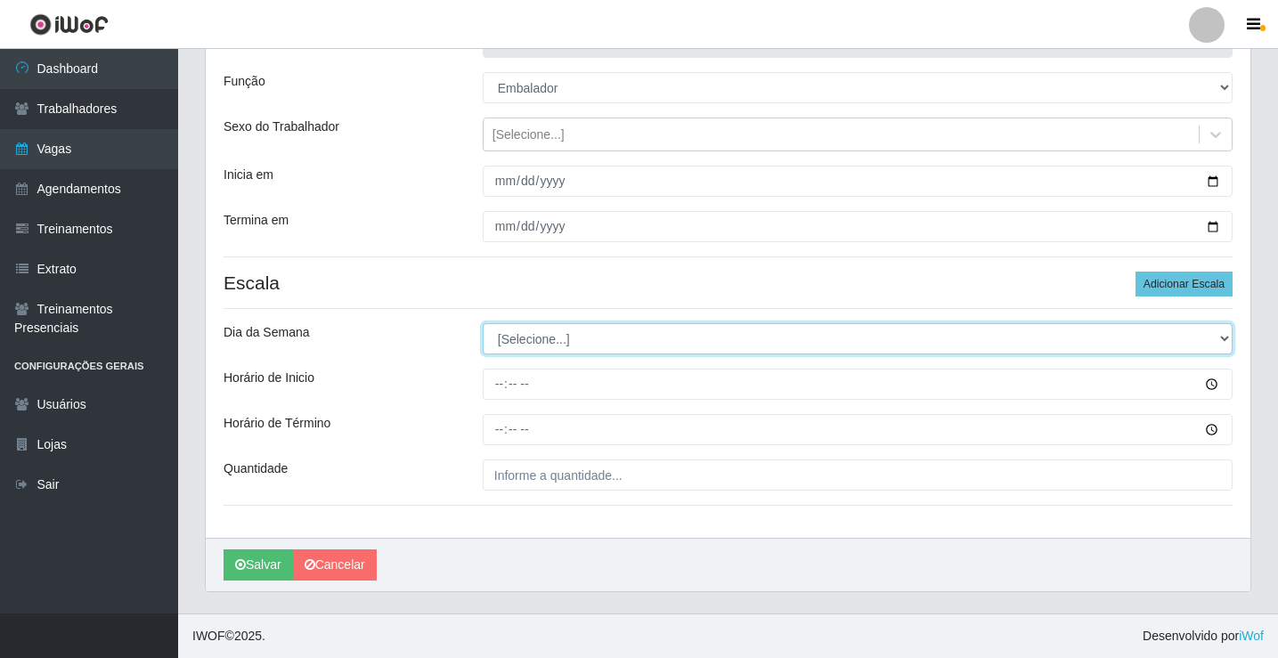
click at [532, 341] on select "[Selecione...] Segunda Terça Quarta Quinta Sexta Sábado Domingo" at bounding box center [858, 338] width 750 height 31
select select "6"
click at [483, 323] on select "[Selecione...] Segunda Terça Quarta Quinta Sexta Sábado Domingo" at bounding box center [858, 338] width 750 height 31
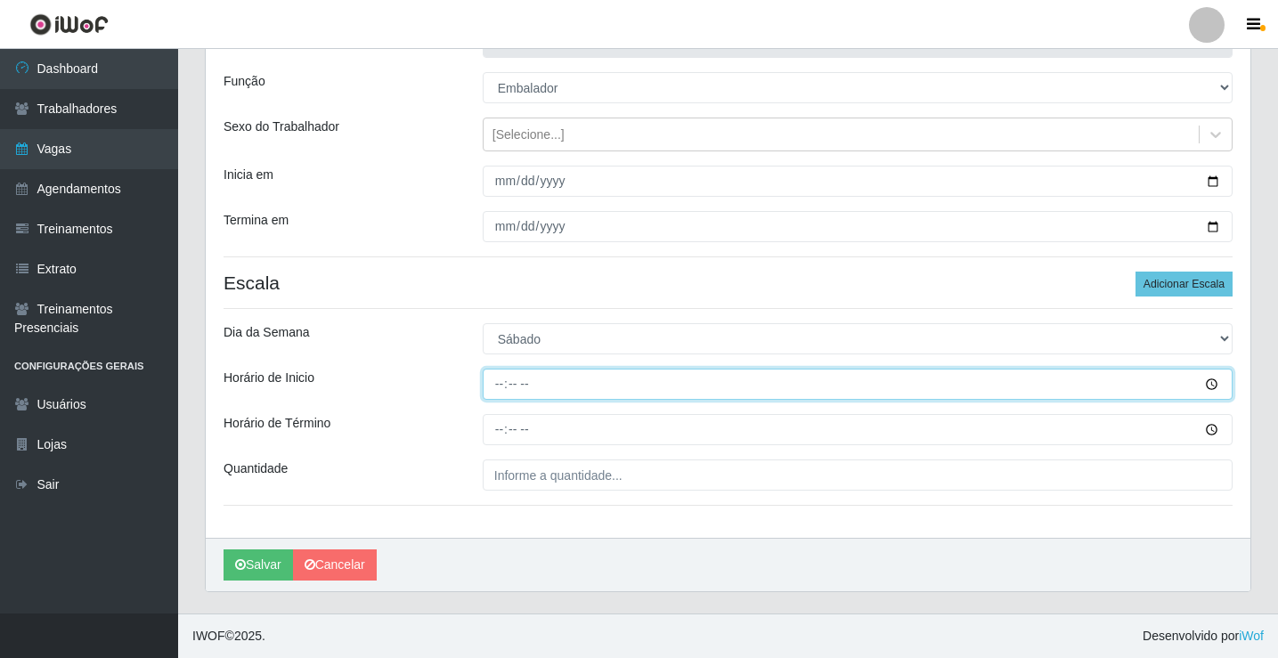
click at [501, 387] on input "Horário de Inicio" at bounding box center [858, 384] width 750 height 31
type input "16:00"
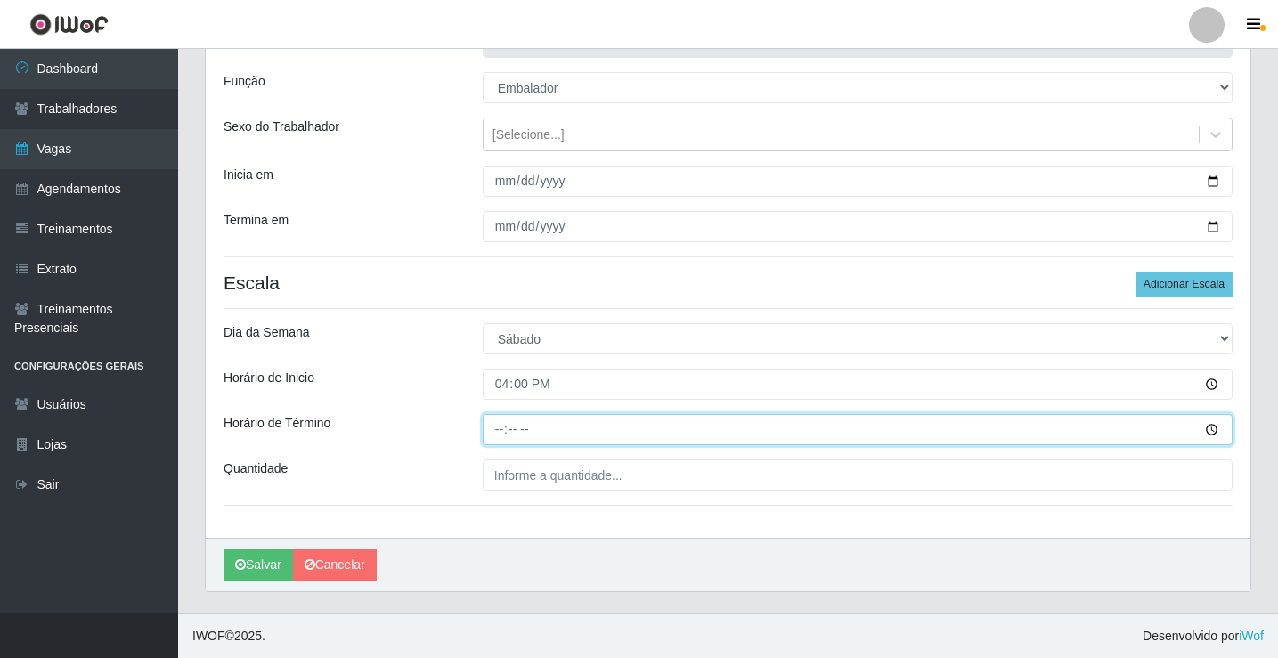
click at [493, 437] on input "Horário de Término" at bounding box center [858, 429] width 750 height 31
type input "20:00"
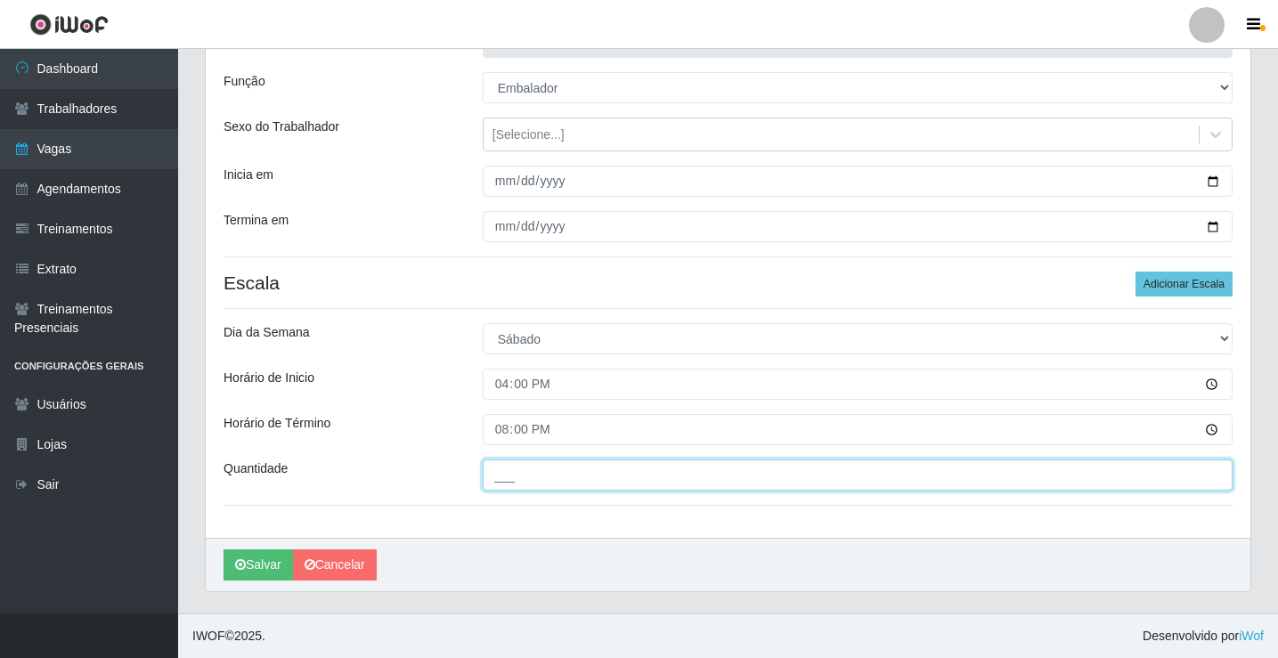
click at [513, 487] on input "___" at bounding box center [858, 474] width 750 height 31
type input "1__"
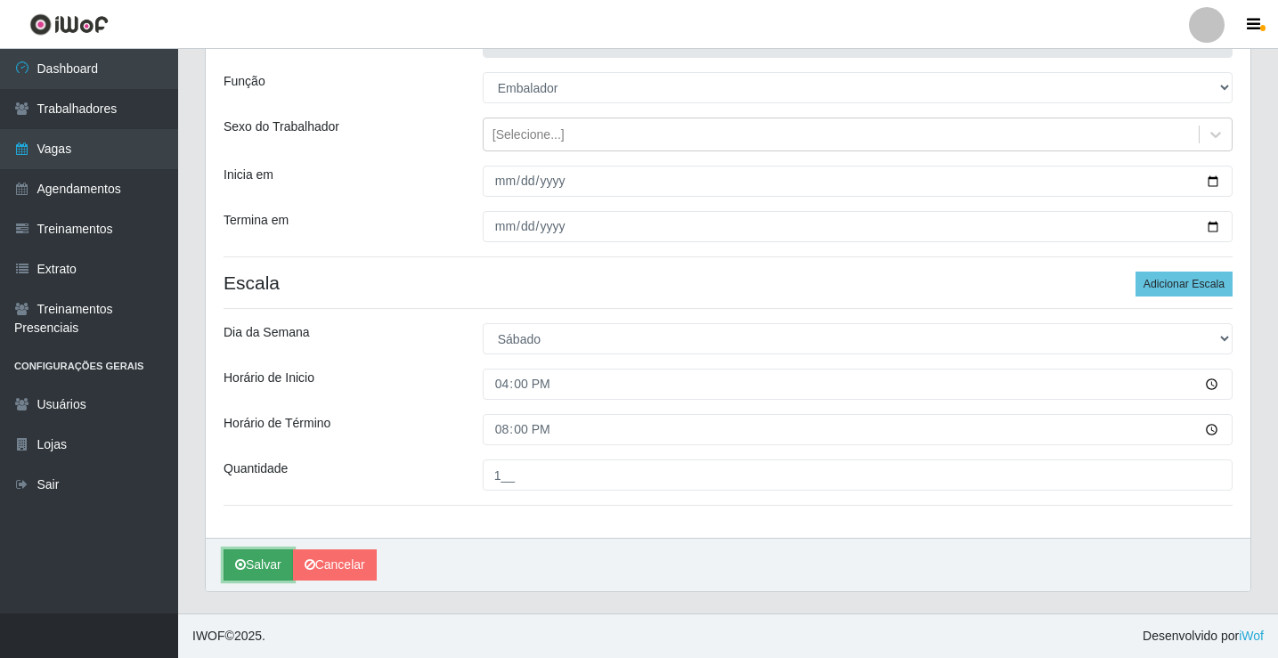
click at [253, 567] on button "Salvar" at bounding box center [257, 564] width 69 height 31
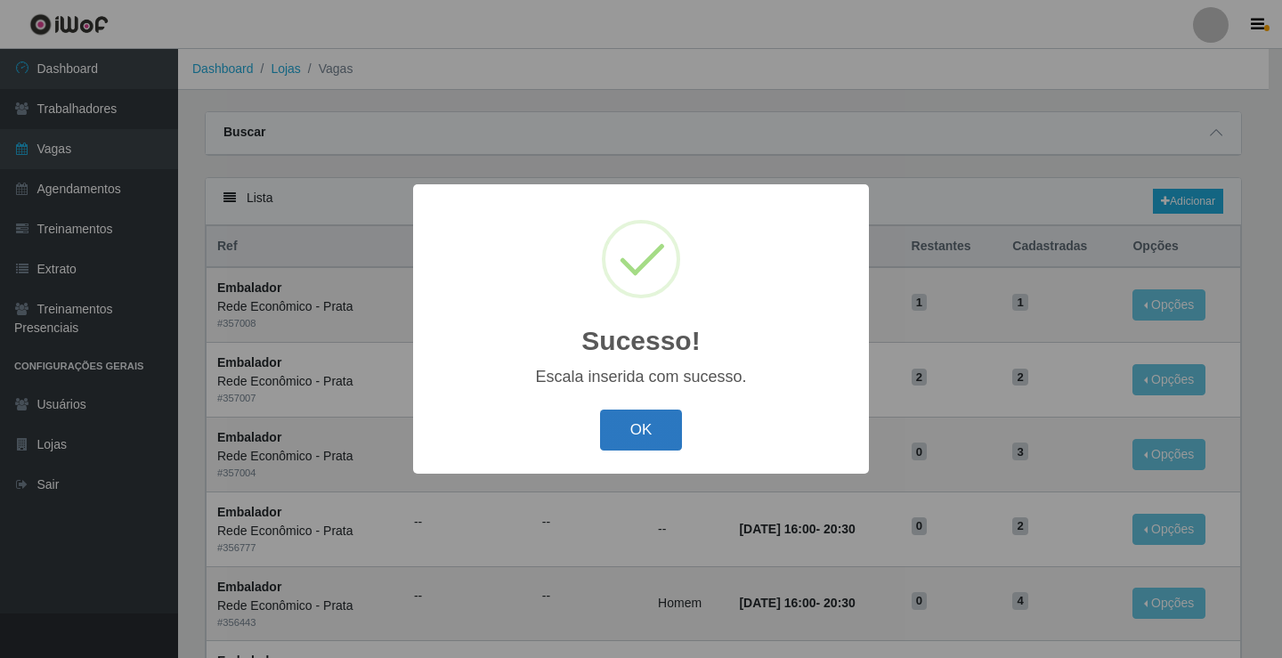
click at [643, 434] on button "OK" at bounding box center [641, 431] width 83 height 42
